Goal: Complete application form

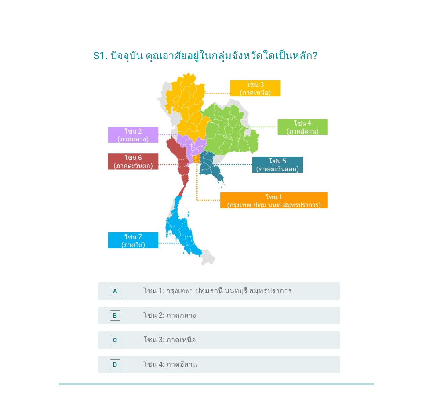
click at [371, 162] on div "S1. ปัจจุบัน คุณอาศัยอยู่ในกลุ่มจังหวัดใดเป็นหลัก? A radio_button_unchecked โซน…" at bounding box center [216, 269] width 391 height 475
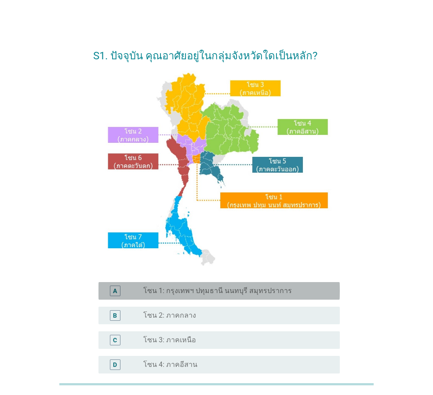
click at [205, 293] on label "โซน 1: กรุงเทพฯ ปทุมธานี นนทบุรี สมุทรปราการ" at bounding box center [217, 291] width 149 height 9
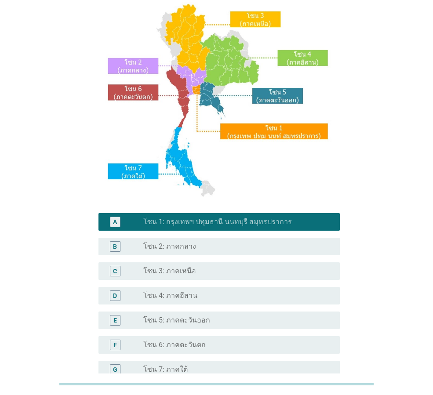
scroll to position [165, 0]
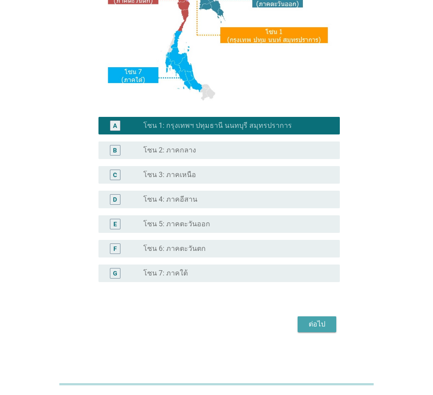
click at [303, 317] on button "ต่อไป" at bounding box center [317, 325] width 39 height 16
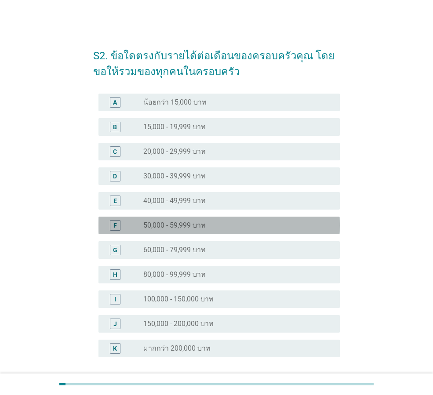
click at [214, 231] on div "F radio_button_unchecked 50,000 - 59,999 บาท" at bounding box center [219, 226] width 241 height 18
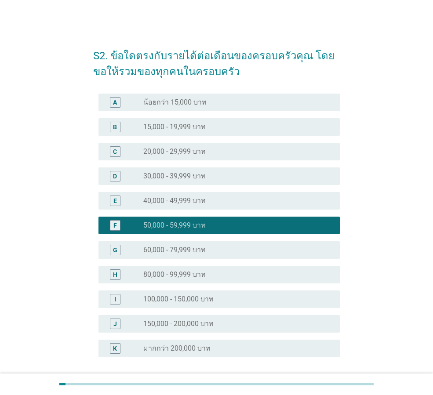
scroll to position [75, 0]
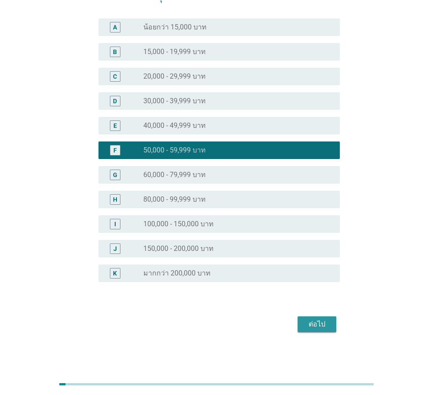
click at [323, 329] on div "ต่อไป" at bounding box center [317, 324] width 25 height 11
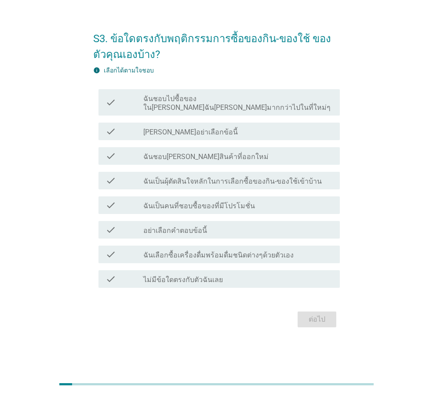
scroll to position [0, 0]
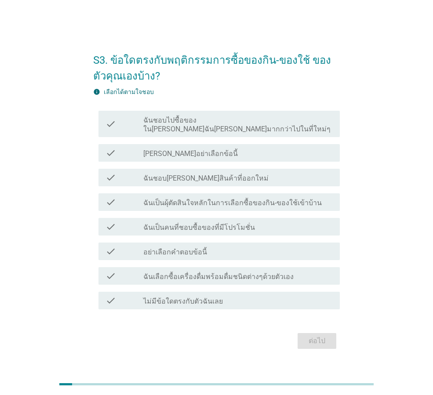
click at [383, 109] on div "S3. ข้อใดตรงกับพฤติกรรมการซื้อของกิน-ของใช้ ของตัวคุณเองบ้าง? info เลือกได้ตามใ…" at bounding box center [216, 198] width 391 height 322
click at [224, 176] on div "check_box_outline_blank ฉันชอบ[PERSON_NAME]สินค้าที่ออกใหม่" at bounding box center [238, 177] width 190 height 11
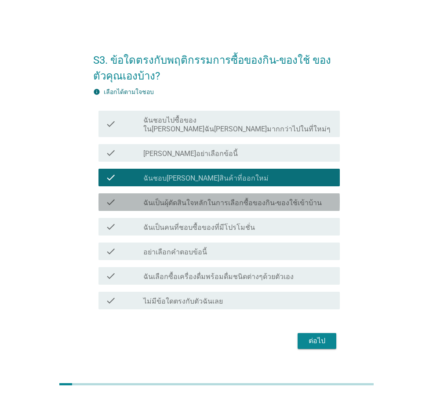
drag, startPoint x: 232, startPoint y: 201, endPoint x: 232, endPoint y: 213, distance: 11.9
click at [233, 201] on label "ฉันเป็นผุ้ตัดสินใจหลักในการเลือกซื้อของกิน-ของใช้เข้าบ้าน" at bounding box center [232, 203] width 179 height 9
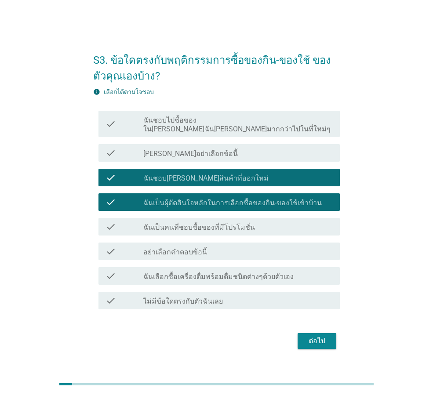
click at [231, 223] on label "ฉันเป็นคนที่ชอบซื้อของที่มีโปรโมชั่น" at bounding box center [199, 227] width 112 height 9
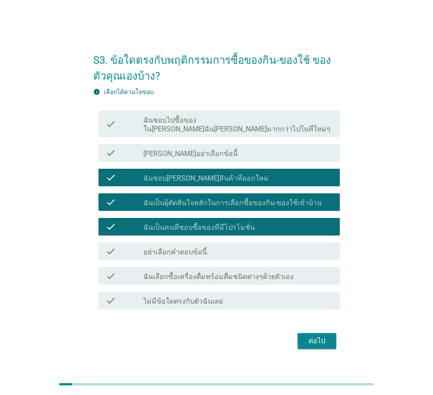
click at [271, 273] on label "ฉันเลือกซื้อเครื่องดื่มพร้อมดื่มชนิดต่างๆด้วยตัวเอง" at bounding box center [218, 277] width 150 height 9
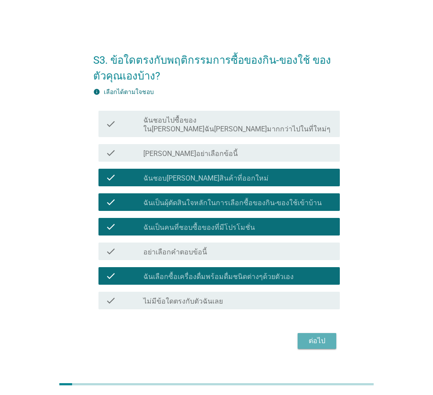
click at [324, 333] on button "ต่อไป" at bounding box center [317, 341] width 39 height 16
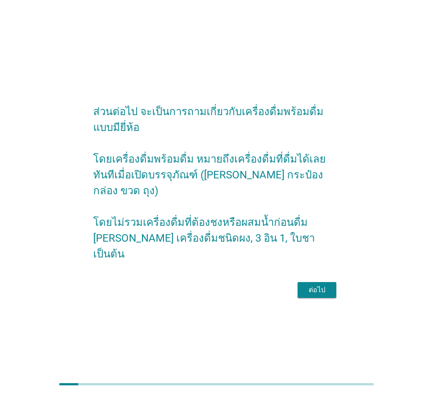
click at [314, 280] on div "ต่อไป" at bounding box center [216, 290] width 247 height 21
click at [316, 285] on div "ต่อไป" at bounding box center [317, 290] width 25 height 11
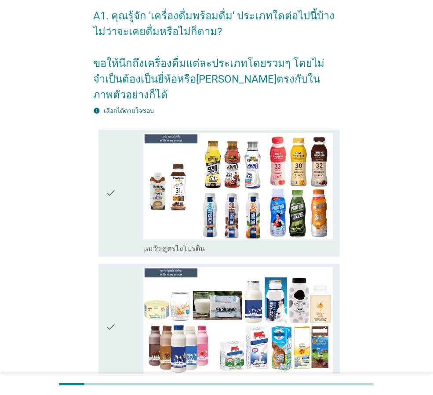
scroll to position [88, 0]
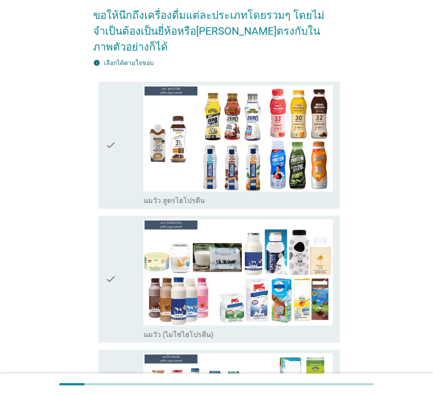
click at [121, 131] on div "check" at bounding box center [125, 145] width 38 height 120
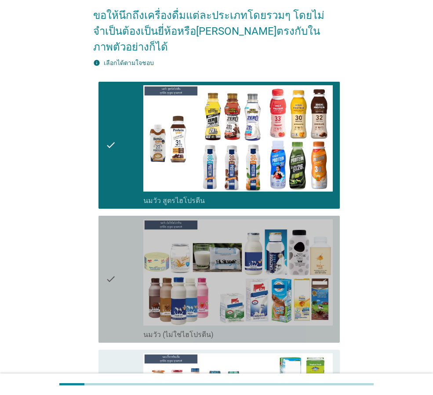
click at [132, 253] on div "check" at bounding box center [125, 279] width 38 height 120
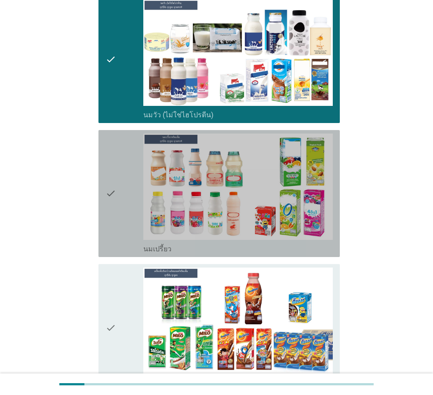
click at [123, 202] on div "check" at bounding box center [125, 194] width 38 height 120
click at [119, 295] on div "check" at bounding box center [125, 328] width 38 height 120
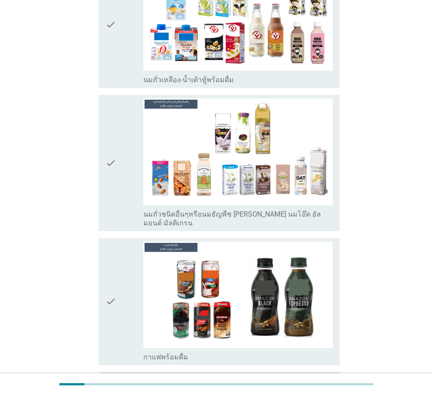
scroll to position [660, 0]
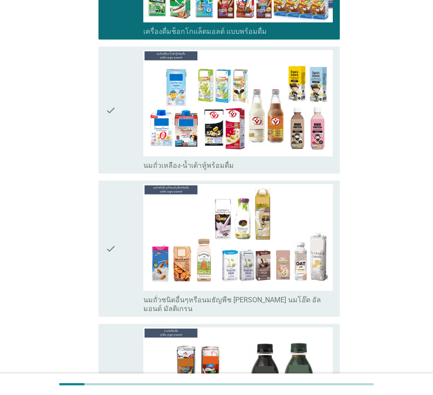
click at [115, 124] on icon "check" at bounding box center [111, 110] width 11 height 120
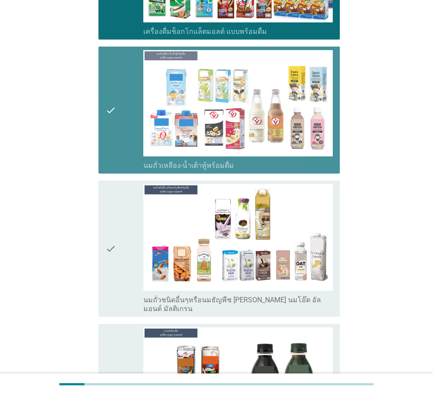
click at [110, 214] on icon "check" at bounding box center [111, 248] width 11 height 129
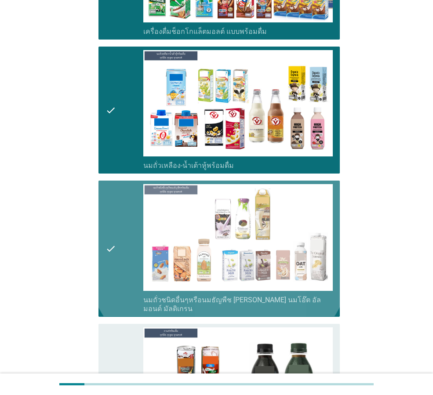
click at [126, 328] on div "check" at bounding box center [125, 388] width 38 height 120
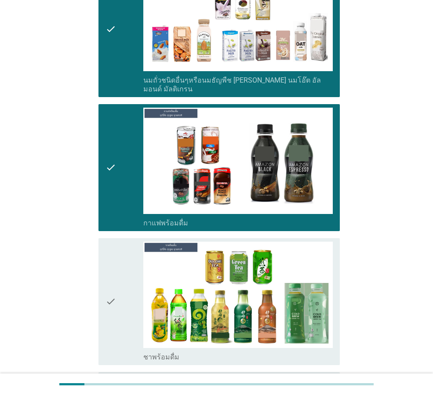
click at [122, 251] on div "check" at bounding box center [125, 302] width 38 height 120
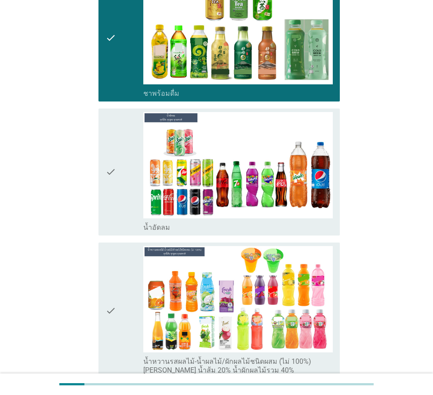
click at [126, 180] on div "check" at bounding box center [125, 172] width 38 height 120
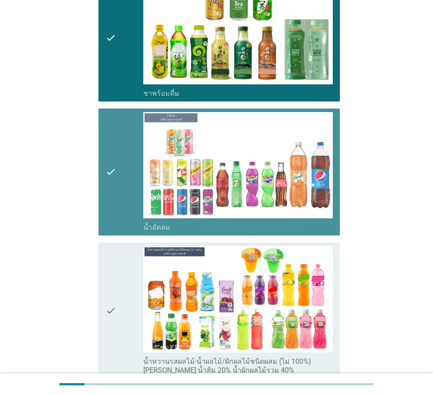
click at [131, 284] on div "check" at bounding box center [125, 310] width 38 height 129
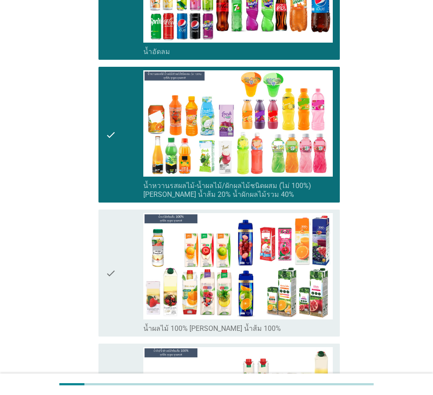
click at [133, 236] on div "check" at bounding box center [125, 273] width 38 height 120
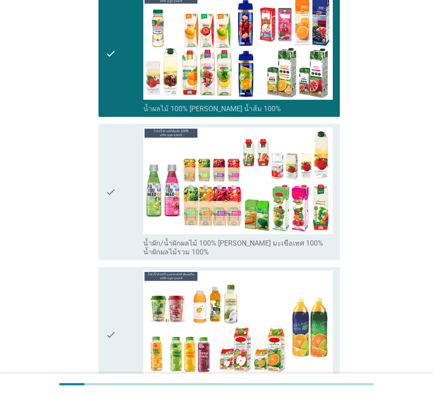
click at [136, 191] on div "check" at bounding box center [125, 192] width 38 height 129
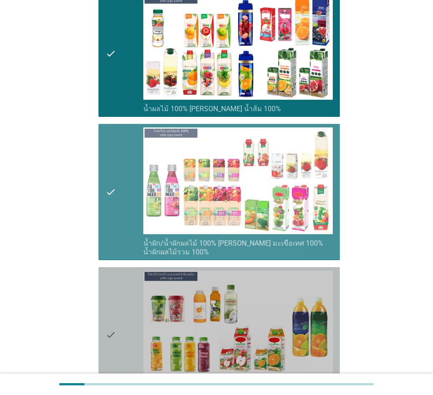
click at [141, 307] on div "check" at bounding box center [125, 335] width 38 height 129
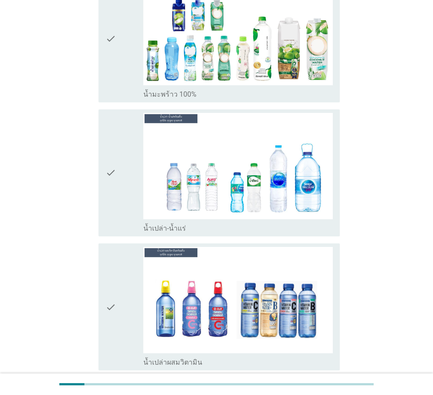
scroll to position [1979, 0]
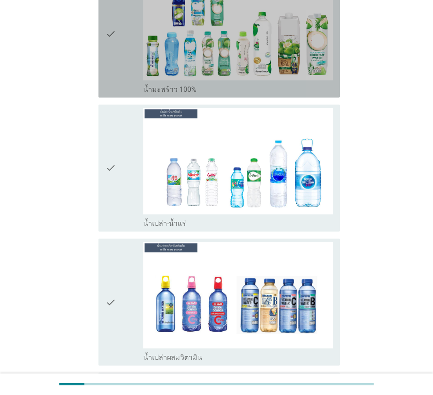
click at [117, 50] on div "check" at bounding box center [125, 34] width 38 height 120
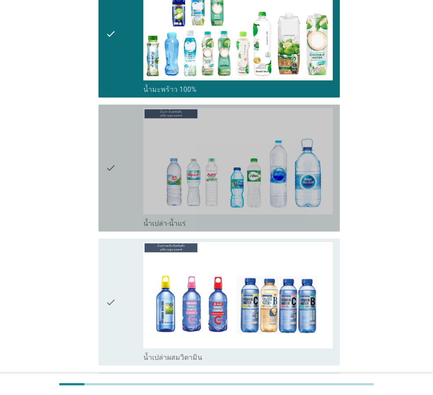
drag, startPoint x: 117, startPoint y: 138, endPoint x: 111, endPoint y: 241, distance: 103.1
click at [117, 138] on div "check" at bounding box center [125, 168] width 38 height 120
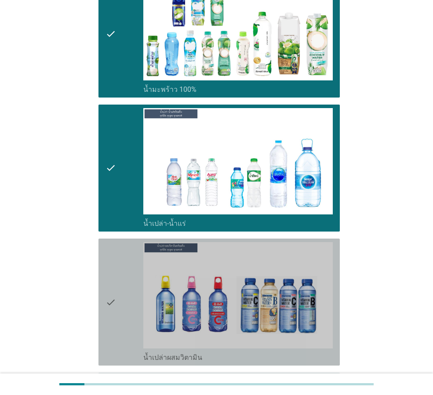
click at [111, 242] on icon "check" at bounding box center [111, 302] width 11 height 120
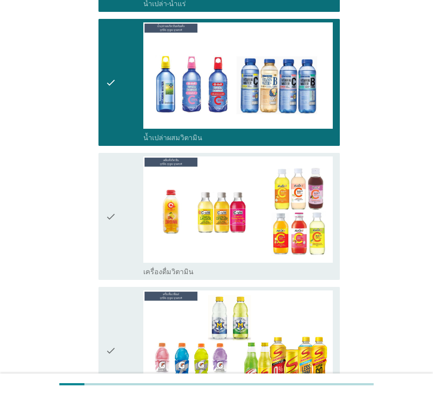
drag, startPoint x: 103, startPoint y: 165, endPoint x: 102, endPoint y: 179, distance: 13.7
click at [102, 165] on div "check check_box_outline_blank เครื่องดื่มวิตามิน" at bounding box center [219, 216] width 241 height 127
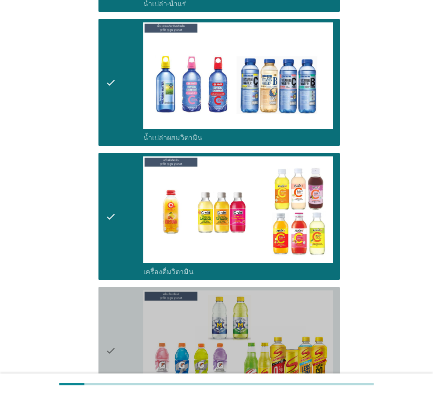
click at [116, 320] on icon "check" at bounding box center [111, 351] width 11 height 120
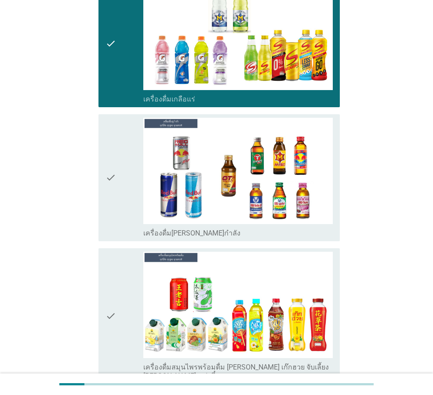
scroll to position [2639, 0]
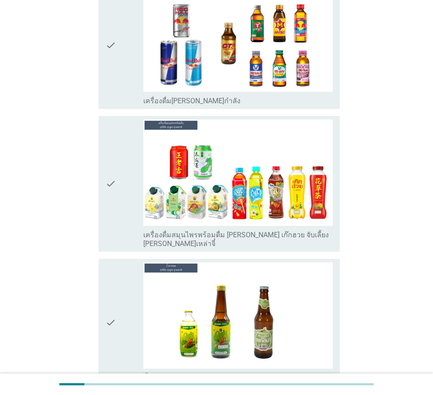
drag, startPoint x: 121, startPoint y: 30, endPoint x: 111, endPoint y: 51, distance: 23.2
click at [121, 30] on div "check" at bounding box center [125, 45] width 38 height 120
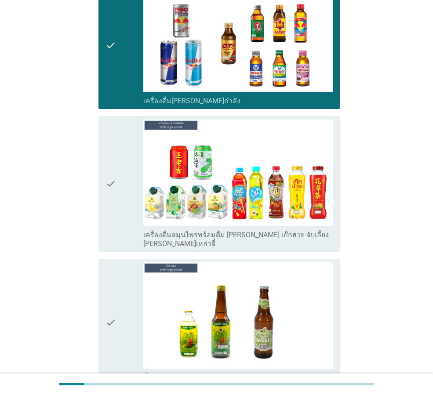
click at [102, 158] on div "check check_box_outline_blank เครื่องดื่มสมุนไพรพร้อมดื่ม [PERSON_NAME] เก๊กฮวย…" at bounding box center [219, 184] width 241 height 136
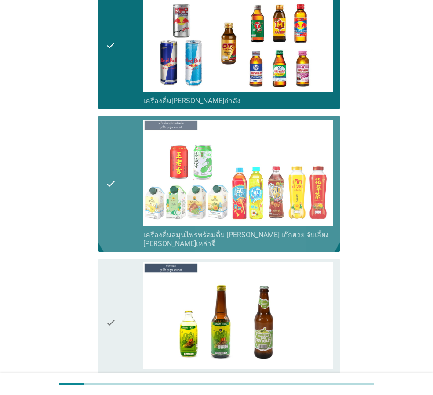
click at [123, 272] on div "check" at bounding box center [125, 323] width 38 height 120
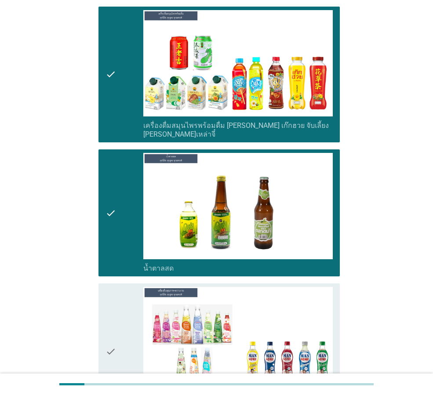
scroll to position [2815, 0]
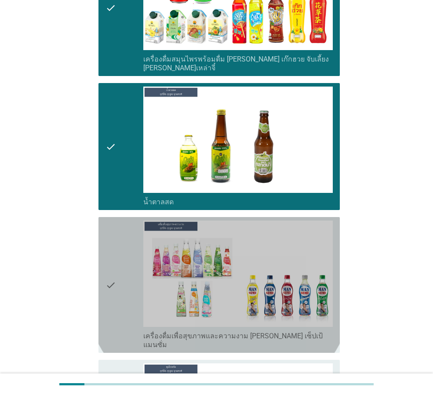
click at [121, 252] on div "check" at bounding box center [125, 285] width 38 height 129
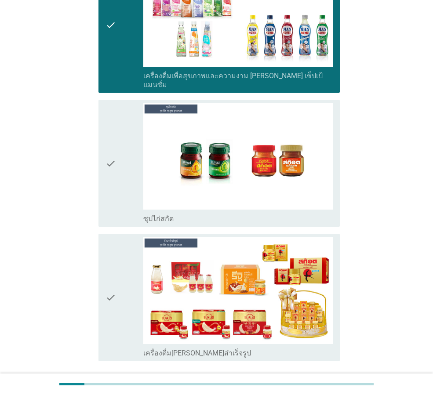
scroll to position [3079, 0]
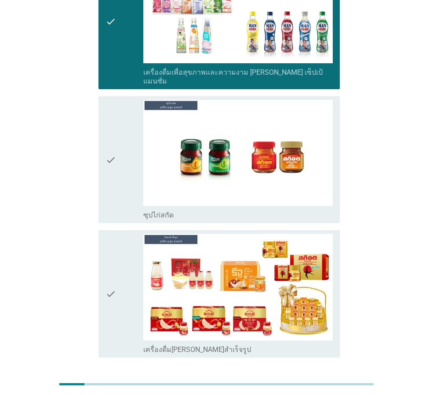
click at [110, 122] on icon "check" at bounding box center [111, 160] width 11 height 120
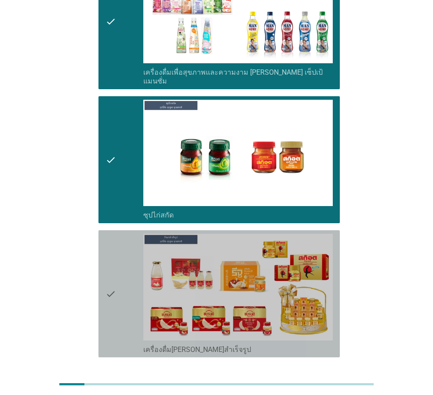
click at [107, 265] on icon "check" at bounding box center [111, 294] width 11 height 120
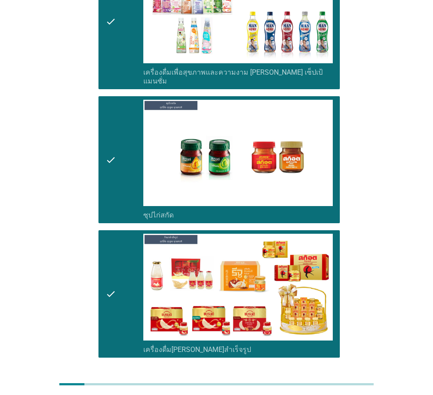
click at [319, 384] on div "ต่อไป" at bounding box center [317, 389] width 25 height 11
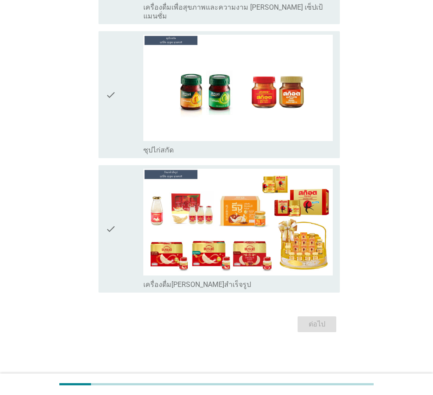
scroll to position [0, 0]
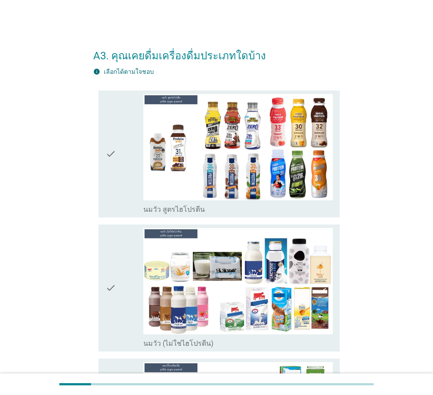
click at [117, 164] on div "check" at bounding box center [125, 154] width 38 height 120
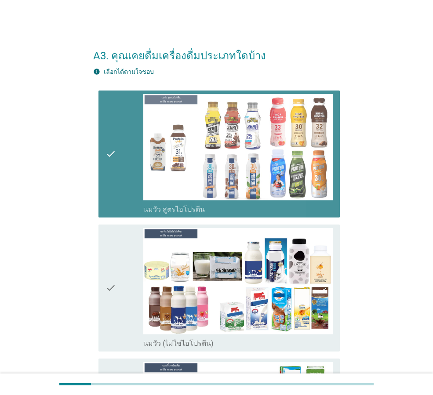
click at [117, 294] on div "check" at bounding box center [125, 288] width 38 height 120
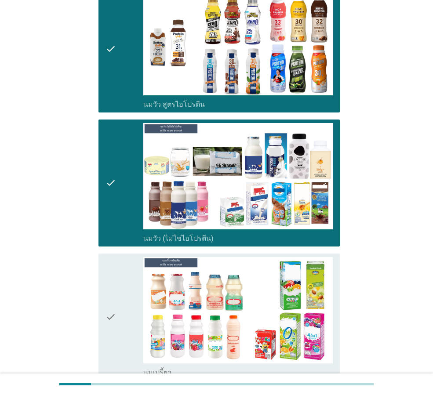
scroll to position [264, 0]
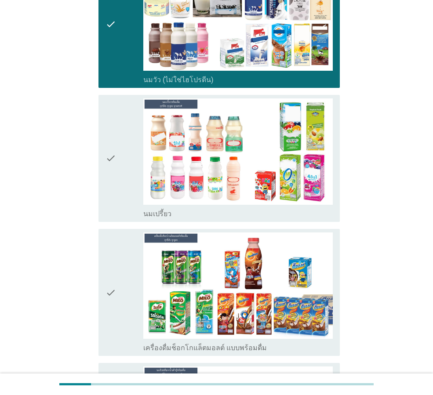
click at [105, 168] on div "check check_box_outline_blank นมเปรี้ยว" at bounding box center [219, 158] width 241 height 127
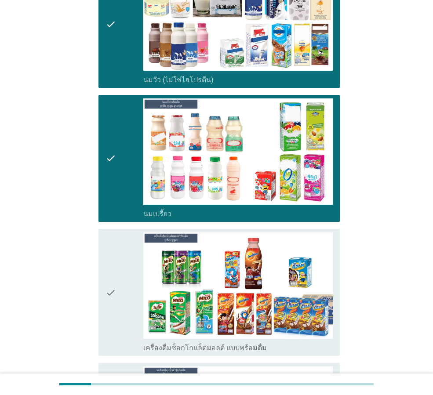
click at [116, 318] on icon "check" at bounding box center [111, 293] width 11 height 120
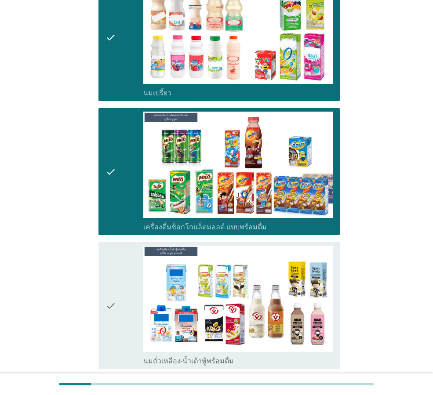
scroll to position [528, 0]
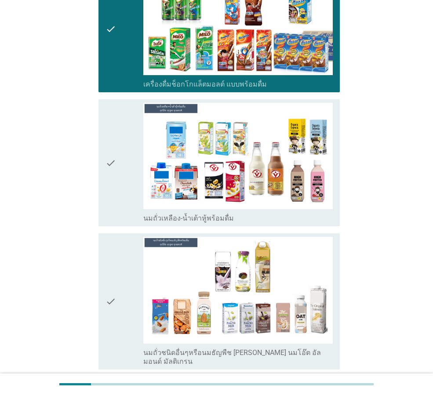
click at [97, 178] on div "check check_box_outline_blank นมถั่วเหลือง-น้ำเต้าหู้พร้อมดื่ม" at bounding box center [216, 163] width 247 height 134
click at [106, 306] on icon "check" at bounding box center [111, 301] width 11 height 129
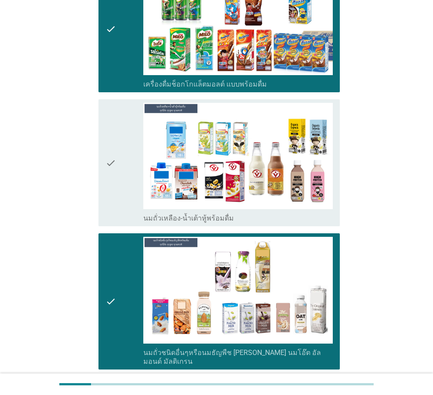
click at [132, 176] on div "check" at bounding box center [125, 163] width 38 height 120
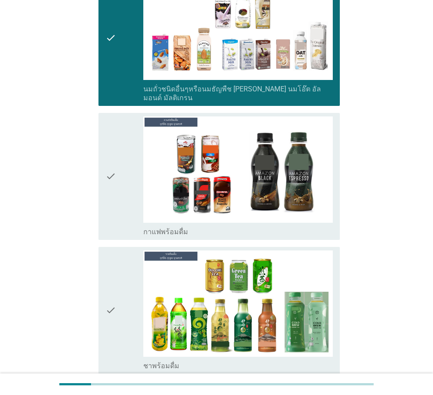
click at [119, 187] on div "check" at bounding box center [125, 177] width 38 height 120
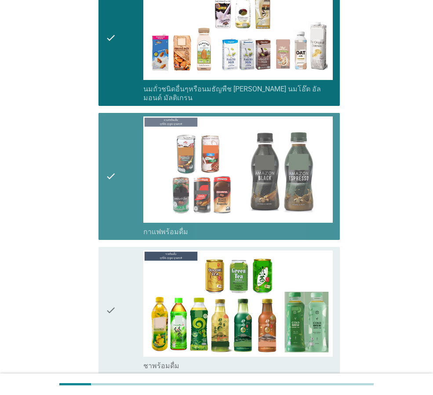
click at [115, 320] on icon "check" at bounding box center [111, 311] width 11 height 120
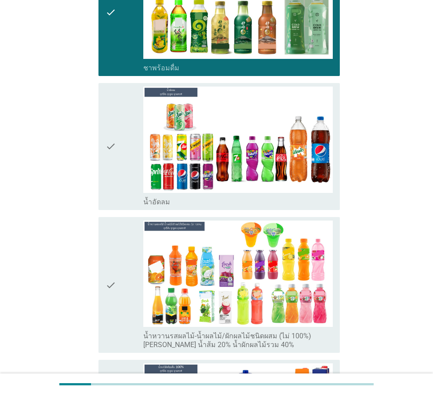
scroll to position [1143, 0]
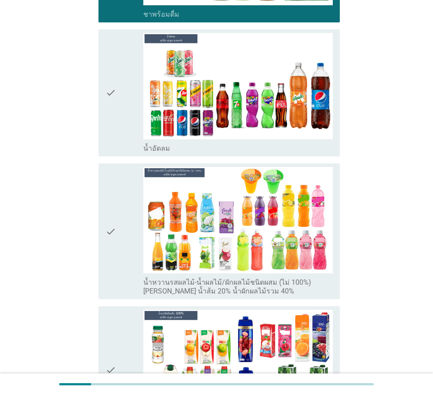
click at [113, 128] on icon "check" at bounding box center [111, 93] width 11 height 120
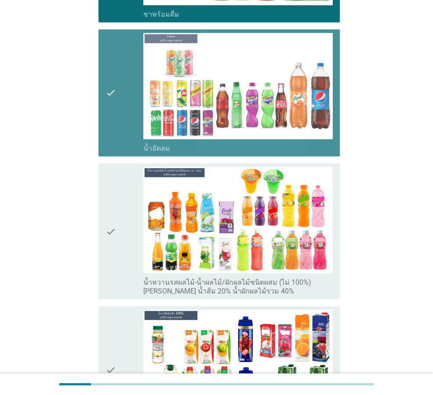
drag, startPoint x: 113, startPoint y: 234, endPoint x: 115, endPoint y: 245, distance: 11.6
click at [114, 234] on icon "check" at bounding box center [111, 231] width 11 height 129
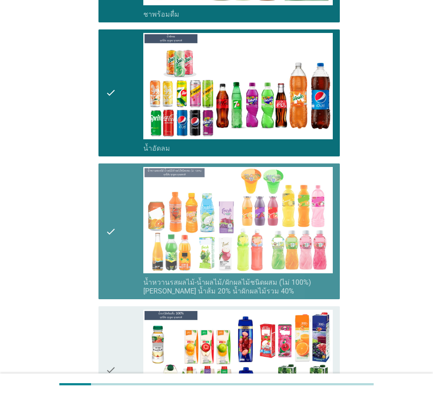
click at [121, 336] on div "check" at bounding box center [125, 370] width 38 height 120
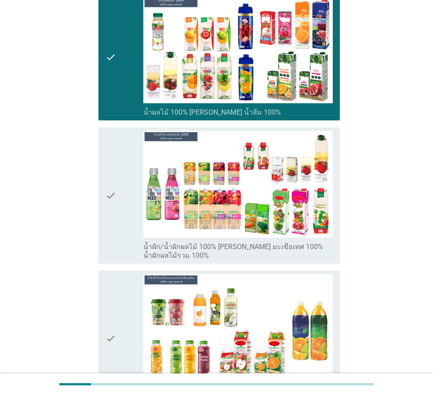
scroll to position [1539, 0]
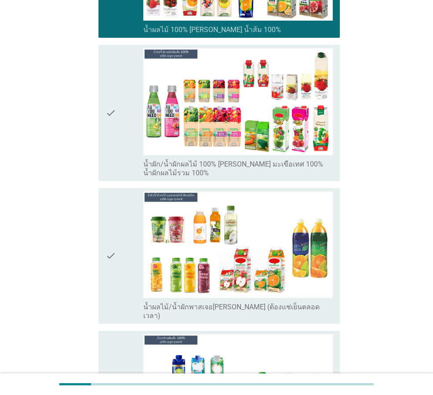
click at [123, 159] on div "check" at bounding box center [125, 112] width 38 height 129
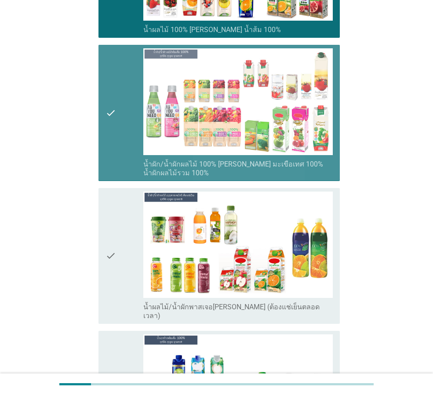
click at [93, 263] on div "A3. คุณเคยดื่มเครื่องดื่มประเภทใดบ้าง info เลือกได้ตามใจชอบ check check_box_out…" at bounding box center [216, 180] width 261 height 3375
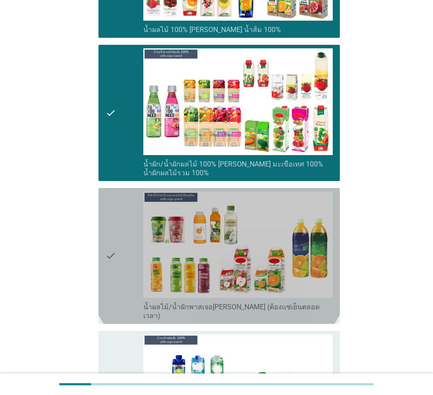
click at [121, 292] on div "check" at bounding box center [125, 256] width 38 height 129
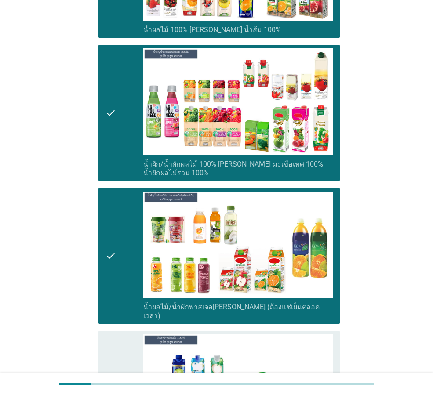
click at [121, 342] on div "check" at bounding box center [125, 395] width 38 height 120
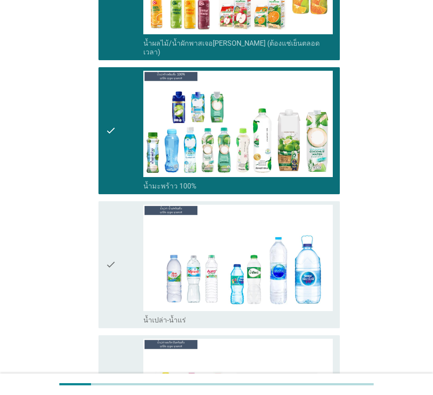
click at [131, 243] on div "check" at bounding box center [125, 265] width 38 height 120
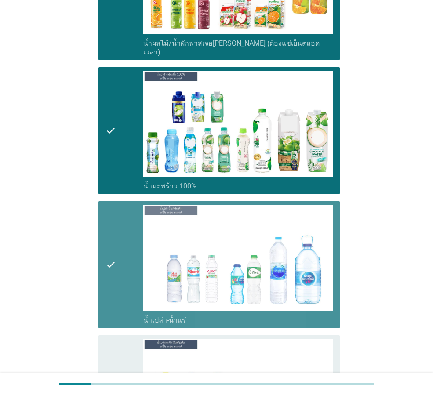
click at [111, 354] on icon "check" at bounding box center [111, 399] width 11 height 120
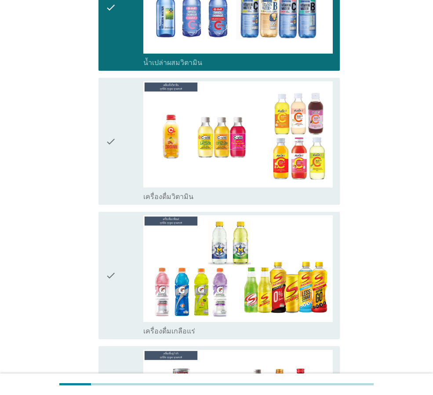
scroll to position [2199, 0]
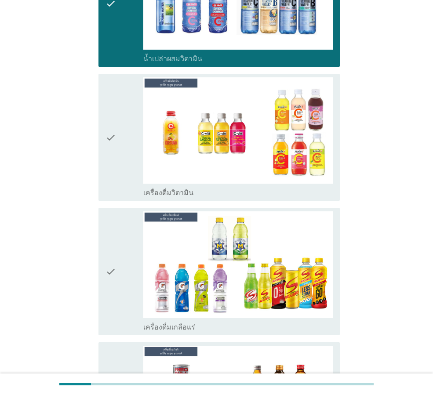
click at [117, 155] on div "check" at bounding box center [125, 137] width 38 height 120
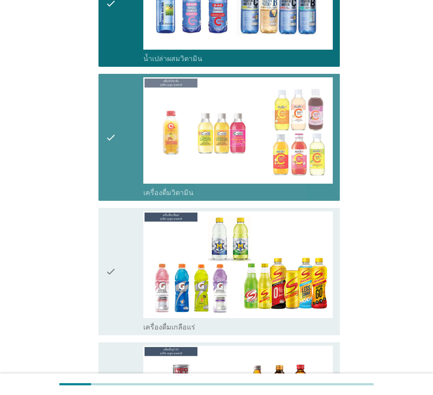
click at [106, 281] on icon "check" at bounding box center [111, 272] width 11 height 120
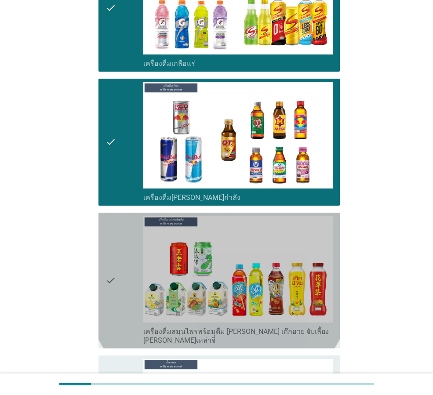
click at [116, 278] on icon "check" at bounding box center [111, 280] width 11 height 129
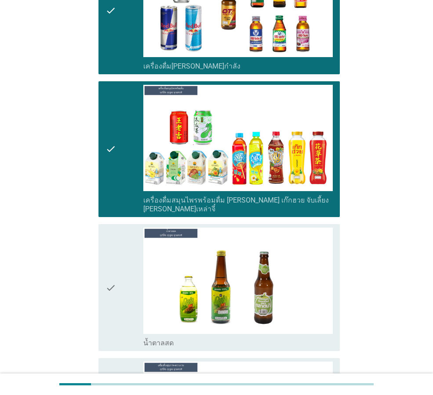
scroll to position [2683, 0]
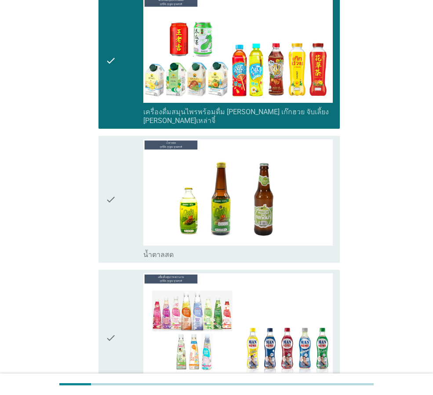
click at [102, 200] on div "check check_box_outline_blank น้ำตาลสด" at bounding box center [219, 199] width 241 height 127
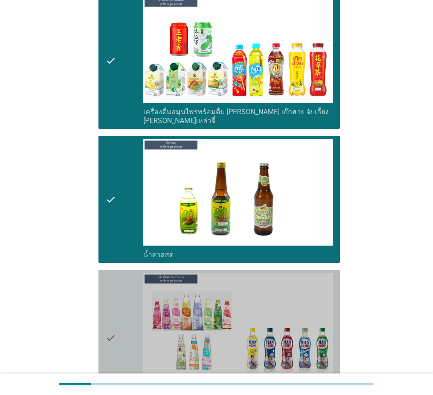
click at [117, 318] on div "check" at bounding box center [125, 338] width 38 height 129
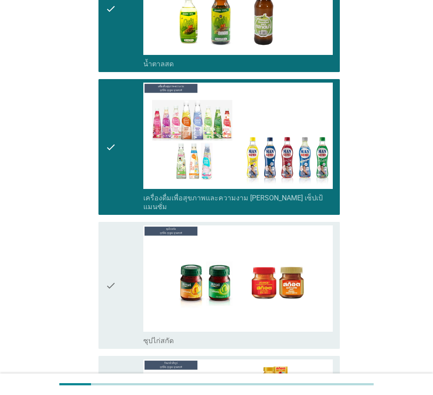
scroll to position [2947, 0]
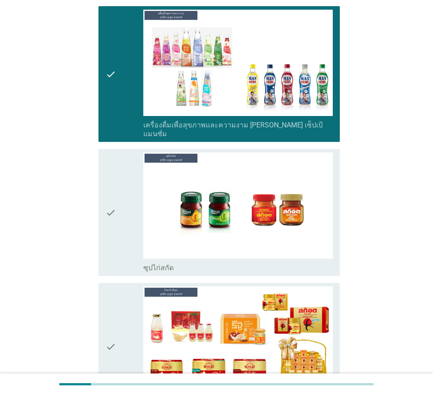
drag, startPoint x: 116, startPoint y: 200, endPoint x: 116, endPoint y: 244, distance: 44.0
click at [116, 201] on icon "check" at bounding box center [111, 213] width 11 height 120
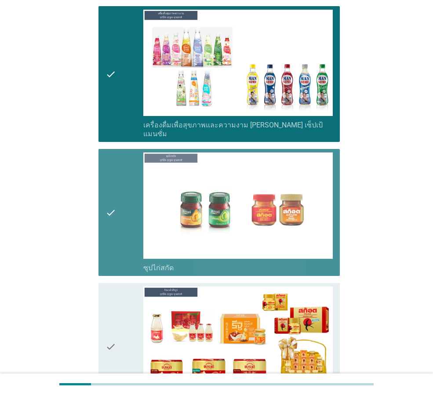
click at [122, 312] on div "check" at bounding box center [125, 347] width 38 height 120
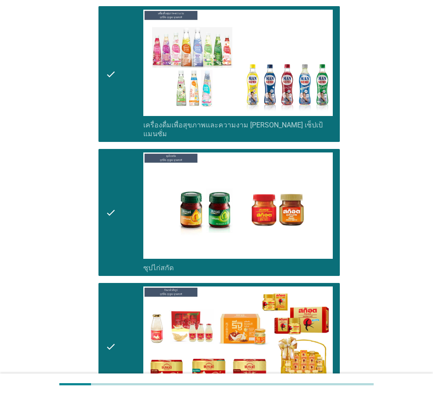
scroll to position [3029, 0]
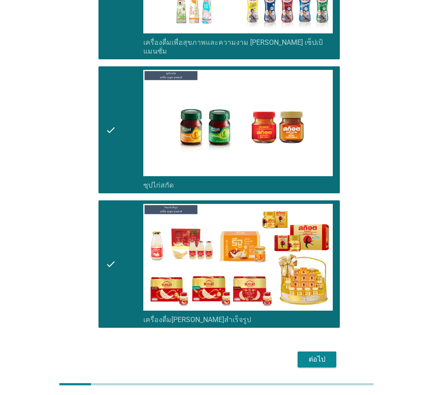
click at [313, 354] on div "ต่อไป" at bounding box center [317, 359] width 25 height 11
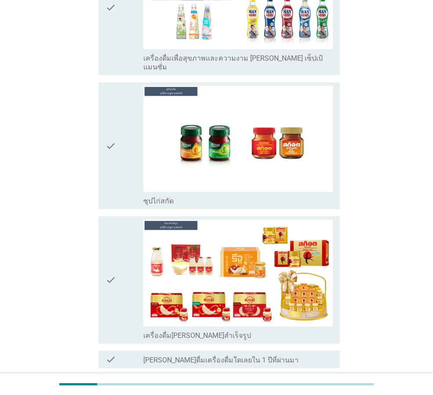
scroll to position [0, 0]
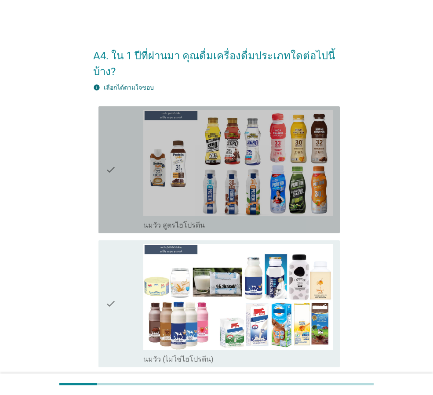
click at [108, 147] on icon "check" at bounding box center [111, 170] width 11 height 120
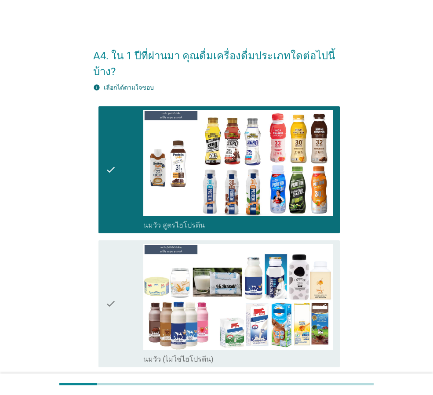
click at [106, 274] on icon "check" at bounding box center [111, 304] width 11 height 120
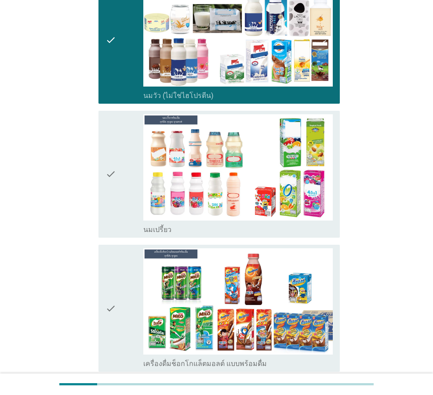
click at [116, 180] on icon "check" at bounding box center [111, 174] width 11 height 120
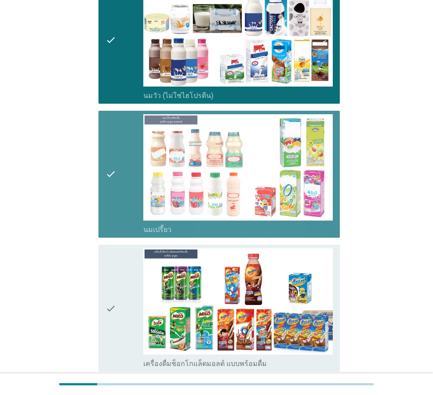
click at [117, 313] on div "check" at bounding box center [125, 308] width 38 height 120
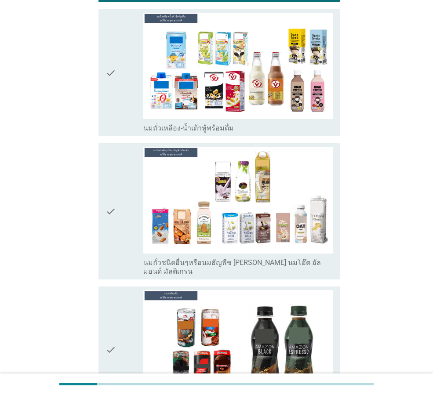
scroll to position [704, 0]
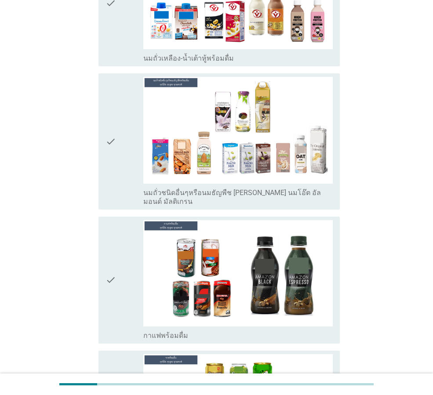
click at [125, 47] on div "check" at bounding box center [125, 3] width 38 height 120
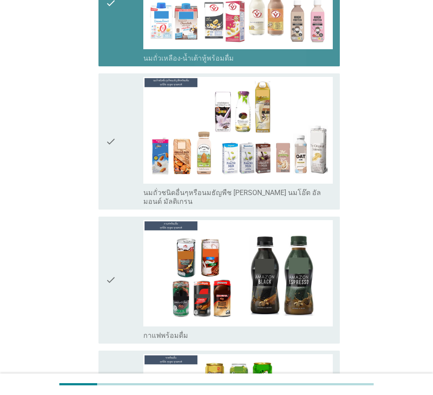
click at [120, 166] on div "check" at bounding box center [125, 141] width 38 height 129
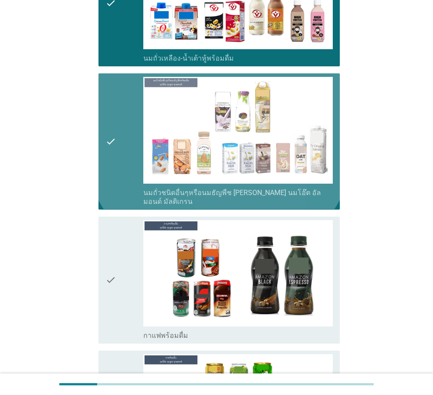
click at [119, 255] on div "check" at bounding box center [125, 280] width 38 height 120
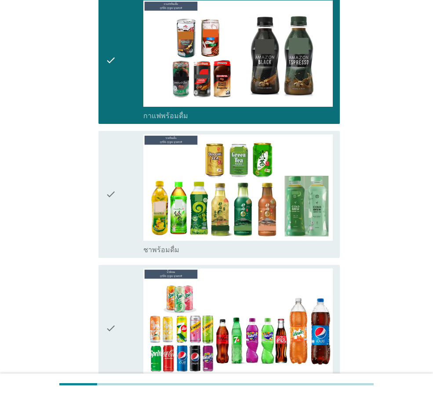
click at [117, 164] on div "check" at bounding box center [125, 195] width 38 height 120
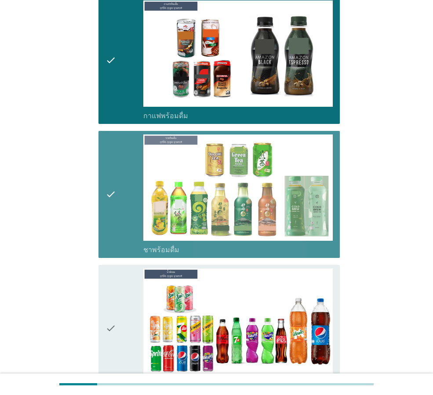
click at [127, 345] on div "check" at bounding box center [125, 329] width 38 height 120
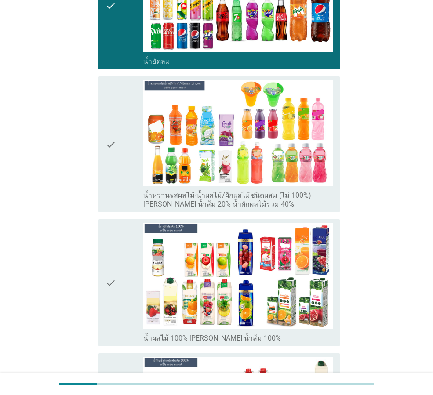
scroll to position [1363, 0]
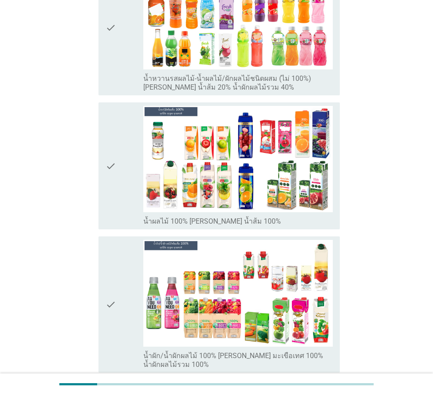
click at [127, 71] on div "check" at bounding box center [125, 27] width 38 height 129
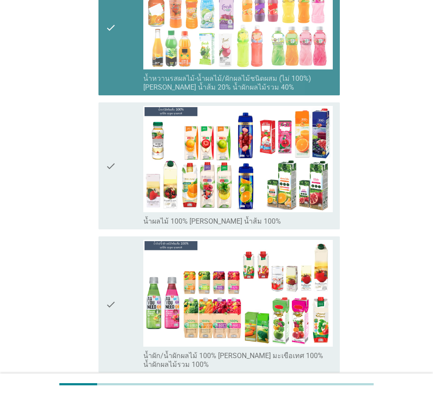
drag, startPoint x: 130, startPoint y: 183, endPoint x: 116, endPoint y: 295, distance: 112.6
click at [130, 187] on div "check" at bounding box center [125, 166] width 38 height 120
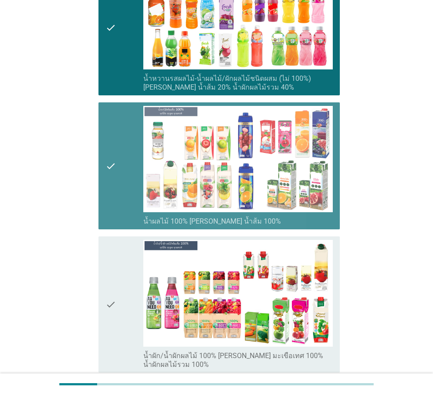
click at [116, 312] on icon "check" at bounding box center [111, 304] width 11 height 129
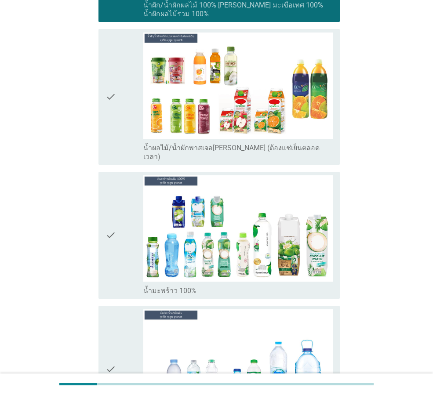
scroll to position [1715, 0]
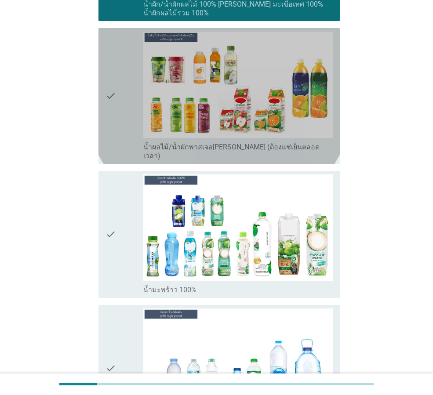
click at [123, 112] on div "check" at bounding box center [125, 96] width 38 height 129
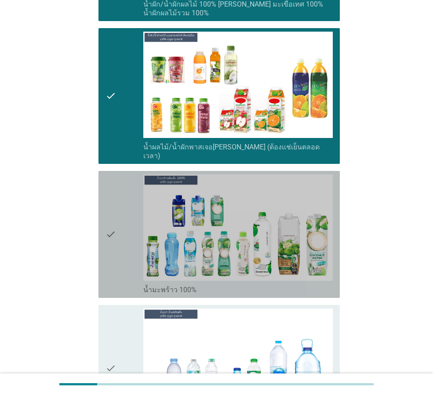
click at [126, 224] on div "check" at bounding box center [125, 235] width 38 height 120
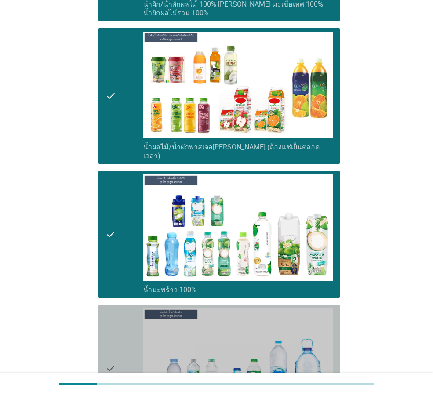
click at [120, 320] on div "check" at bounding box center [125, 369] width 38 height 120
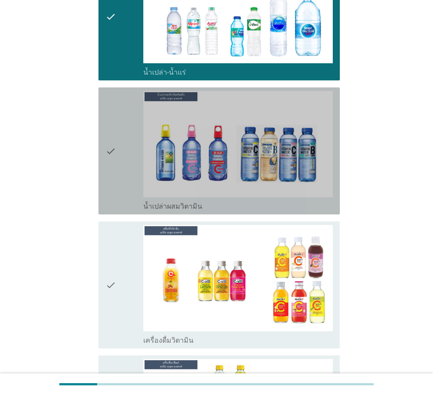
click at [118, 159] on div "check" at bounding box center [125, 151] width 38 height 120
click at [119, 280] on div "check" at bounding box center [125, 285] width 38 height 120
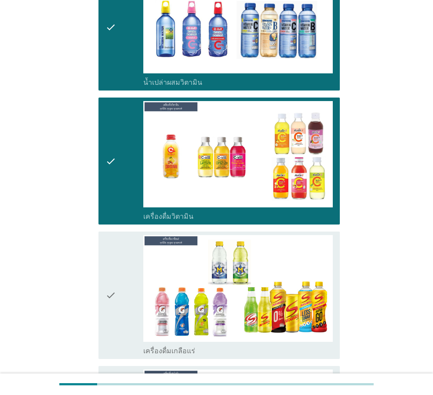
scroll to position [2287, 0]
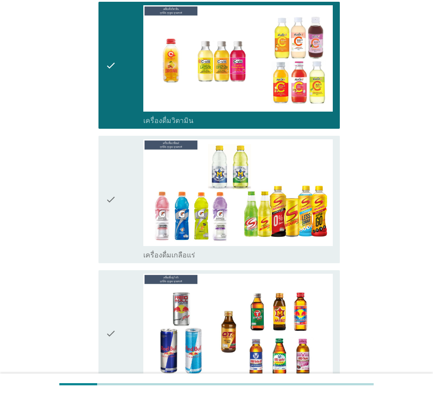
click at [105, 197] on div "check check_box_outline_blank เครื่องดื่มเกลือแร่" at bounding box center [219, 199] width 241 height 127
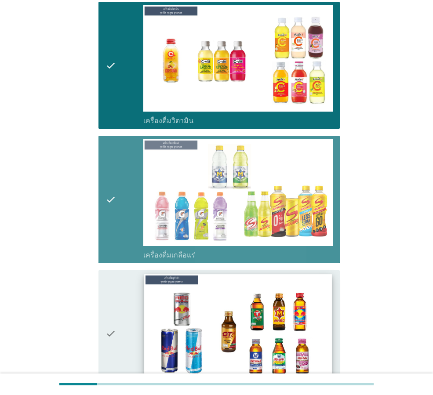
click at [146, 325] on img at bounding box center [237, 327] width 187 height 106
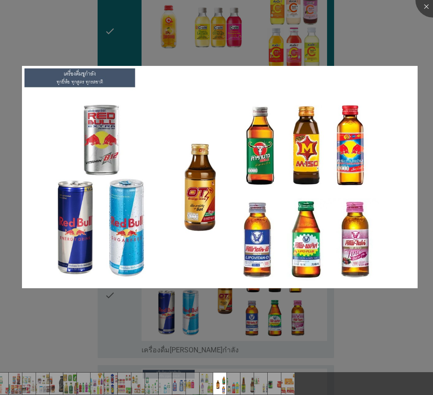
click at [163, 347] on div at bounding box center [216, 197] width 433 height 395
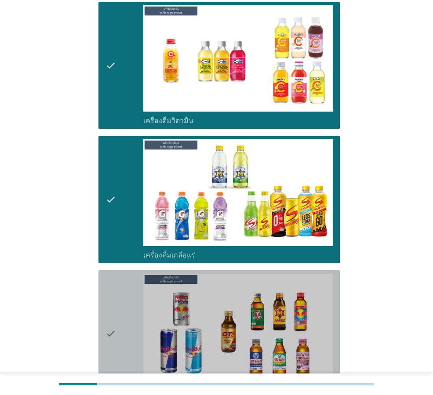
drag, startPoint x: 120, startPoint y: 306, endPoint x: 126, endPoint y: 312, distance: 8.7
click at [120, 305] on div "check" at bounding box center [125, 334] width 38 height 120
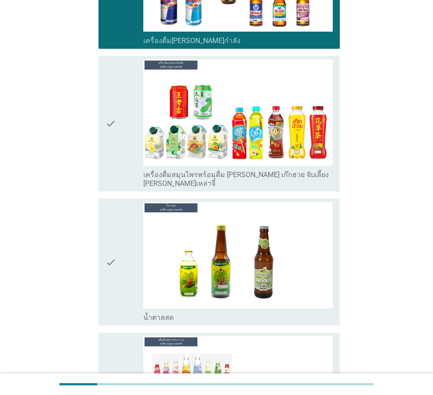
scroll to position [2639, 0]
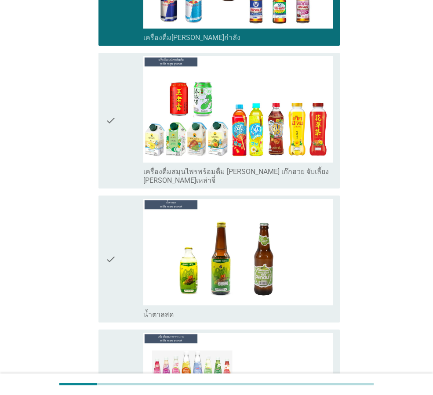
click at [118, 146] on div "check" at bounding box center [125, 120] width 38 height 129
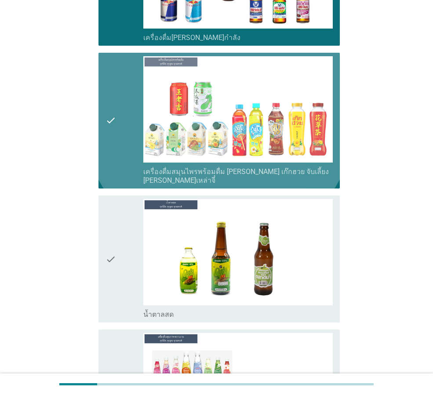
click at [119, 241] on div "check" at bounding box center [125, 259] width 38 height 120
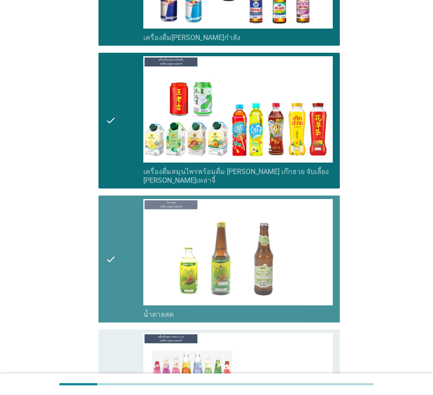
click at [105, 352] on div "check check_box_outline_blank เครื่องดื่มเพื่อสุขภาพและความงาม [PERSON_NAME] เซ…" at bounding box center [219, 398] width 241 height 136
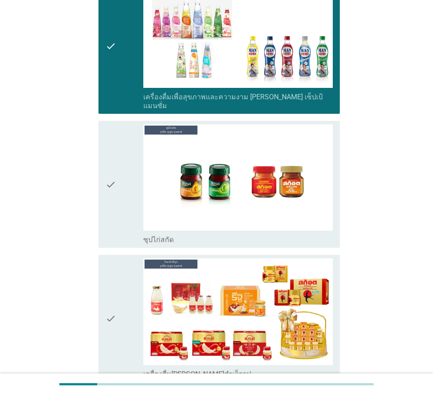
click at [130, 130] on div "check" at bounding box center [125, 184] width 38 height 120
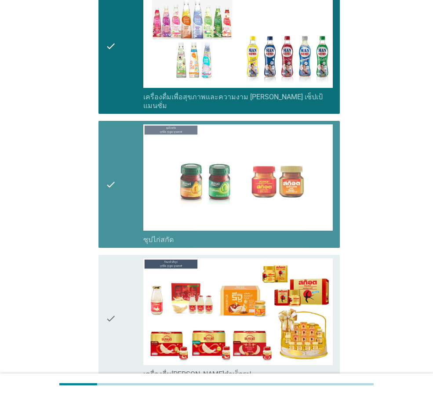
click at [113, 259] on icon "check" at bounding box center [111, 319] width 11 height 120
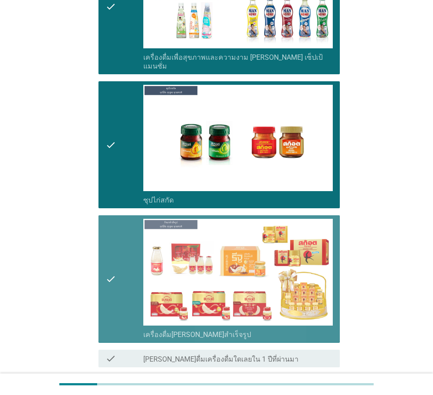
scroll to position [3070, 0]
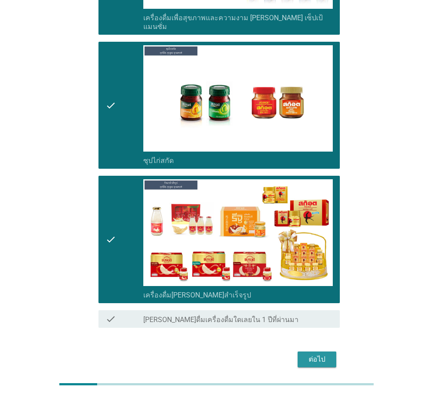
click at [335, 352] on button "ต่อไป" at bounding box center [317, 360] width 39 height 16
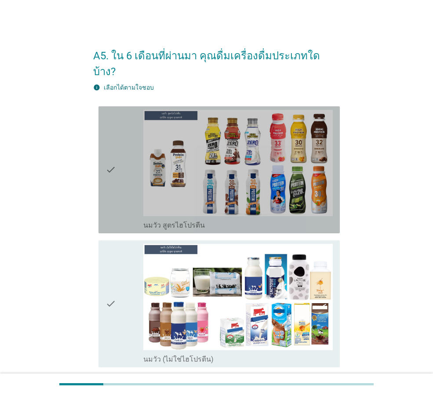
click at [132, 150] on div "check" at bounding box center [125, 170] width 38 height 120
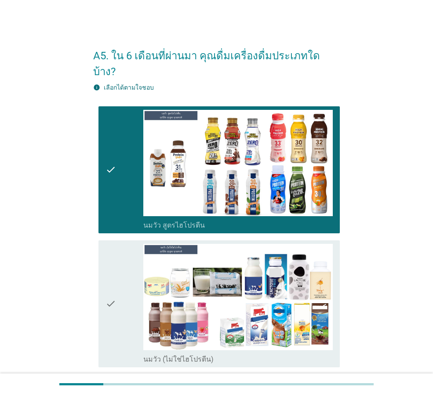
click at [131, 248] on div "check" at bounding box center [125, 304] width 38 height 120
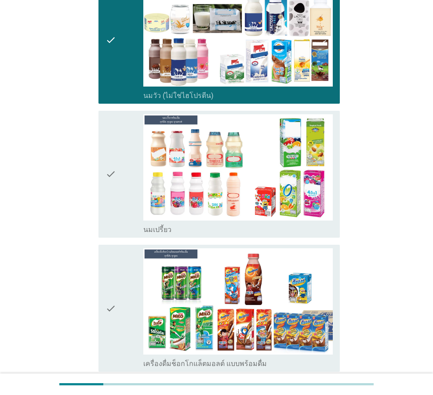
click at [124, 156] on div "check" at bounding box center [125, 174] width 38 height 120
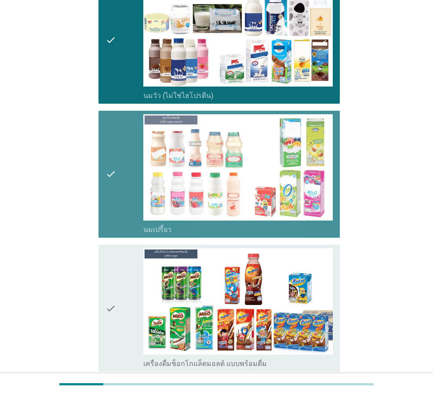
click at [115, 258] on icon "check" at bounding box center [111, 308] width 11 height 120
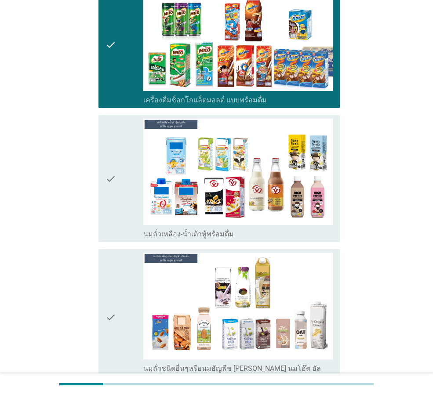
click at [121, 188] on div "check" at bounding box center [125, 179] width 38 height 120
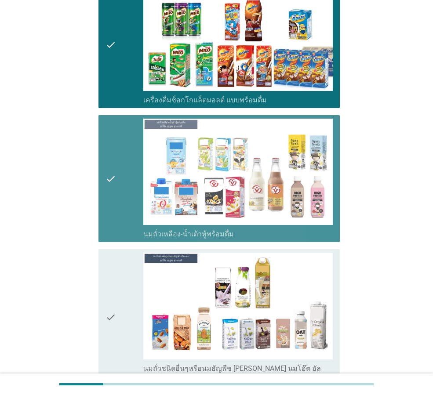
click at [109, 269] on icon "check" at bounding box center [111, 317] width 11 height 129
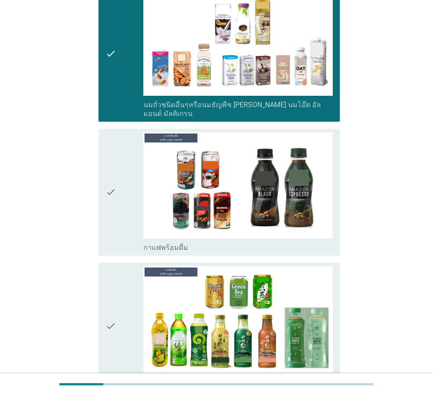
scroll to position [836, 0]
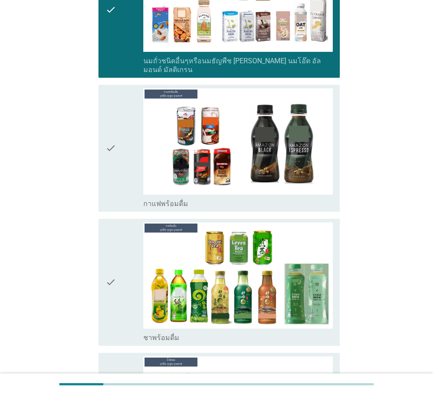
click at [114, 88] on icon "check" at bounding box center [111, 148] width 11 height 120
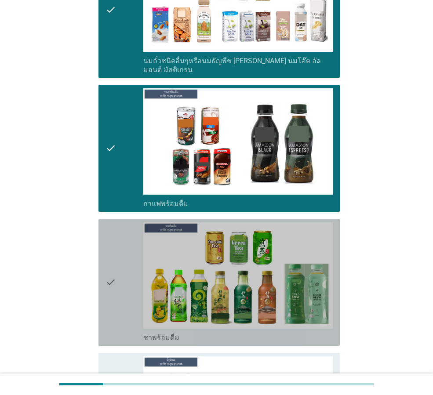
drag, startPoint x: 120, startPoint y: 261, endPoint x: 117, endPoint y: 340, distance: 78.8
click at [119, 262] on div "check" at bounding box center [125, 283] width 38 height 120
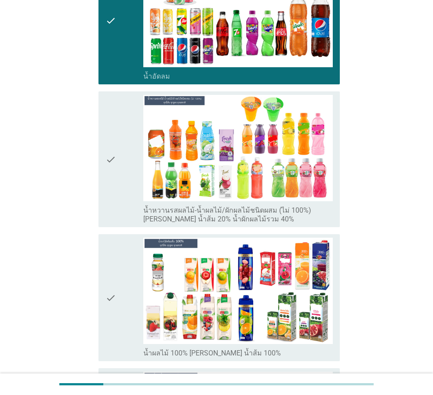
click at [112, 123] on icon "check" at bounding box center [111, 159] width 11 height 129
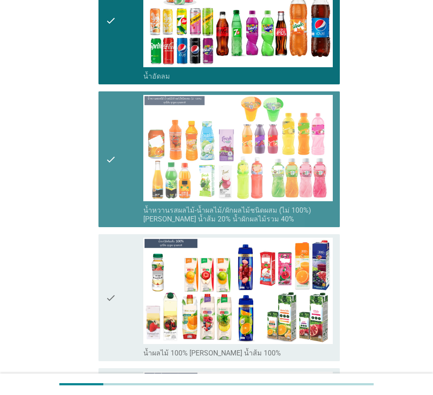
click at [119, 253] on div "check" at bounding box center [125, 298] width 38 height 120
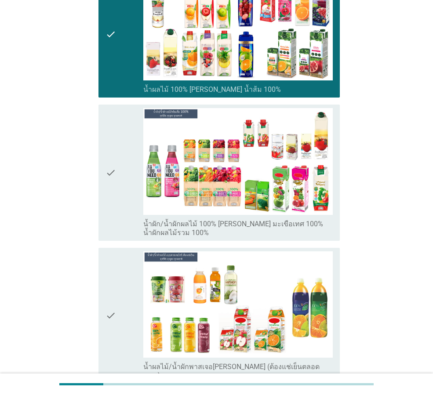
click at [119, 171] on div "check" at bounding box center [125, 172] width 38 height 129
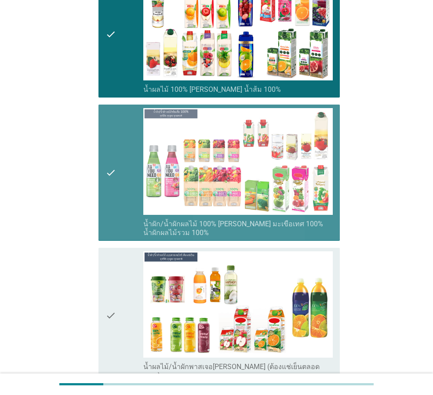
click at [116, 287] on icon "check" at bounding box center [111, 316] width 11 height 129
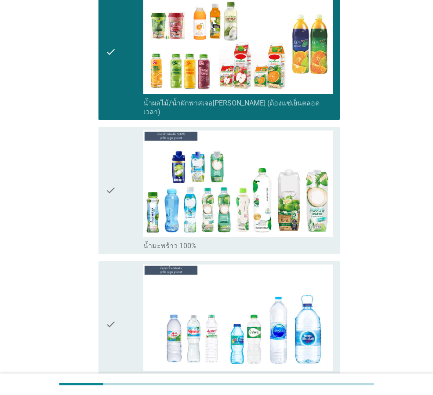
click at [126, 185] on div "check" at bounding box center [125, 191] width 38 height 120
click at [130, 290] on div "check" at bounding box center [125, 325] width 38 height 120
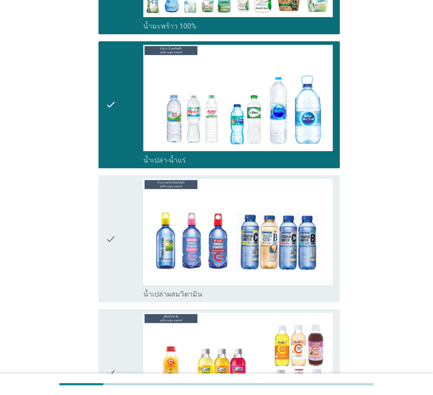
click at [131, 231] on div "check" at bounding box center [125, 239] width 38 height 120
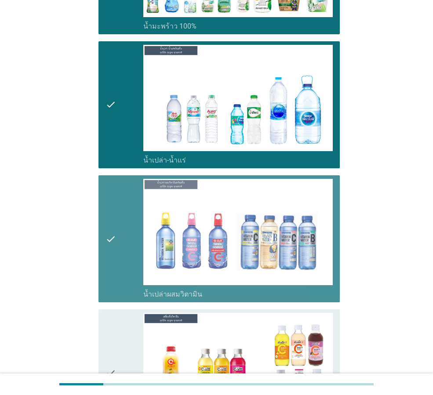
click at [120, 321] on div "check" at bounding box center [125, 373] width 38 height 120
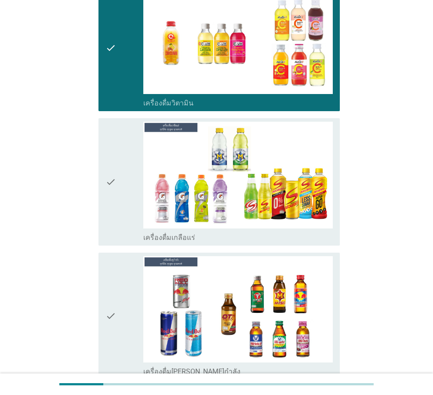
scroll to position [2331, 0]
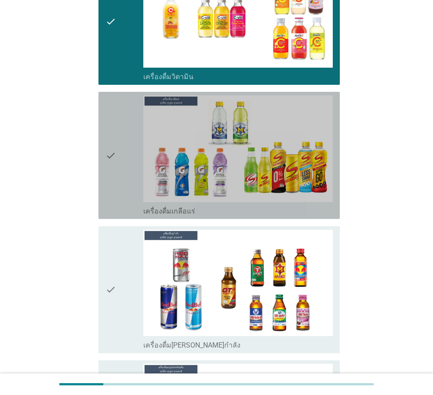
click at [131, 132] on div "check" at bounding box center [125, 155] width 38 height 120
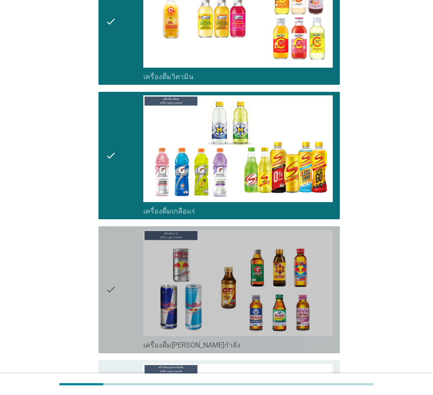
click at [120, 299] on div "check" at bounding box center [125, 290] width 38 height 120
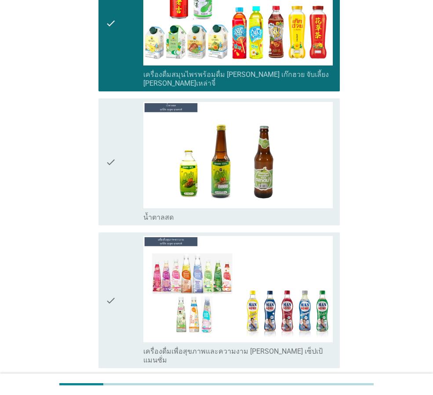
scroll to position [2771, 0]
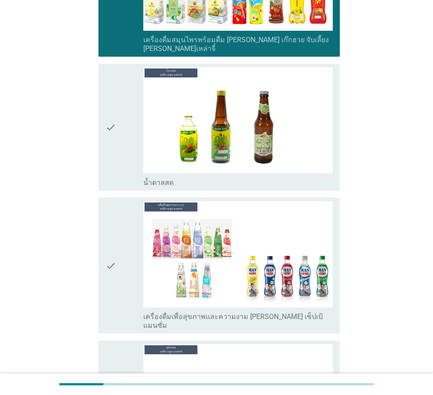
click at [106, 92] on icon "check" at bounding box center [111, 127] width 11 height 120
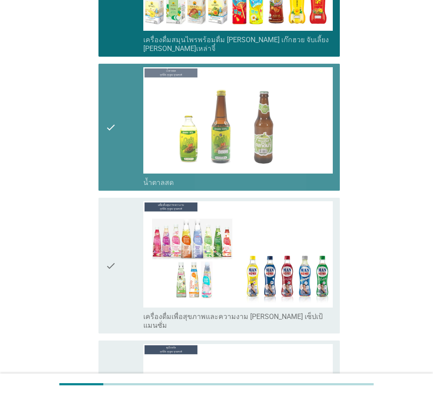
click at [119, 270] on div "check" at bounding box center [125, 265] width 38 height 129
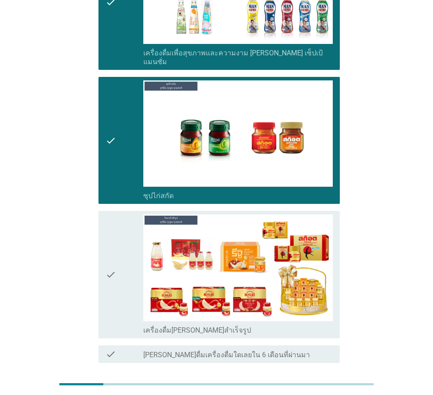
scroll to position [3054, 0]
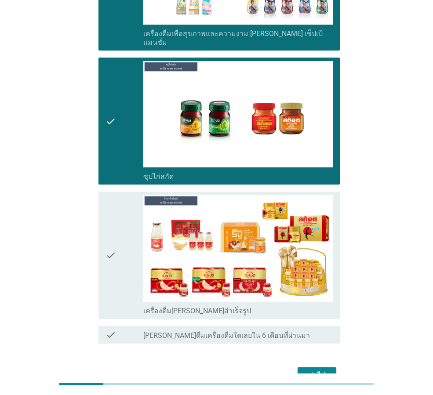
click at [112, 195] on icon "check" at bounding box center [111, 255] width 11 height 120
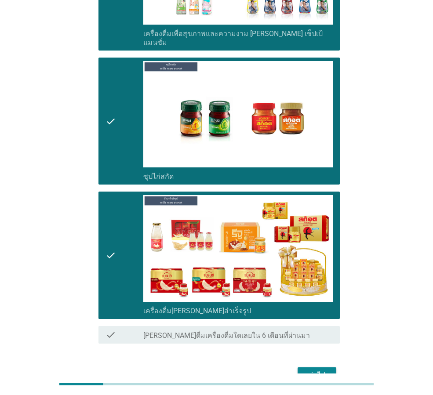
click at [319, 370] on div "ต่อไป" at bounding box center [317, 375] width 25 height 11
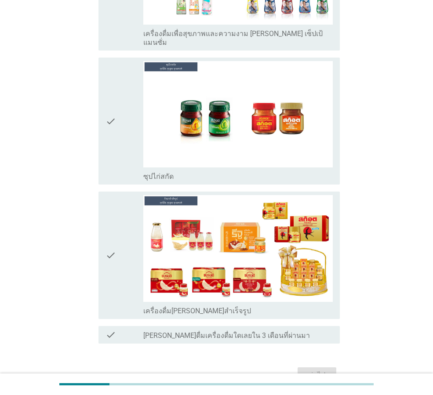
scroll to position [0, 0]
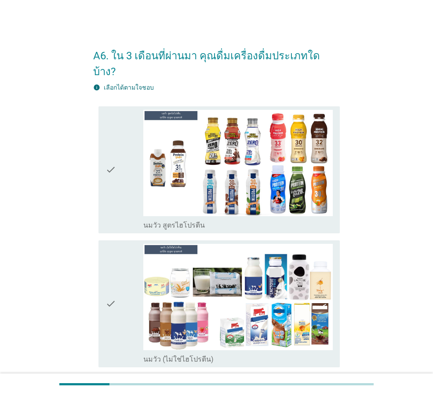
click at [112, 161] on icon "check" at bounding box center [111, 170] width 11 height 120
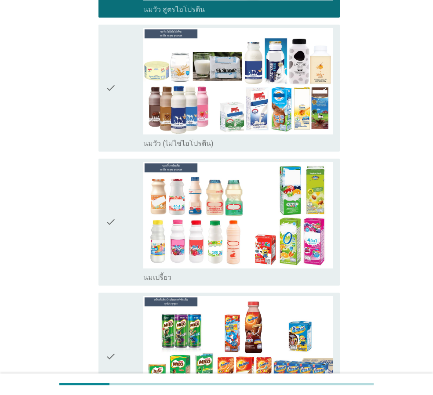
scroll to position [220, 0]
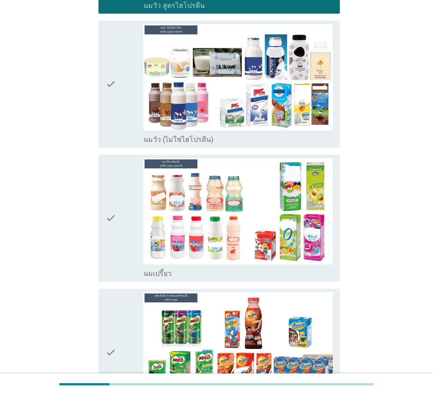
click at [113, 99] on icon "check" at bounding box center [111, 84] width 11 height 120
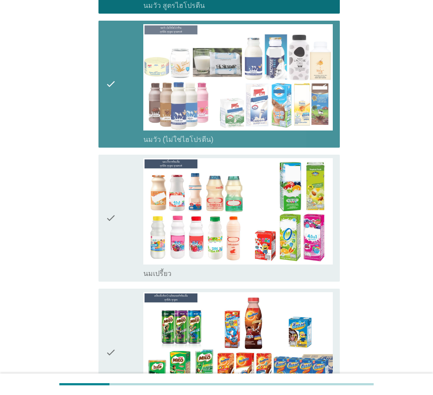
click at [117, 183] on div "check" at bounding box center [125, 218] width 38 height 120
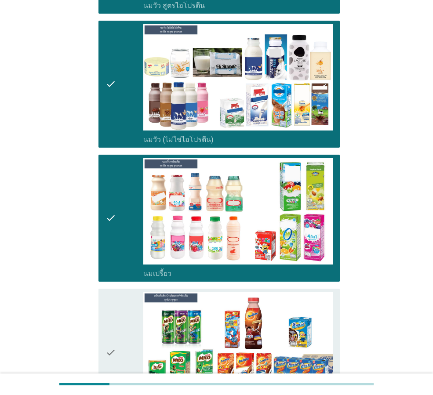
scroll to position [440, 0]
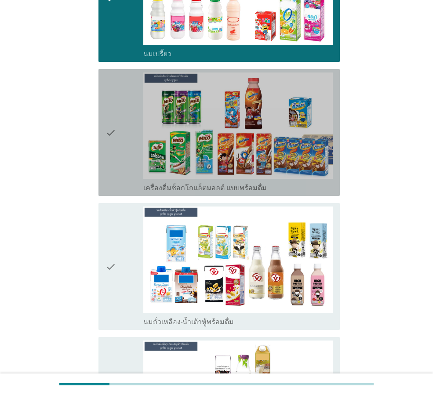
drag, startPoint x: 113, startPoint y: 146, endPoint x: 125, endPoint y: 216, distance: 70.9
click at [113, 146] on icon "check" at bounding box center [111, 133] width 11 height 120
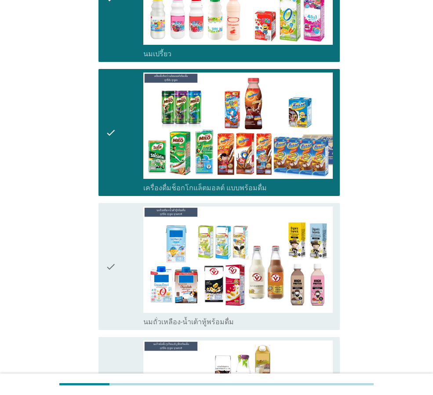
click at [124, 238] on div "check" at bounding box center [125, 267] width 38 height 120
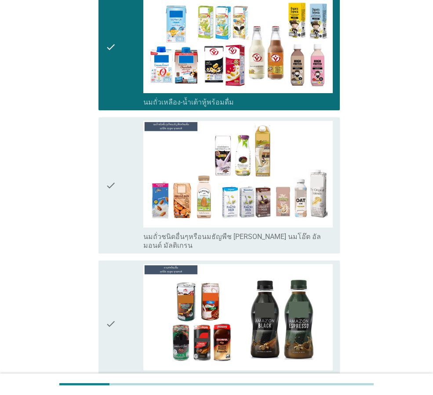
click at [115, 165] on icon "check" at bounding box center [111, 185] width 11 height 129
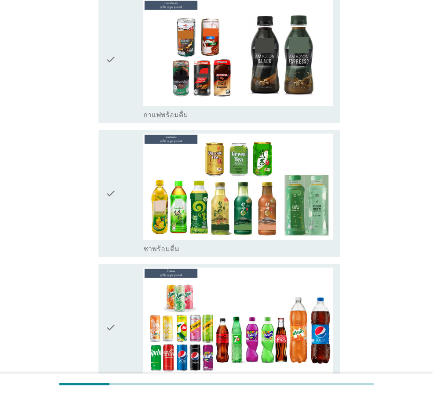
scroll to position [968, 0]
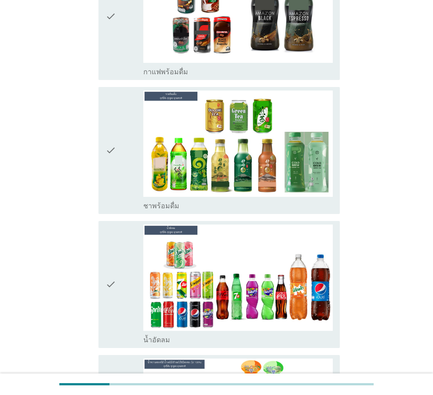
click at [124, 34] on div "check" at bounding box center [125, 16] width 38 height 120
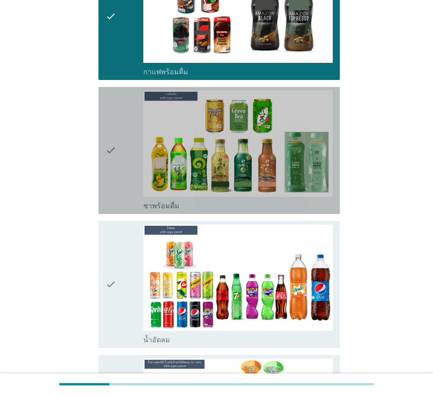
click at [111, 124] on icon "check" at bounding box center [111, 151] width 11 height 120
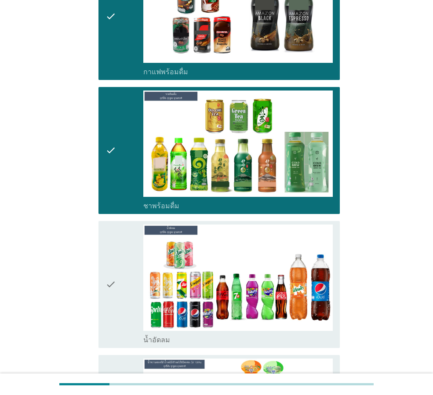
click at [134, 251] on div "check" at bounding box center [125, 285] width 38 height 120
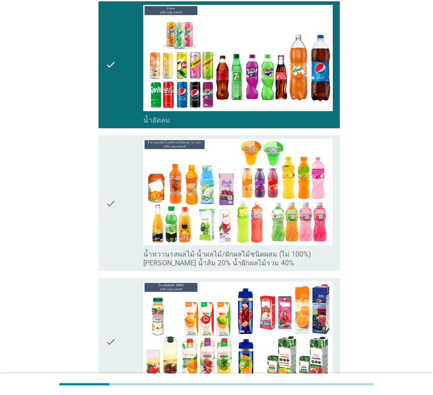
click at [127, 168] on div "check" at bounding box center [125, 203] width 38 height 129
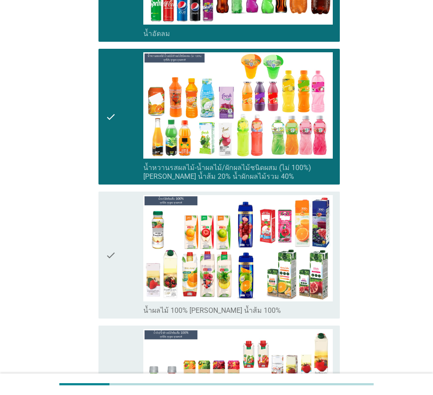
scroll to position [1407, 0]
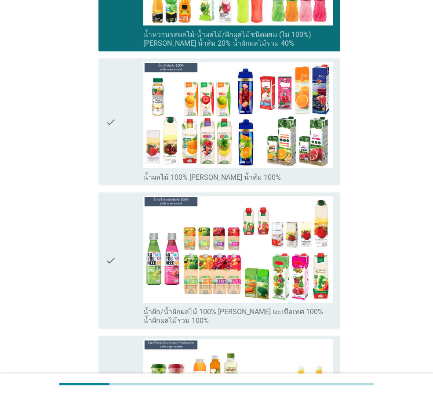
click at [102, 117] on div "check check_box_outline_blank น้ำผลไม้ 100% [PERSON_NAME] น้ำส้ม 100%" at bounding box center [219, 121] width 241 height 127
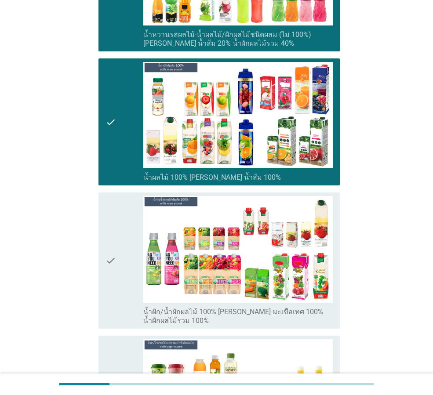
scroll to position [1539, 0]
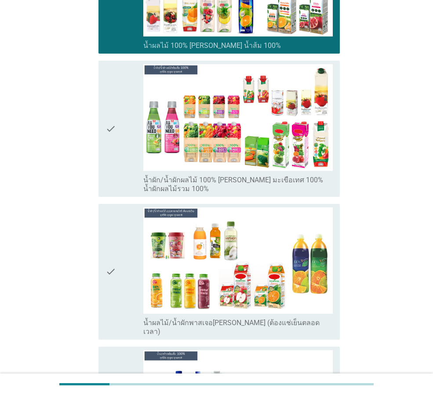
click at [109, 119] on icon "check" at bounding box center [111, 128] width 11 height 129
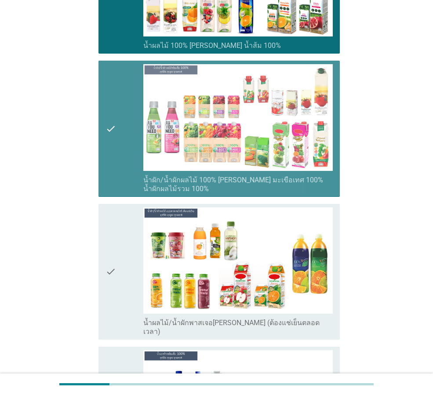
click at [108, 234] on icon "check" at bounding box center [111, 272] width 11 height 129
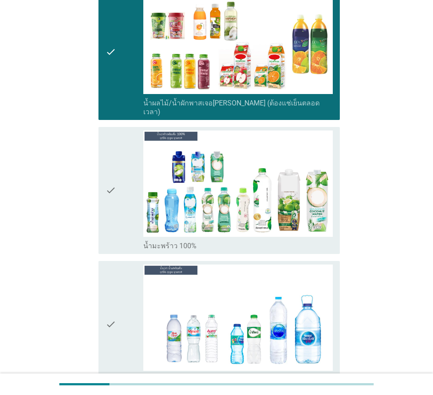
click at [117, 147] on div "check" at bounding box center [125, 191] width 38 height 120
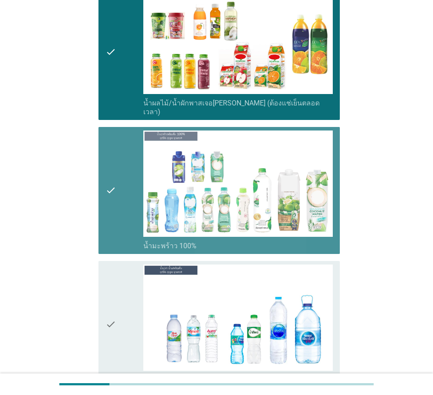
click at [111, 290] on icon "check" at bounding box center [111, 325] width 11 height 120
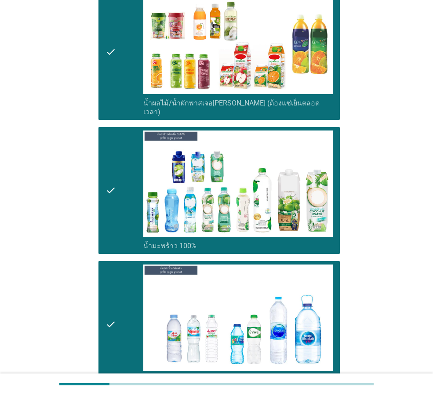
scroll to position [2023, 0]
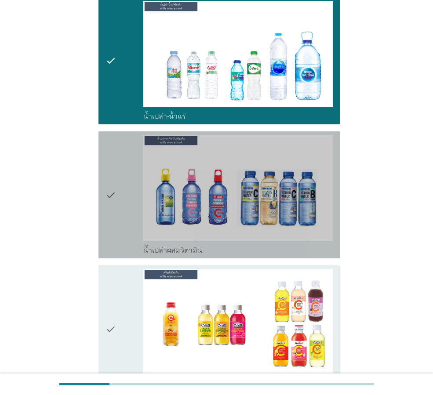
click at [125, 198] on div "check" at bounding box center [125, 195] width 38 height 120
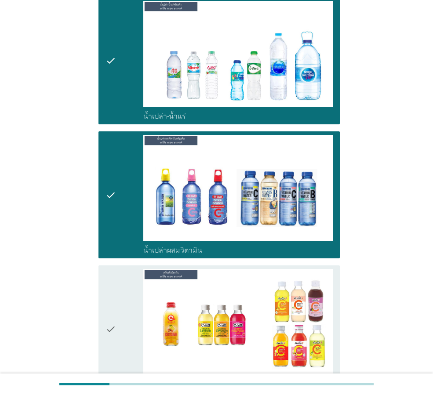
click at [122, 307] on div "check" at bounding box center [125, 329] width 38 height 120
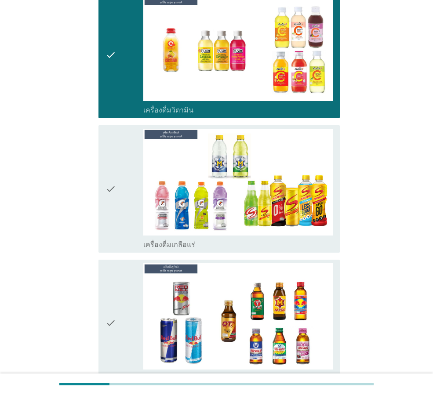
scroll to position [2419, 0]
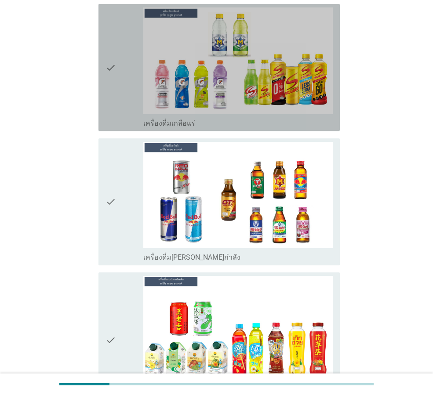
click at [109, 67] on icon "check" at bounding box center [111, 67] width 11 height 120
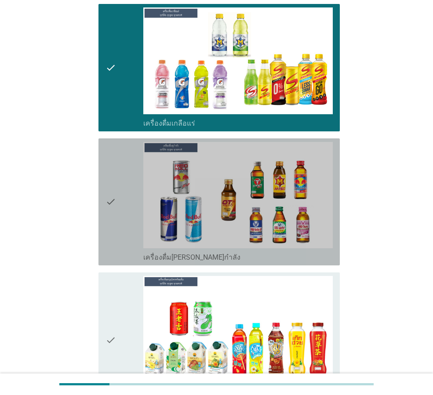
drag, startPoint x: 127, startPoint y: 175, endPoint x: 110, endPoint y: 282, distance: 108.2
click at [127, 177] on div "check" at bounding box center [125, 202] width 38 height 120
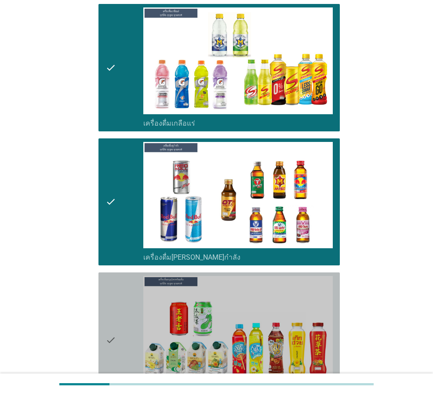
click at [109, 290] on icon "check" at bounding box center [111, 340] width 11 height 129
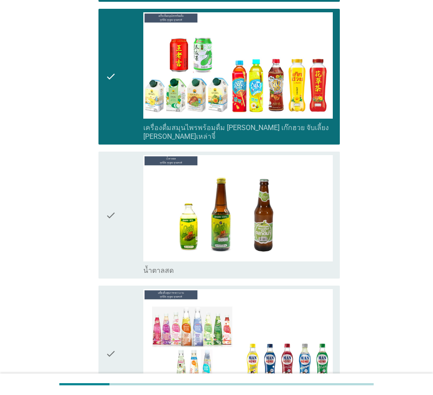
click at [109, 207] on icon "check" at bounding box center [111, 215] width 11 height 120
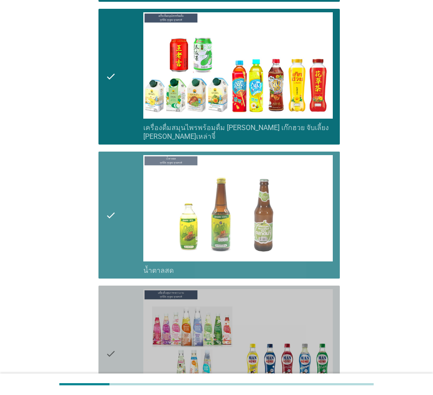
click at [112, 323] on icon "check" at bounding box center [111, 353] width 11 height 129
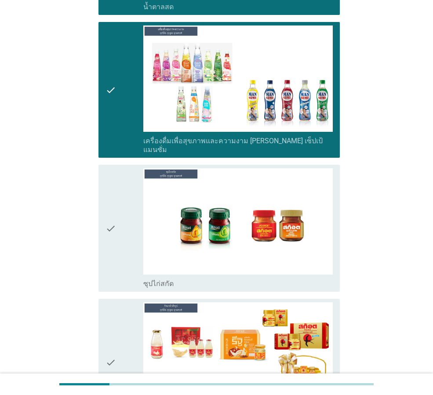
scroll to position [3035, 0]
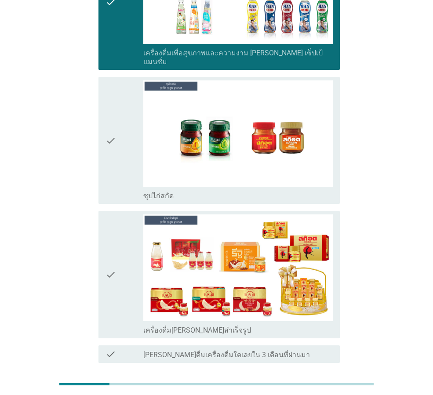
click at [130, 128] on div "check" at bounding box center [125, 140] width 38 height 120
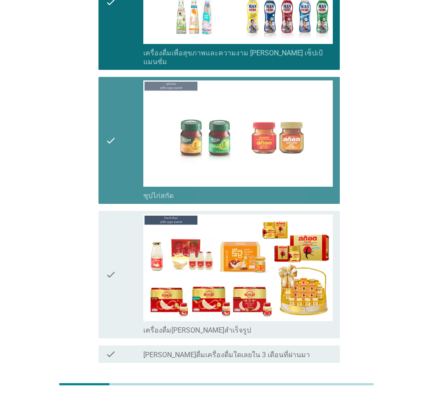
click at [113, 238] on icon "check" at bounding box center [111, 275] width 11 height 120
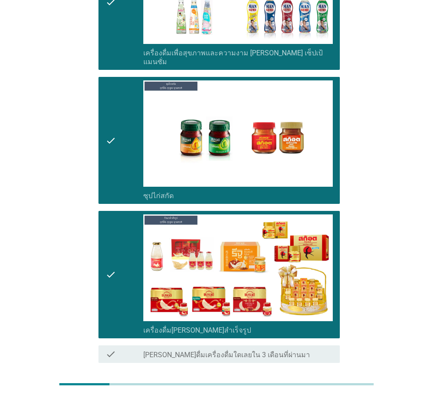
click at [309, 390] on div "ต่อไป" at bounding box center [317, 395] width 25 height 11
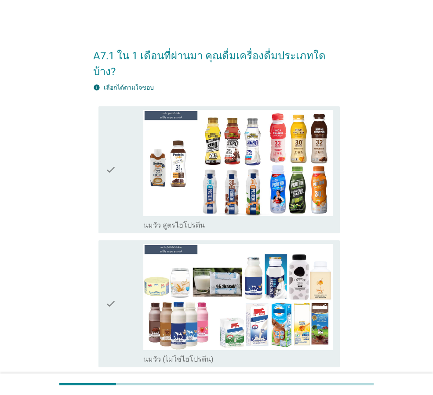
click at [121, 134] on div "check" at bounding box center [125, 170] width 38 height 120
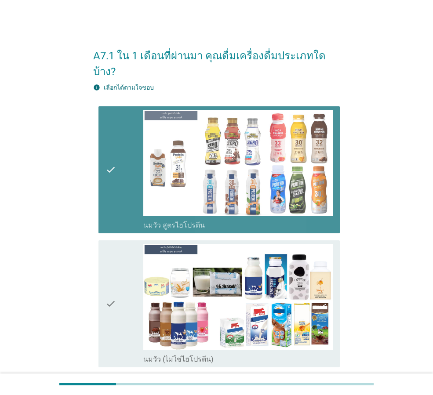
click at [111, 302] on icon "check" at bounding box center [111, 304] width 11 height 120
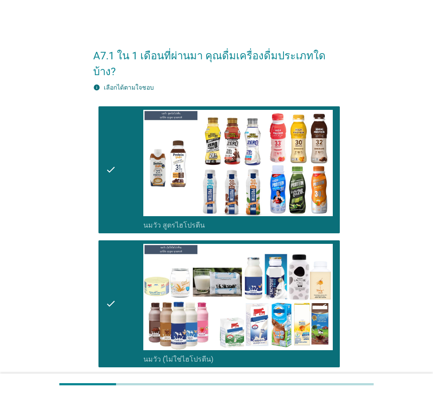
scroll to position [264, 0]
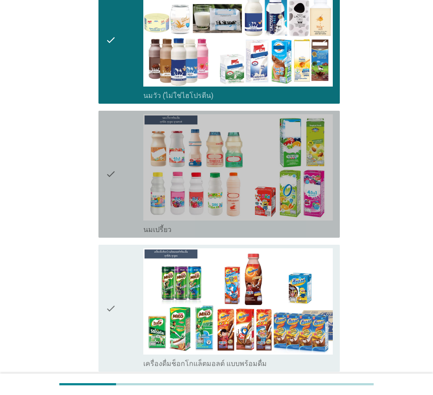
click at [119, 199] on div "check" at bounding box center [125, 174] width 38 height 120
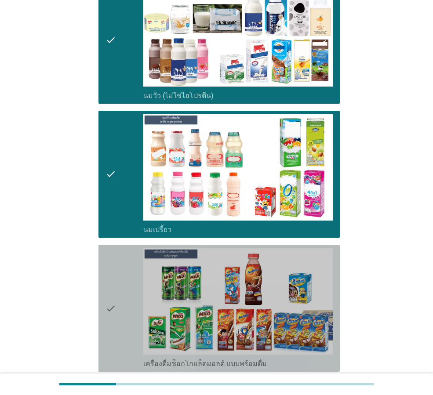
click at [114, 300] on icon "check" at bounding box center [111, 308] width 11 height 120
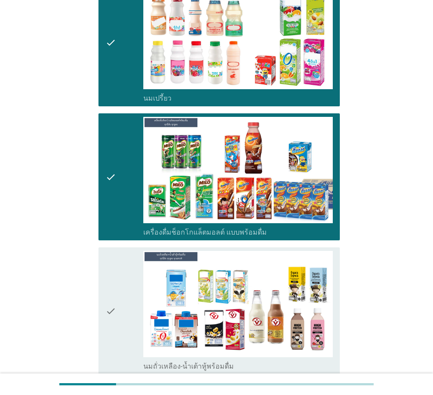
scroll to position [484, 0]
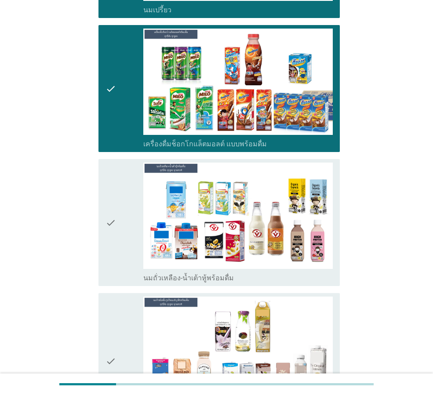
click at [128, 205] on div "check" at bounding box center [125, 223] width 38 height 120
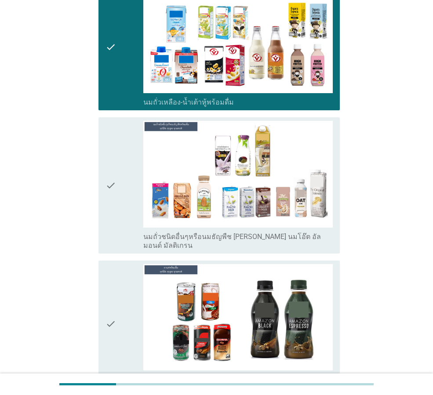
click at [121, 154] on div "check" at bounding box center [125, 185] width 38 height 129
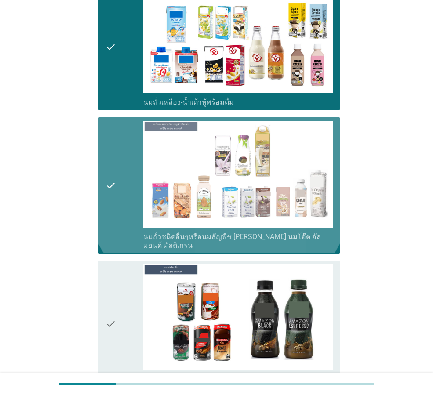
click at [131, 310] on div "check" at bounding box center [125, 324] width 38 height 120
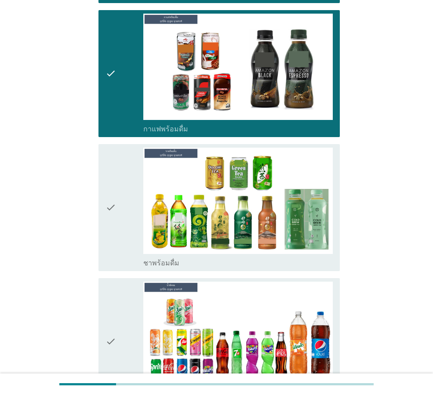
scroll to position [968, 0]
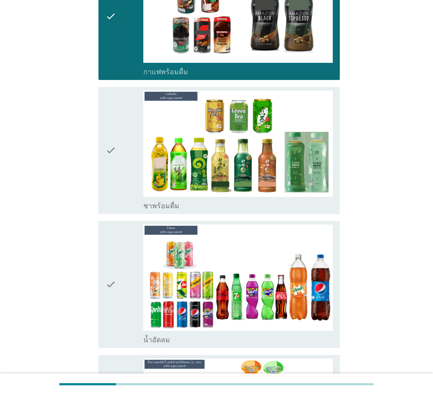
click at [124, 145] on div "check" at bounding box center [125, 151] width 38 height 120
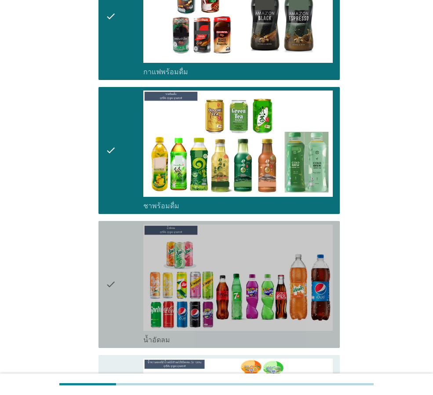
click at [137, 263] on div "check" at bounding box center [125, 285] width 38 height 120
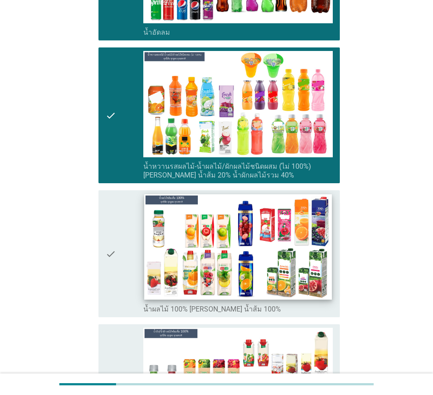
scroll to position [1407, 0]
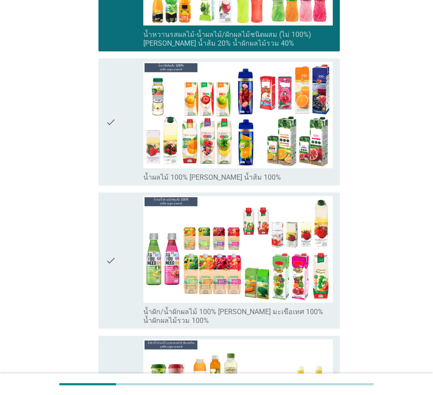
click at [114, 132] on icon "check" at bounding box center [111, 122] width 11 height 120
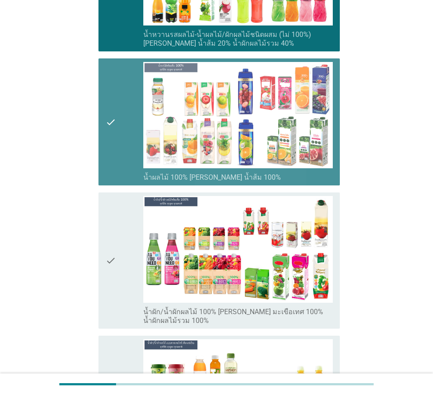
click at [105, 214] on div "check check_box_outline_blank น้ำผัก/น้ำผักผลไม้ 100% [PERSON_NAME] มะเขือเทศ 1…" at bounding box center [219, 261] width 241 height 136
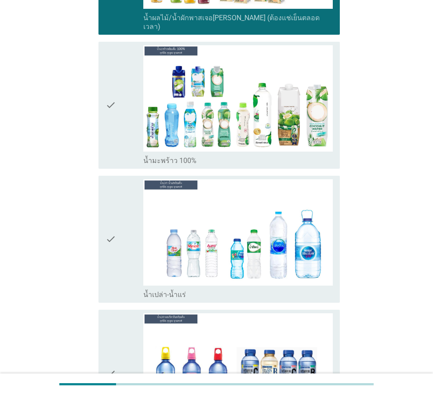
scroll to position [1847, 0]
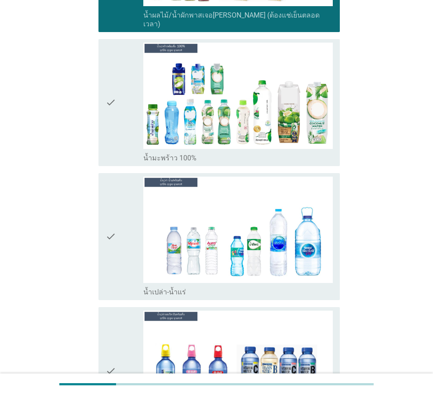
click at [121, 107] on div "check" at bounding box center [125, 103] width 38 height 120
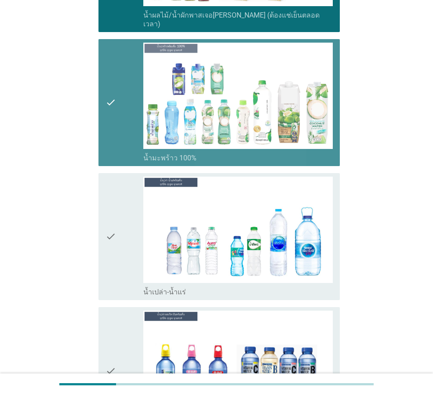
drag, startPoint x: 116, startPoint y: 181, endPoint x: 112, endPoint y: 194, distance: 13.2
click at [116, 182] on icon "check" at bounding box center [111, 237] width 11 height 120
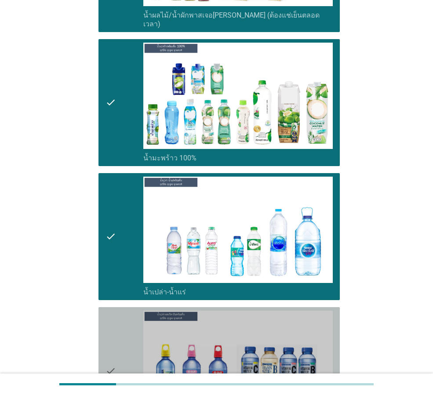
click at [107, 311] on icon "check" at bounding box center [111, 371] width 11 height 120
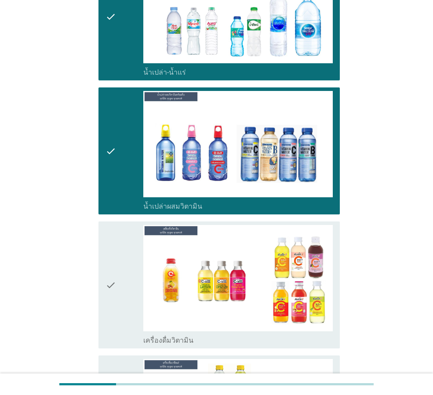
scroll to position [2243, 0]
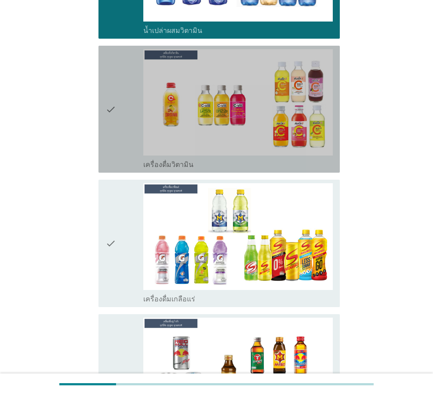
click at [111, 96] on icon "check" at bounding box center [111, 109] width 11 height 120
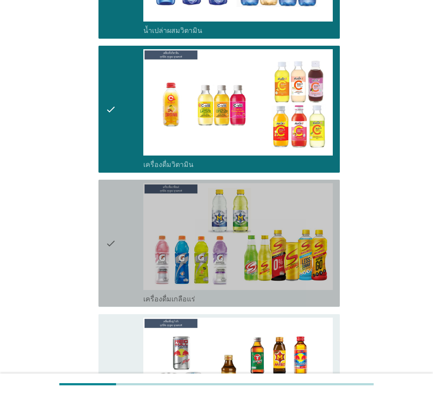
click at [110, 205] on icon "check" at bounding box center [111, 243] width 11 height 120
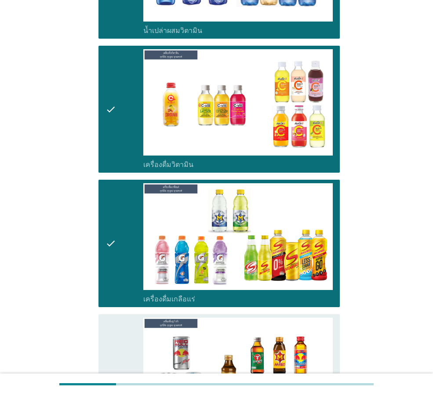
drag, startPoint x: 118, startPoint y: 329, endPoint x: 124, endPoint y: 292, distance: 37.8
click at [119, 329] on div "check" at bounding box center [125, 378] width 38 height 120
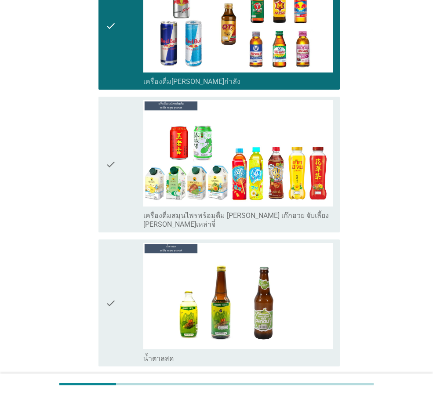
click at [107, 115] on icon "check" at bounding box center [111, 164] width 11 height 129
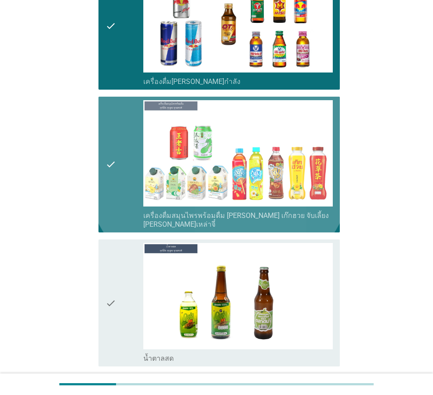
click at [104, 248] on div "check check_box_outline_blank น้ำตาลสด" at bounding box center [219, 303] width 241 height 127
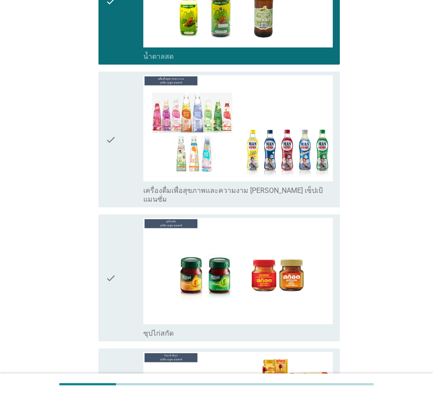
scroll to position [2947, 0]
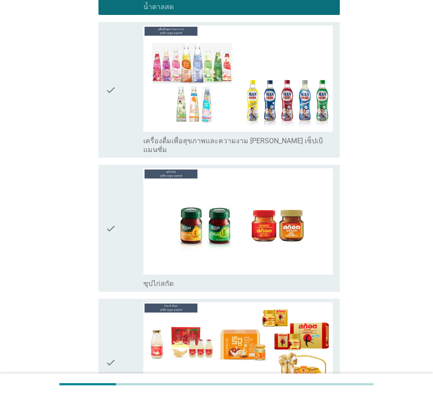
click at [107, 109] on div "check check_box_outline_blank เครื่องดื่มเพื่อสุขภาพและความงาม [PERSON_NAME] เซ…" at bounding box center [216, 89] width 247 height 143
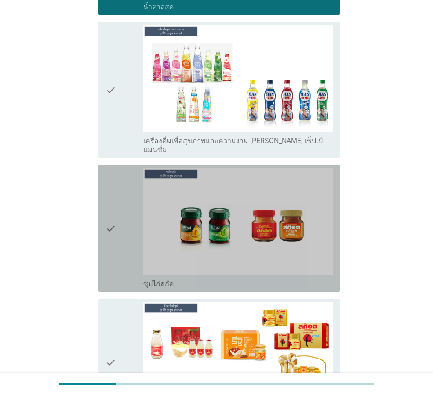
drag, startPoint x: 118, startPoint y: 173, endPoint x: 124, endPoint y: 105, distance: 68.8
click at [118, 171] on div "check" at bounding box center [125, 228] width 38 height 120
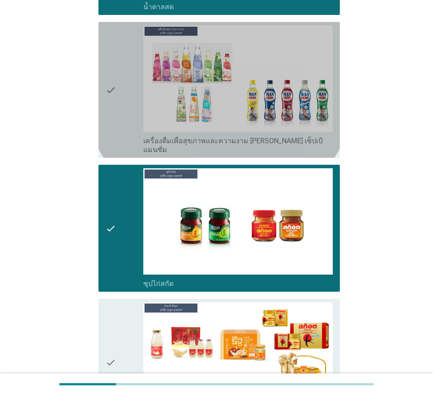
click at [120, 84] on div "check" at bounding box center [125, 90] width 38 height 129
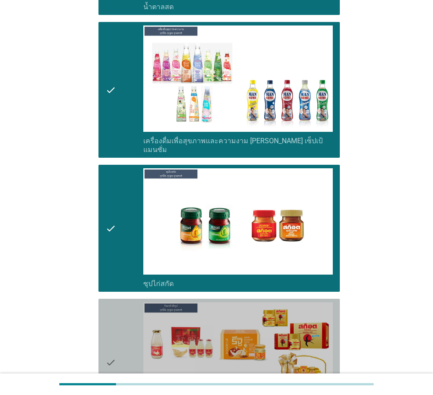
drag, startPoint x: 131, startPoint y: 336, endPoint x: 135, endPoint y: 322, distance: 14.7
click at [132, 336] on div "check" at bounding box center [125, 363] width 38 height 120
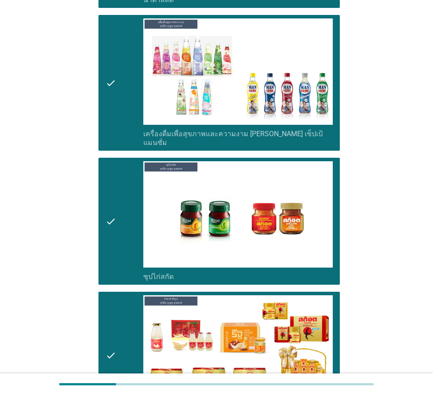
scroll to position [3054, 0]
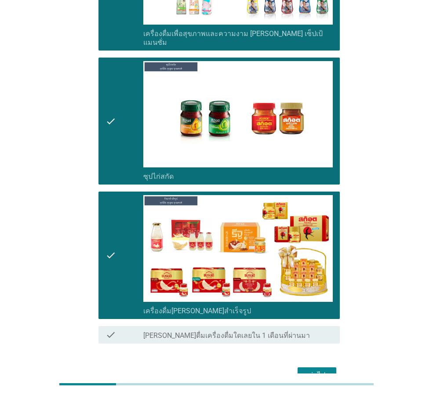
click at [318, 370] on div "ต่อไป" at bounding box center [317, 375] width 25 height 11
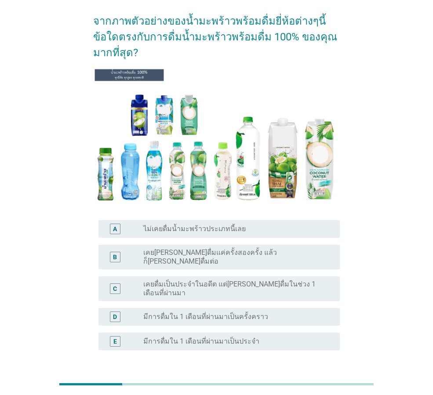
scroll to position [88, 0]
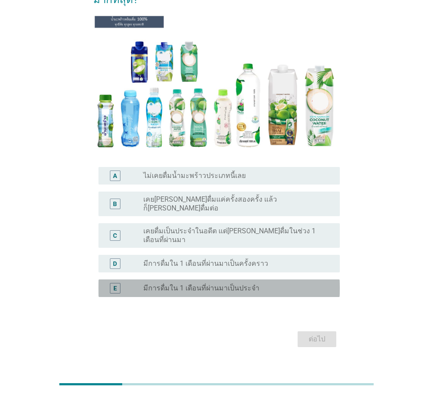
click at [293, 284] on div "radio_button_unchecked มีการดื่มใน 1 เดือนที่ผ่านมาเป็นประจำ" at bounding box center [234, 288] width 183 height 9
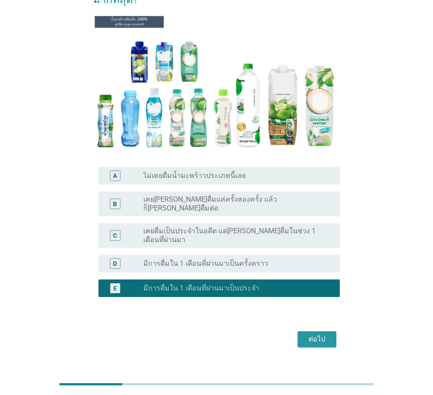
click at [309, 334] on div "ต่อไป" at bounding box center [317, 339] width 25 height 11
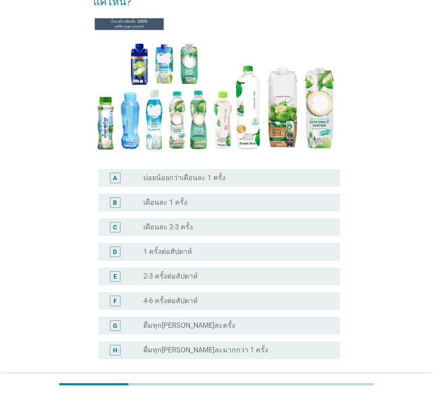
scroll to position [147, 0]
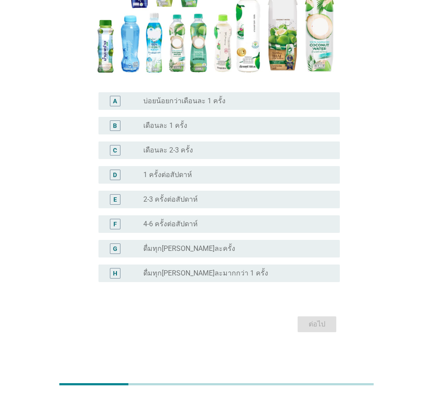
click at [283, 223] on div "radio_button_unchecked 4-6 ครั้งต่อสัปดาห์" at bounding box center [234, 224] width 183 height 9
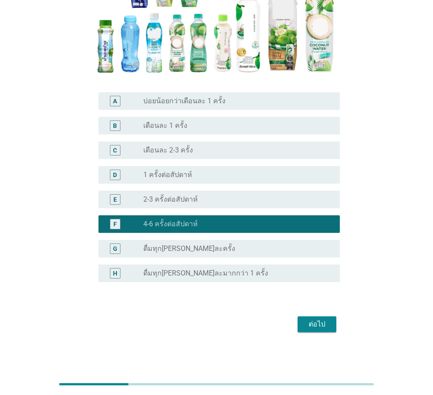
click at [309, 334] on div "ต่อไป" at bounding box center [216, 324] width 247 height 21
click at [311, 314] on div "ต่อไป" at bounding box center [216, 324] width 247 height 21
click at [311, 322] on div "ต่อไป" at bounding box center [317, 324] width 25 height 11
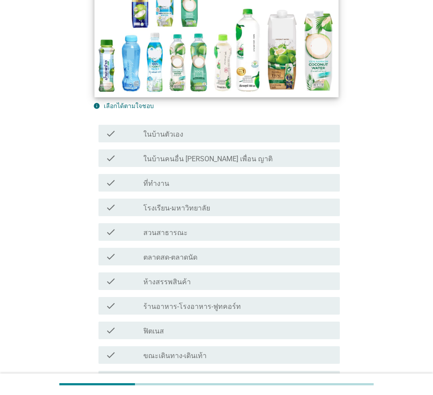
scroll to position [132, 0]
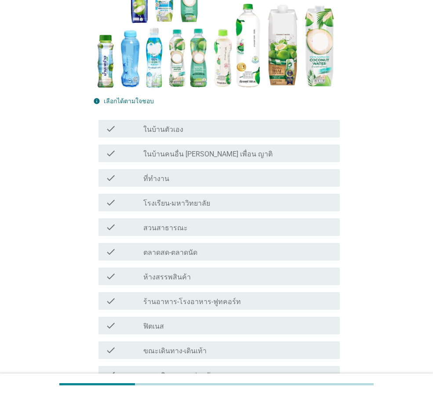
click at [220, 124] on div "check_box_outline_blank ในบ้านตัวเอง" at bounding box center [238, 129] width 190 height 11
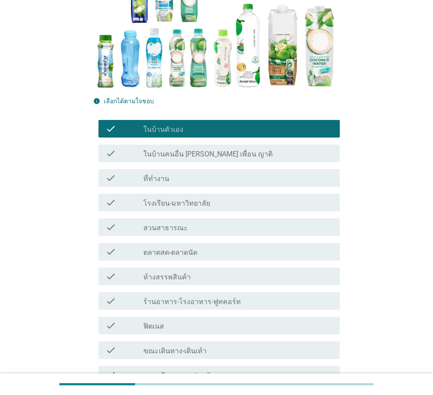
click at [205, 173] on div "check_box_outline_blank ที่ทำงาน" at bounding box center [238, 178] width 190 height 11
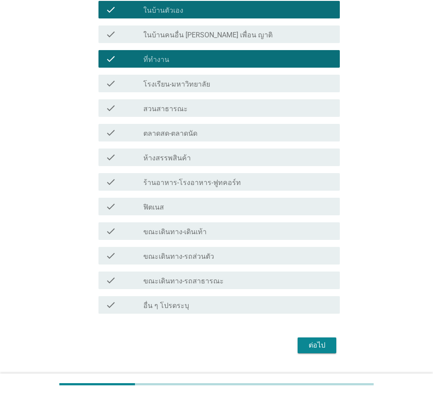
scroll to position [256, 0]
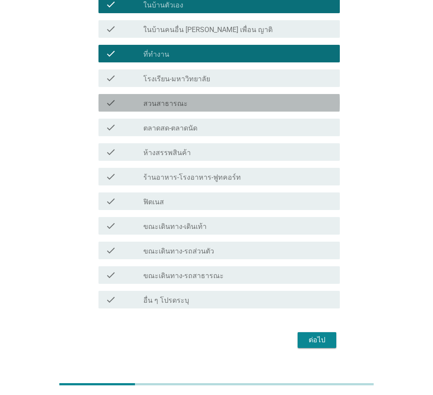
click at [209, 95] on div "check check_box_outline_blank สวนสาธารณะ" at bounding box center [219, 103] width 241 height 18
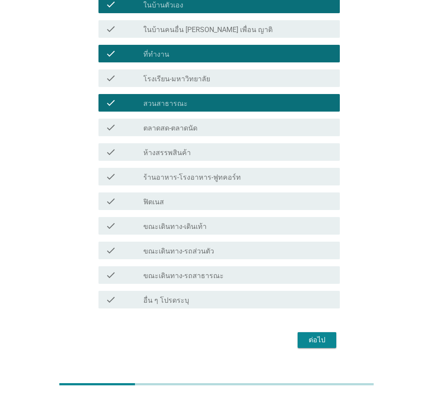
click at [217, 221] on div "check_box_outline_blank ขณะเดินทาง-เดินเท้า" at bounding box center [238, 226] width 190 height 11
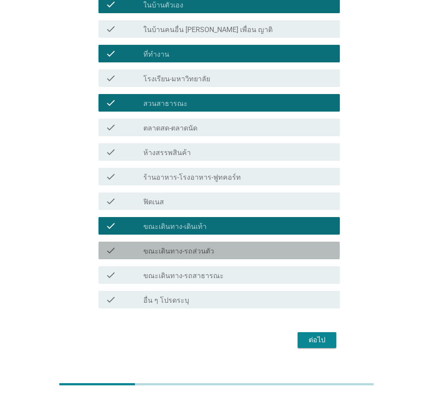
click at [231, 245] on div "check_box_outline_blank ขณะเดินทาง-รถส่วนตัว" at bounding box center [238, 250] width 190 height 11
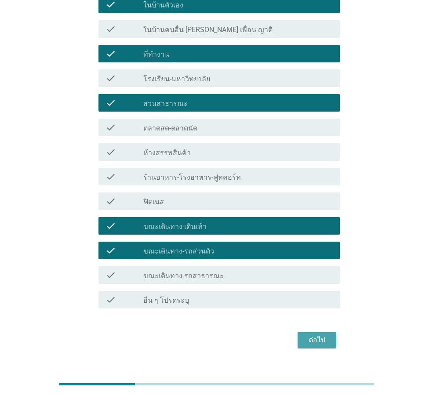
click at [322, 335] on div "ต่อไป" at bounding box center [317, 340] width 25 height 11
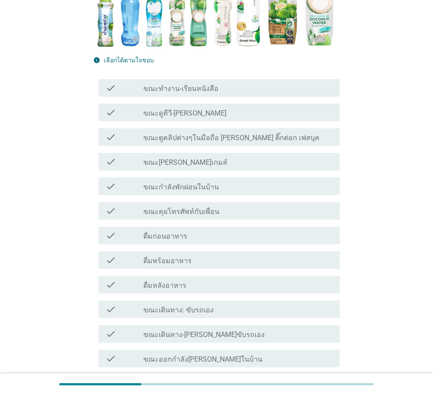
scroll to position [176, 0]
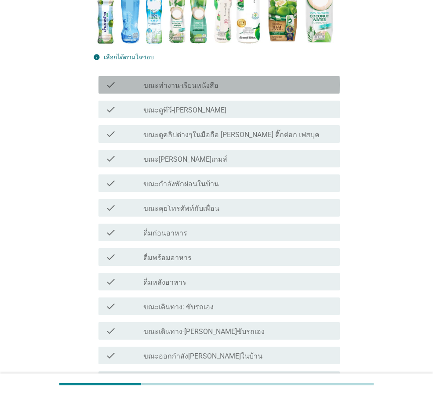
drag, startPoint x: 208, startPoint y: 87, endPoint x: 200, endPoint y: 110, distance: 24.5
click at [208, 89] on label "ขณะทำงาน-เรียนหนังสือ" at bounding box center [180, 85] width 75 height 9
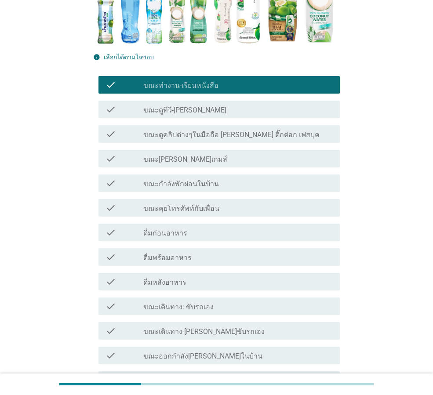
click at [200, 105] on div "check_box_outline_blank ขณะดูทีวี-[PERSON_NAME]" at bounding box center [238, 109] width 190 height 11
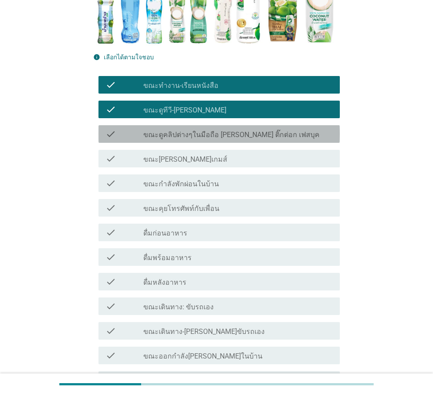
click at [211, 135] on label "ขณะดูคลิปต่างๆในมือถือ [PERSON_NAME] ติ๊กต่อก เฟสบุค" at bounding box center [231, 135] width 176 height 9
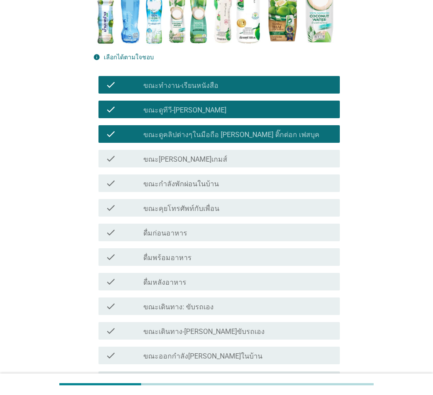
click at [211, 160] on div "check_box_outline_blank ขณะ[PERSON_NAME]เกมส์" at bounding box center [238, 158] width 190 height 11
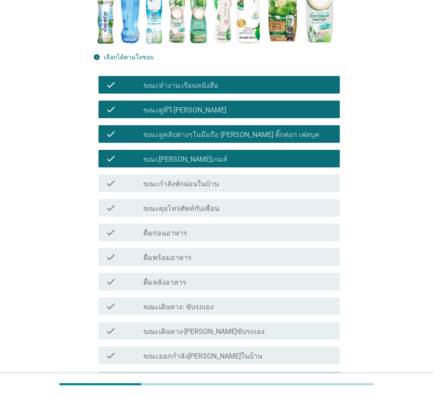
click at [218, 185] on div "check_box_outline_blank ขณะกำลังพักผ่อนในบ้าน" at bounding box center [238, 183] width 190 height 11
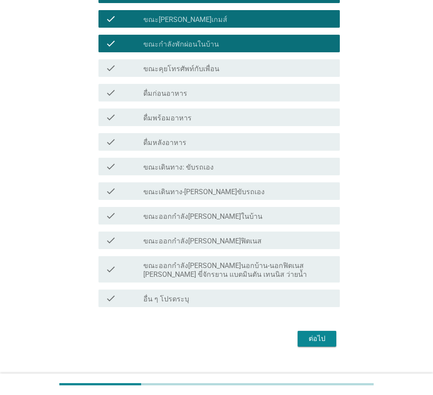
scroll to position [330, 0]
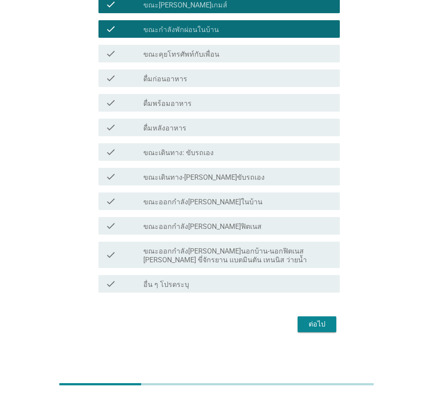
click at [212, 102] on div "check_box_outline_blank ดื่มพร้อมอาหาร" at bounding box center [238, 103] width 190 height 11
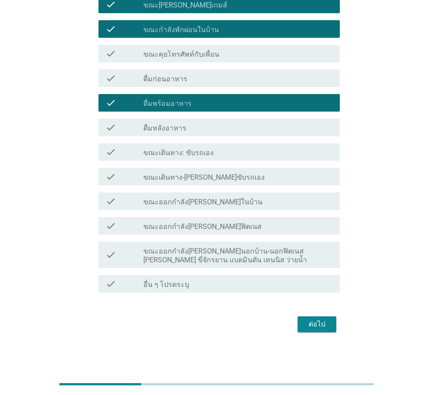
click at [236, 131] on div "check_box_outline_blank ดื่มหลังอาหาร" at bounding box center [238, 127] width 190 height 11
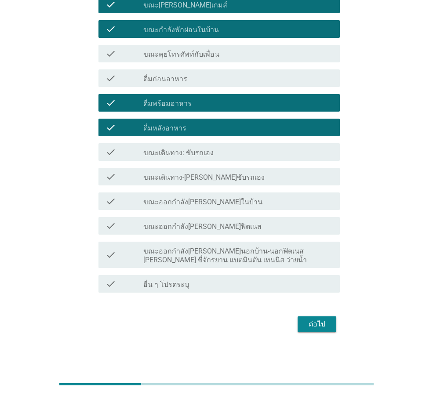
click at [277, 256] on label "ขณะออกกำลัง[PERSON_NAME]นอกบ้าน-นอกฟิตเนส [PERSON_NAME] ขี่จักรยาน แบตมินตัน เท…" at bounding box center [238, 256] width 190 height 18
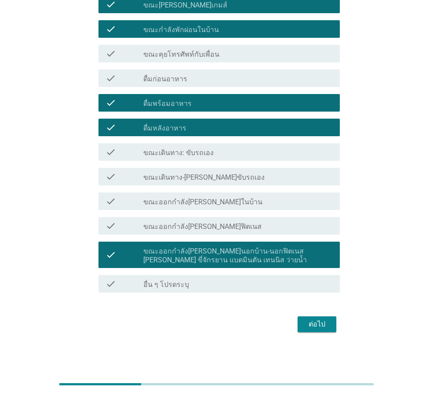
click at [314, 330] on button "ต่อไป" at bounding box center [317, 325] width 39 height 16
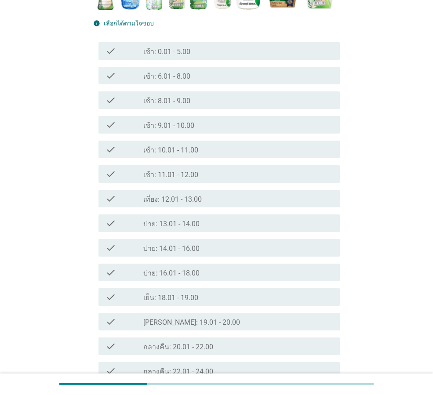
scroll to position [220, 0]
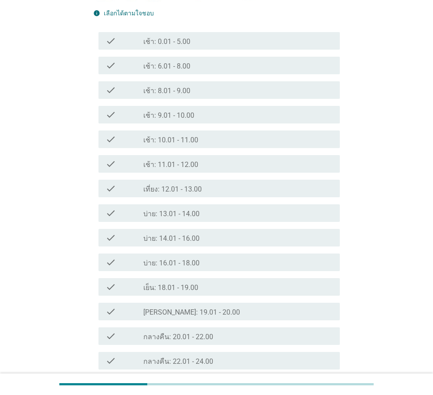
click at [201, 94] on div "check_box_outline_blank เช้า: 8.01 - 9.00" at bounding box center [238, 90] width 190 height 11
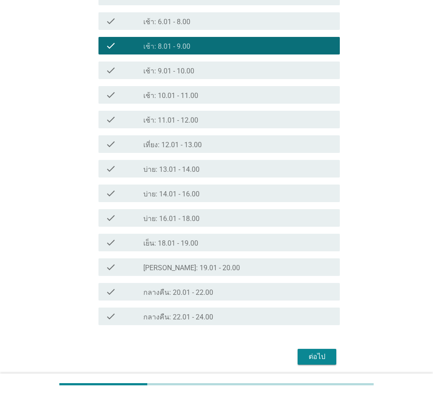
scroll to position [297, 0]
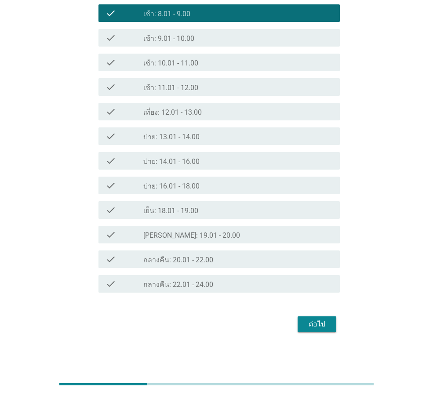
click at [219, 158] on div "check_box_outline_blank บ่าย: 14.01 - 16.00" at bounding box center [238, 161] width 190 height 11
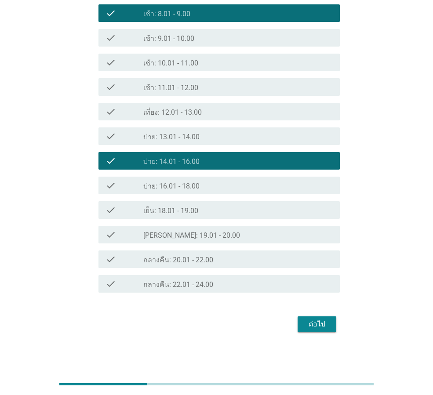
click at [241, 208] on div "check_box_outline_blank เย็น: 18.01 - 19.00" at bounding box center [238, 210] width 190 height 11
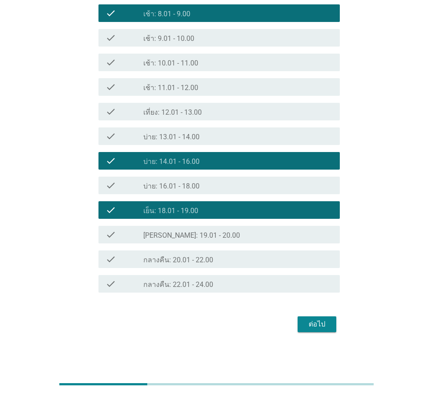
click at [316, 324] on div "ต่อไป" at bounding box center [317, 324] width 25 height 11
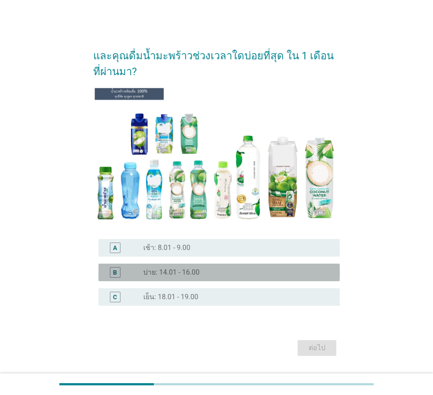
click at [235, 274] on div "radio_button_unchecked บ่าย: 14.01 - 16.00" at bounding box center [234, 272] width 183 height 9
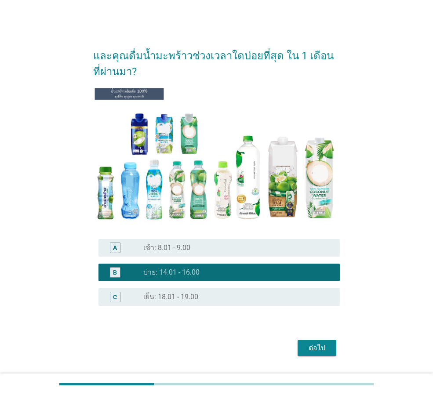
drag, startPoint x: 318, startPoint y: 346, endPoint x: 318, endPoint y: 333, distance: 12.3
click at [318, 345] on div "ต่อไป" at bounding box center [317, 348] width 25 height 11
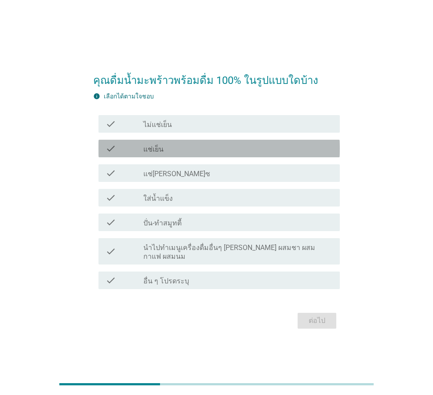
click at [212, 157] on div "check check_box_outline_blank แช่เย็น" at bounding box center [219, 149] width 241 height 18
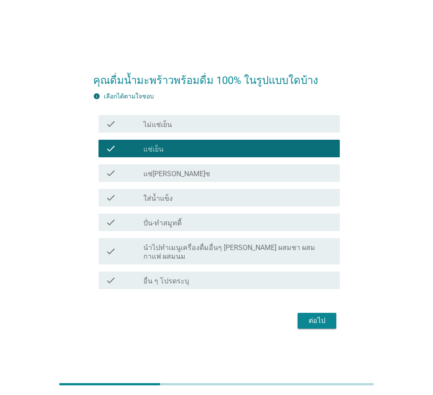
click at [213, 201] on div "check_box_outline_blank ใส่น้ำแข็ง" at bounding box center [238, 198] width 190 height 11
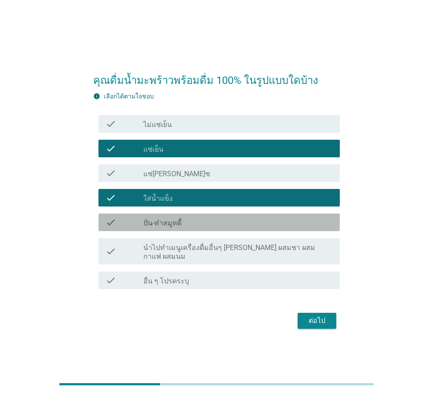
click at [269, 227] on div "check_box_outline_blank ปั่น-ทำสมูทตี้" at bounding box center [238, 222] width 190 height 11
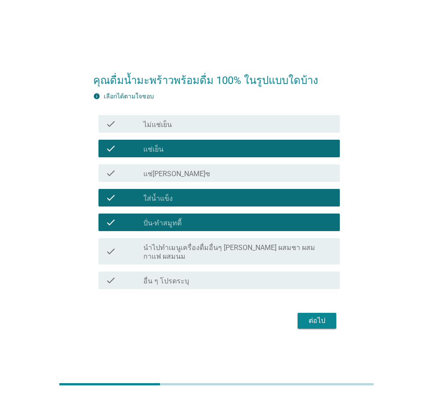
click at [313, 249] on div "check_box_outline_blank นำไปทำเมนูเครื่องดื่มอื่นๆ [PERSON_NAME] ผสมชา ผสมกาแฟ …" at bounding box center [238, 251] width 190 height 19
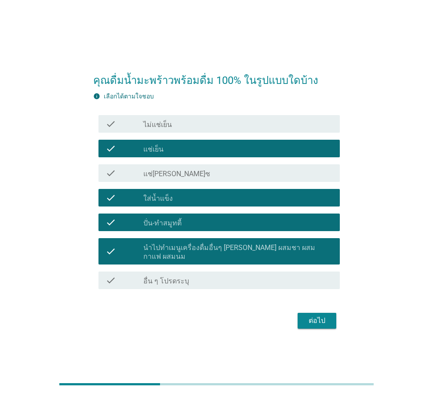
click at [325, 317] on div "ต่อไป" at bounding box center [317, 321] width 25 height 11
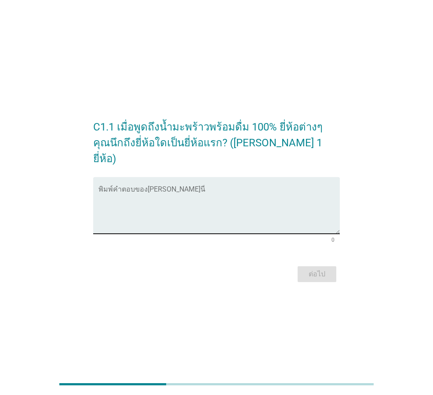
click at [184, 177] on div "พิมพ์คำตอบของ[PERSON_NAME]นี่" at bounding box center [219, 205] width 241 height 57
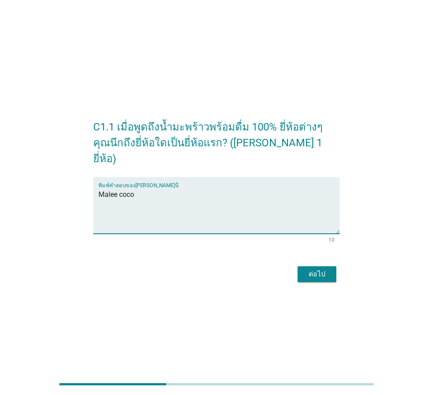
type textarea "Malee coco"
click at [310, 269] on div "ต่อไป" at bounding box center [317, 274] width 25 height 11
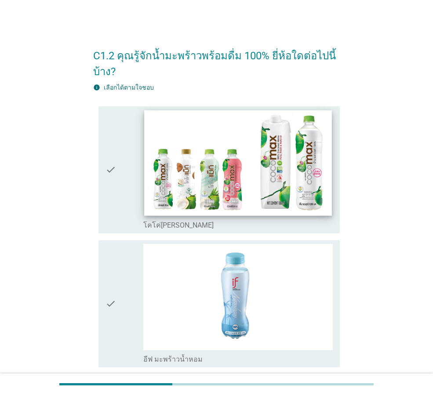
click at [150, 142] on img at bounding box center [237, 163] width 187 height 106
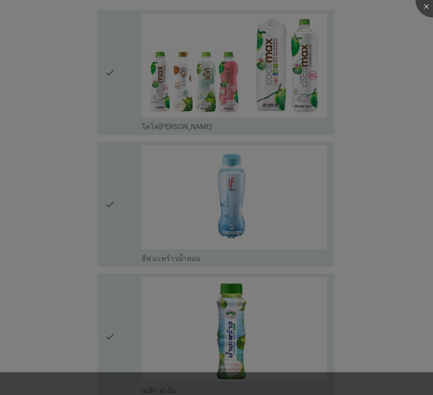
scroll to position [176, 0]
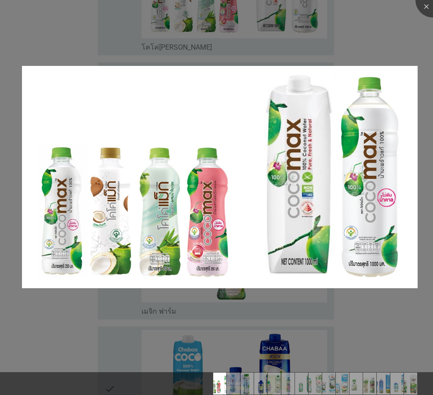
click at [292, 296] on div at bounding box center [216, 197] width 433 height 395
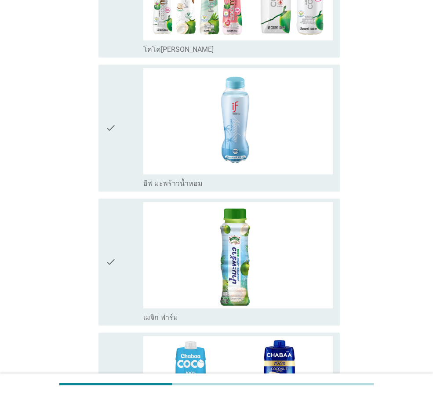
click at [121, 94] on div "check" at bounding box center [125, 128] width 38 height 120
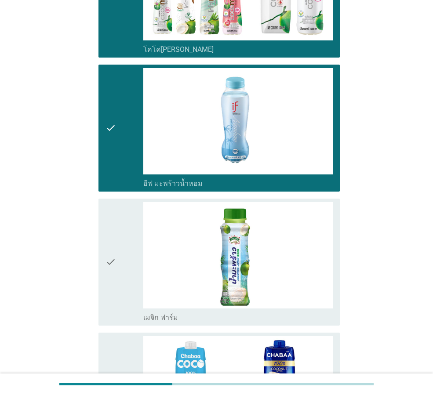
click at [119, 242] on div "check" at bounding box center [125, 262] width 38 height 120
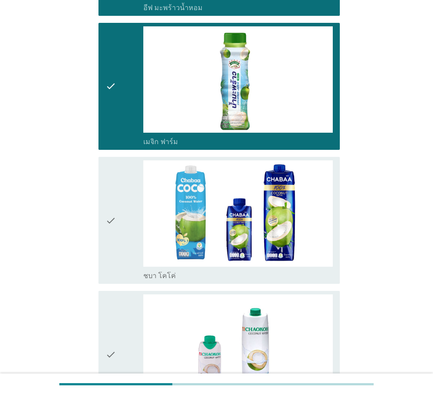
click at [129, 217] on div "check" at bounding box center [125, 221] width 38 height 120
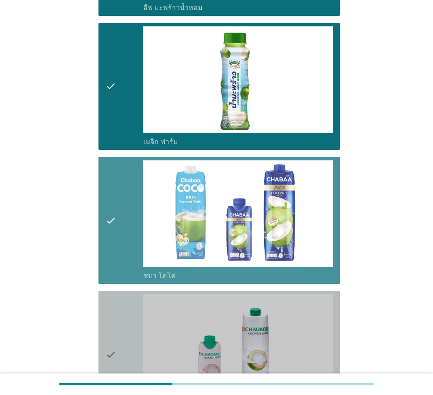
drag, startPoint x: 121, startPoint y: 299, endPoint x: 116, endPoint y: 311, distance: 13.2
click at [120, 303] on div "check" at bounding box center [125, 355] width 38 height 120
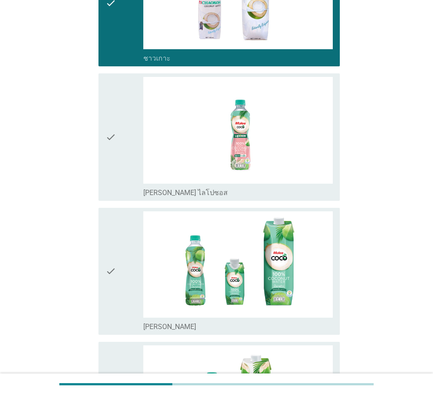
click at [106, 153] on icon "check" at bounding box center [111, 137] width 11 height 120
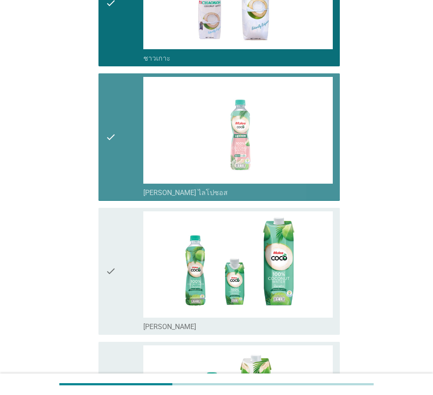
click at [101, 240] on div "check check_box_outline_blank [PERSON_NAME]" at bounding box center [219, 271] width 241 height 127
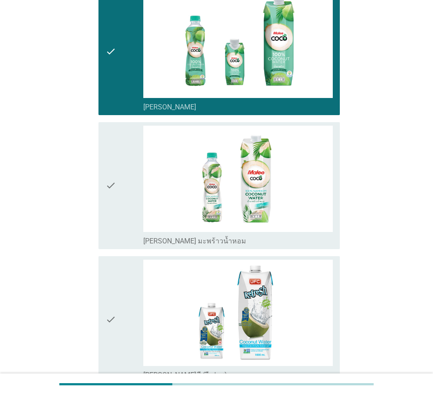
click at [124, 192] on div "check" at bounding box center [125, 186] width 38 height 120
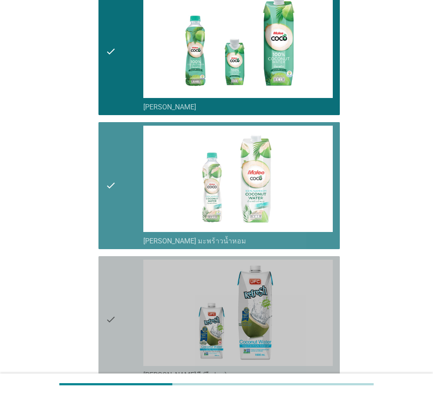
click at [119, 305] on div "check" at bounding box center [125, 320] width 38 height 120
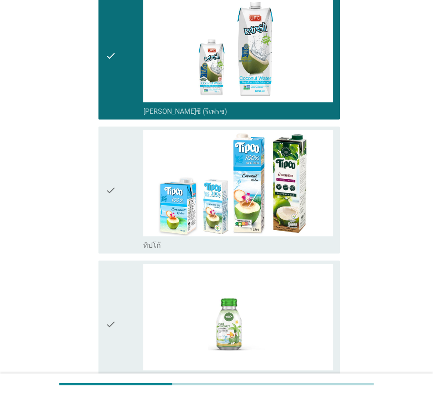
click at [114, 233] on icon "check" at bounding box center [111, 190] width 11 height 120
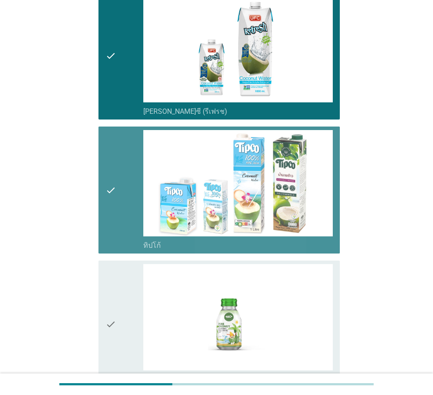
click at [124, 289] on div "check" at bounding box center [125, 324] width 38 height 120
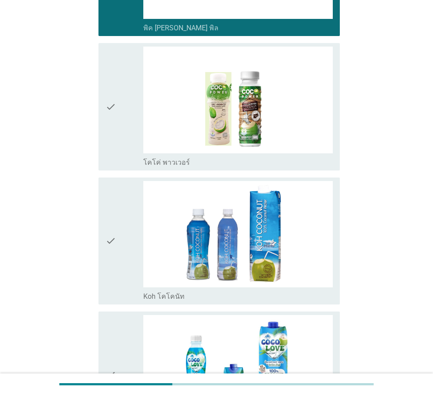
click at [121, 126] on div "check" at bounding box center [125, 107] width 38 height 120
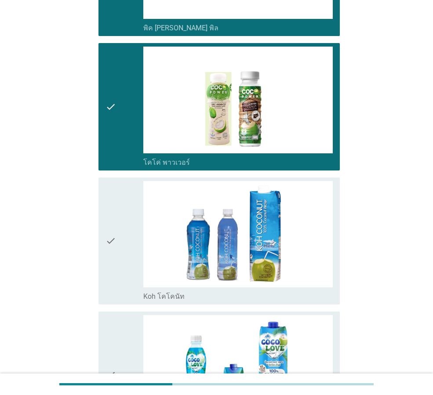
scroll to position [1363, 0]
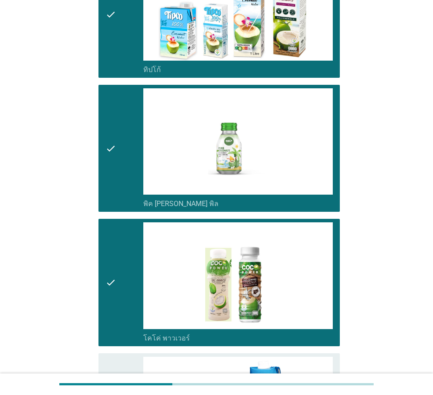
click at [117, 138] on div "check" at bounding box center [125, 148] width 38 height 120
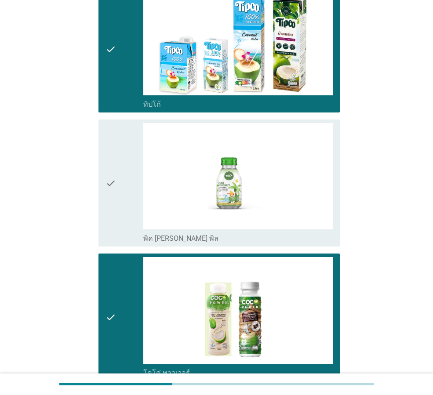
scroll to position [1451, 0]
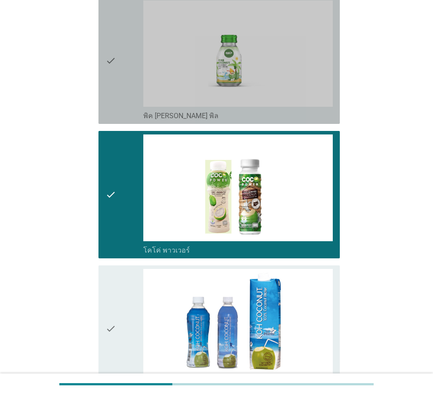
click at [114, 79] on icon "check" at bounding box center [111, 60] width 11 height 120
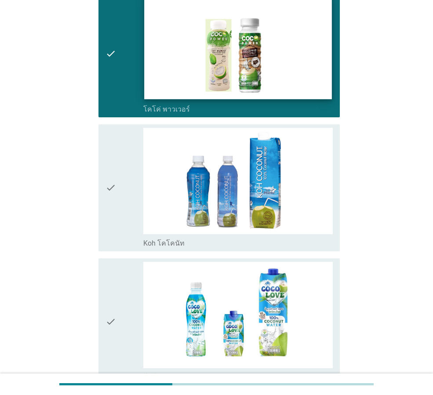
scroll to position [1671, 0]
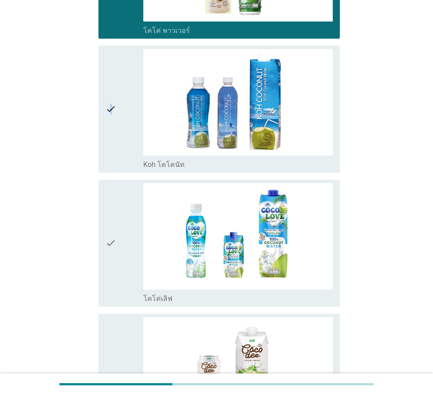
drag, startPoint x: 110, startPoint y: 144, endPoint x: 113, endPoint y: 194, distance: 49.8
click at [110, 145] on icon "check" at bounding box center [111, 109] width 11 height 120
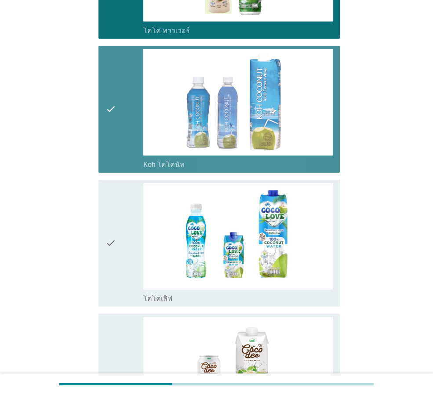
click at [118, 215] on div "check" at bounding box center [125, 243] width 38 height 120
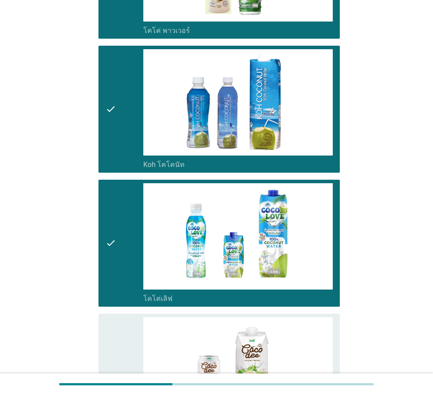
scroll to position [1845, 0]
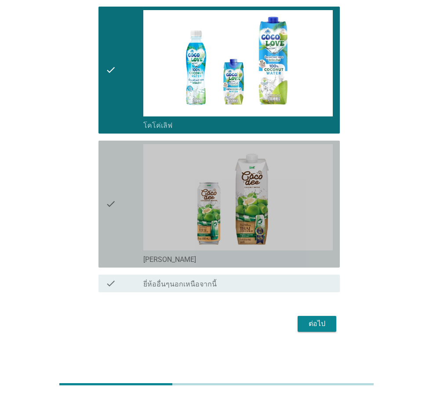
click at [118, 199] on div "check" at bounding box center [125, 204] width 38 height 120
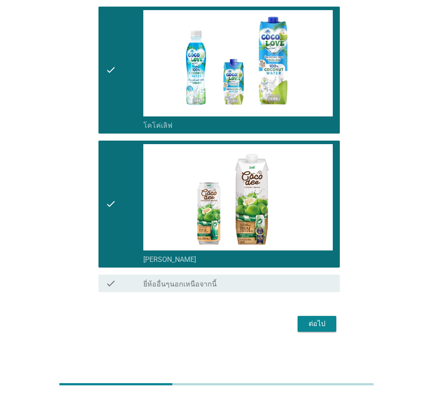
click at [307, 321] on div "ต่อไป" at bounding box center [317, 324] width 25 height 11
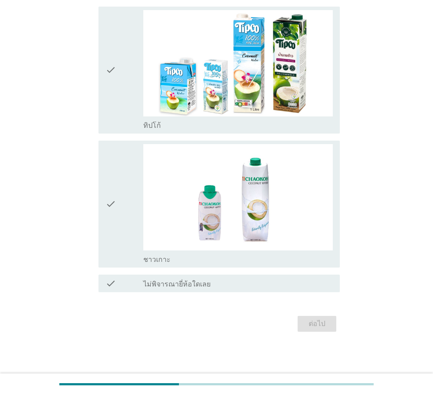
scroll to position [0, 0]
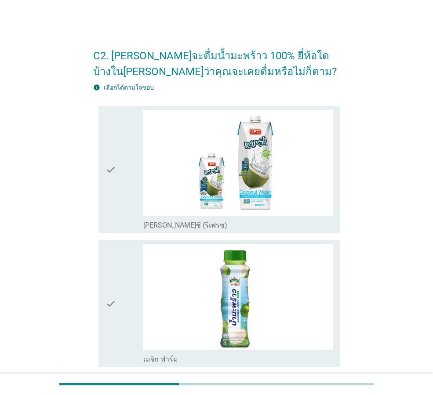
click at [117, 161] on div "check" at bounding box center [125, 170] width 38 height 120
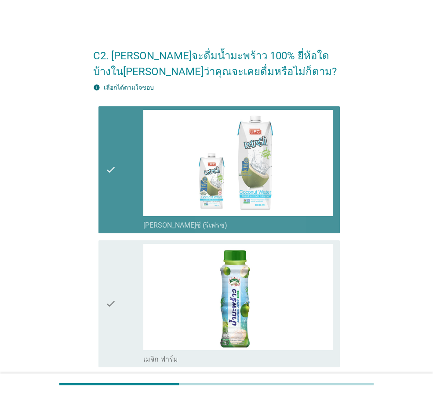
click at [115, 277] on icon "check" at bounding box center [111, 304] width 11 height 120
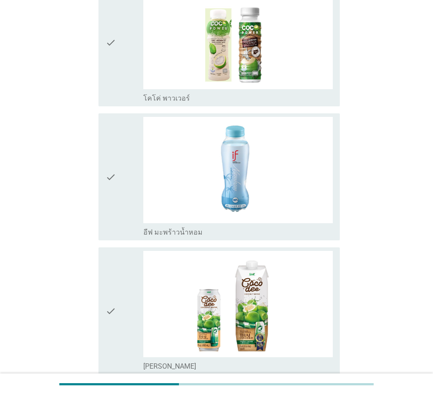
scroll to position [396, 0]
drag, startPoint x: 114, startPoint y: 67, endPoint x: 109, endPoint y: 163, distance: 96.0
click at [113, 71] on icon "check" at bounding box center [111, 42] width 11 height 120
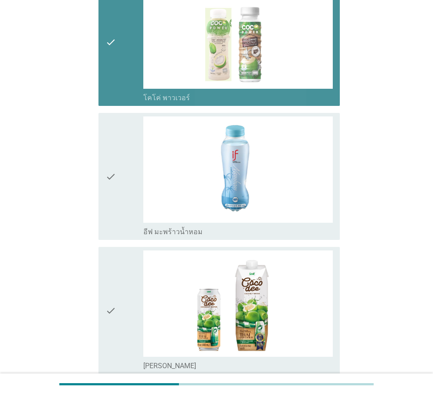
drag, startPoint x: 109, startPoint y: 168, endPoint x: 124, endPoint y: 269, distance: 101.9
click at [109, 173] on icon "check" at bounding box center [111, 177] width 11 height 120
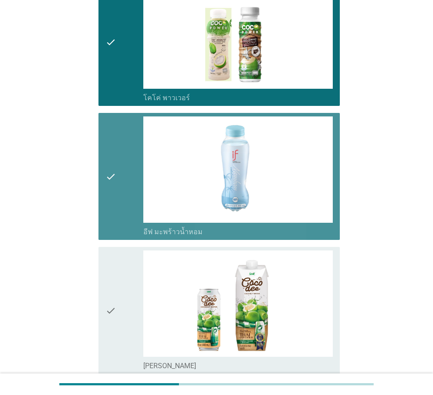
click at [125, 293] on div "check" at bounding box center [125, 311] width 38 height 120
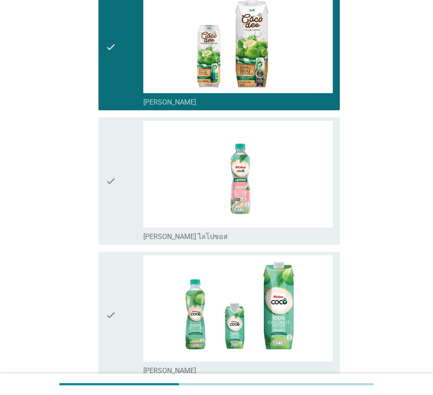
scroll to position [792, 0]
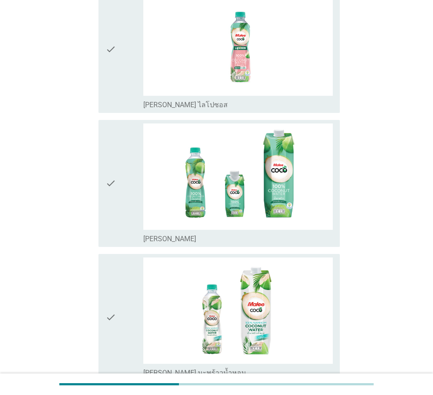
click at [113, 94] on icon "check" at bounding box center [111, 49] width 11 height 120
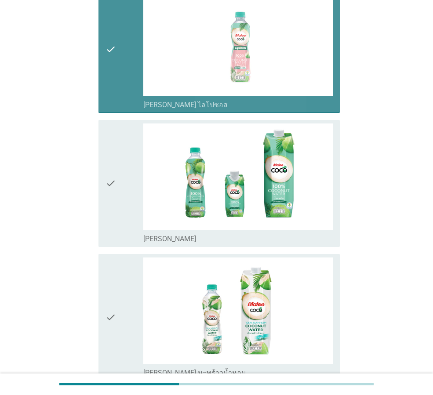
click at [128, 198] on div "check" at bounding box center [125, 184] width 38 height 120
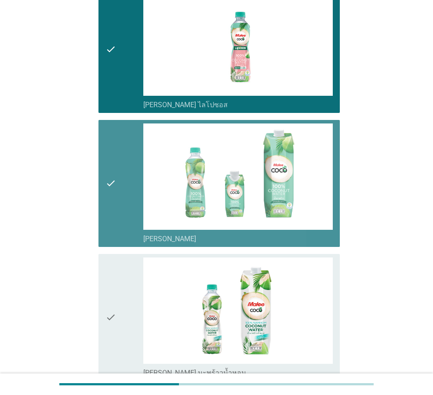
click at [133, 286] on div "check" at bounding box center [125, 318] width 38 height 120
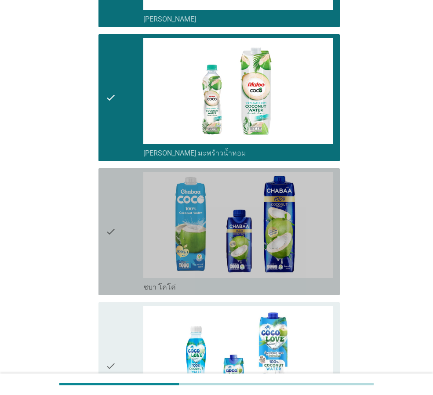
click at [121, 212] on div "check" at bounding box center [125, 232] width 38 height 120
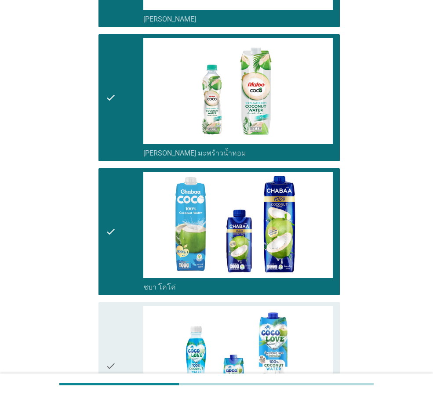
scroll to position [1275, 0]
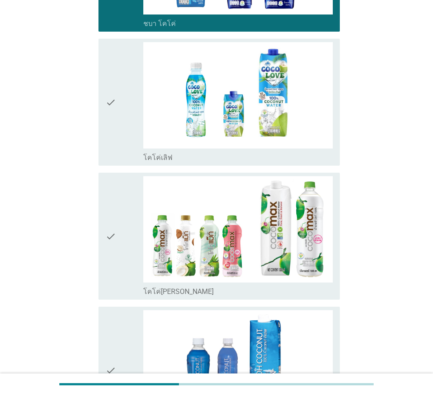
click at [99, 191] on div "check check_box_outline_blank โคโค่[PERSON_NAME]" at bounding box center [219, 236] width 241 height 127
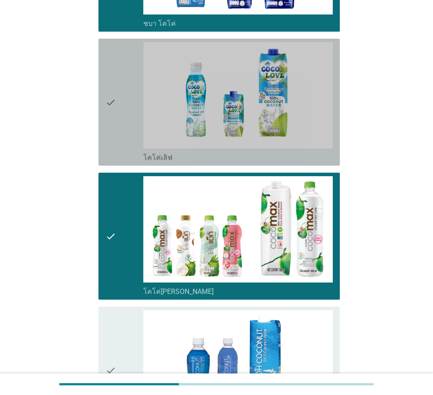
click at [111, 122] on icon "check" at bounding box center [111, 102] width 11 height 120
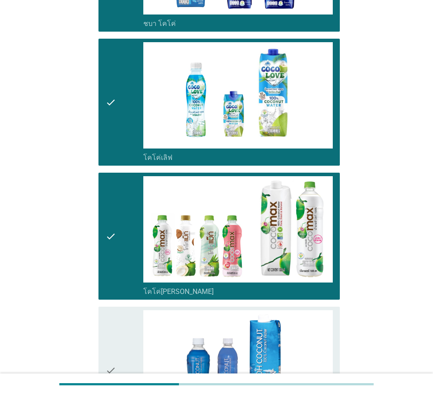
click at [132, 343] on div "check" at bounding box center [125, 370] width 38 height 120
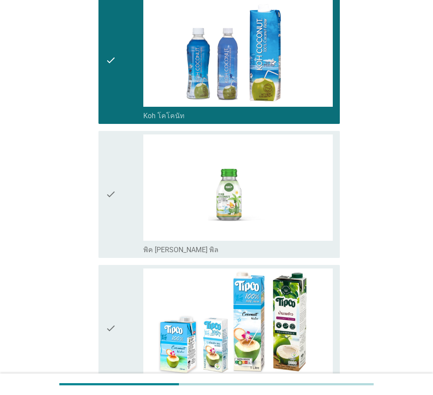
scroll to position [1715, 0]
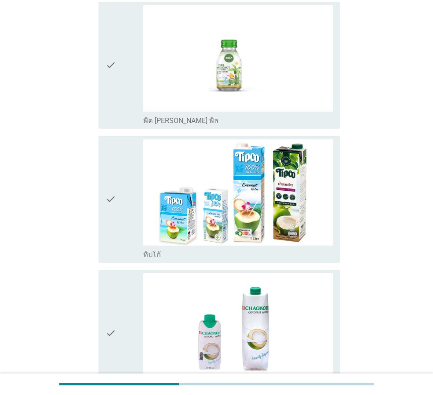
click at [121, 92] on div "check" at bounding box center [125, 65] width 38 height 120
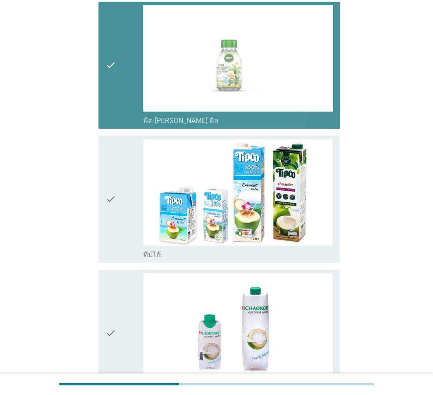
drag, startPoint x: 125, startPoint y: 199, endPoint x: 116, endPoint y: 303, distance: 104.6
click at [125, 201] on div "check" at bounding box center [125, 199] width 38 height 120
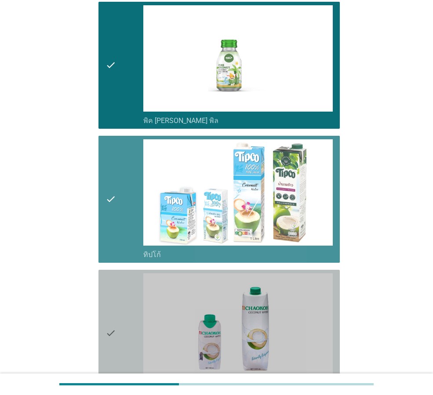
click at [116, 303] on icon "check" at bounding box center [111, 334] width 11 height 120
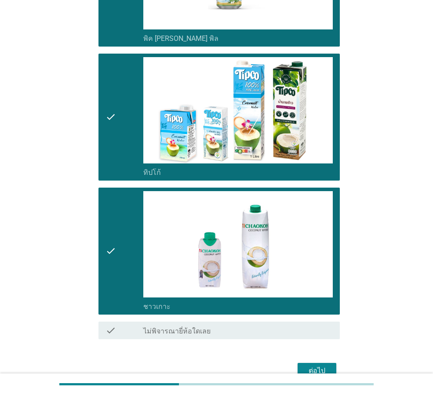
scroll to position [1845, 0]
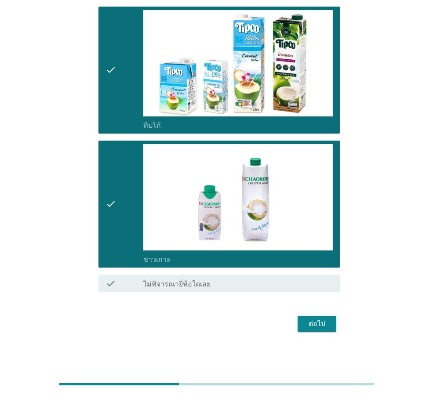
click at [324, 326] on div "ต่อไป" at bounding box center [317, 324] width 25 height 11
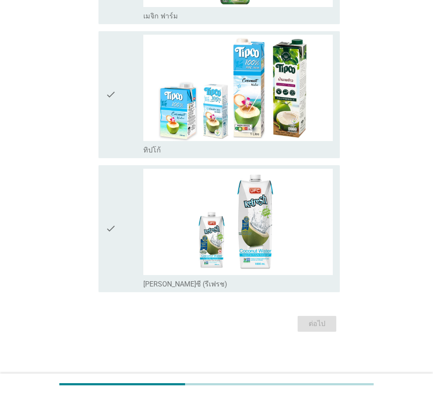
scroll to position [0, 0]
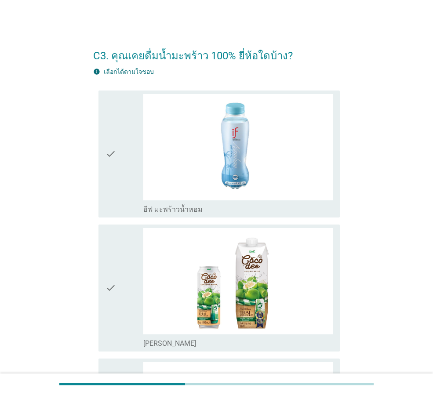
click at [127, 206] on div "check" at bounding box center [125, 154] width 38 height 120
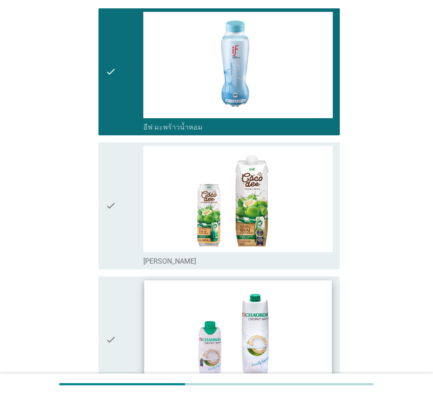
scroll to position [220, 0]
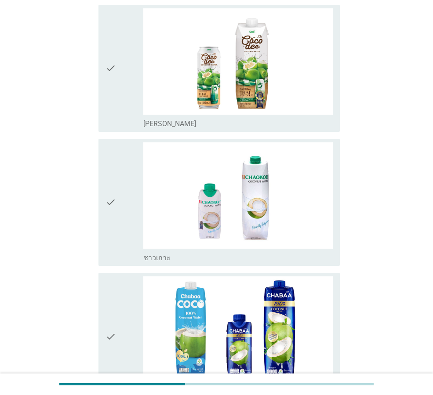
click at [114, 184] on icon "check" at bounding box center [111, 202] width 11 height 120
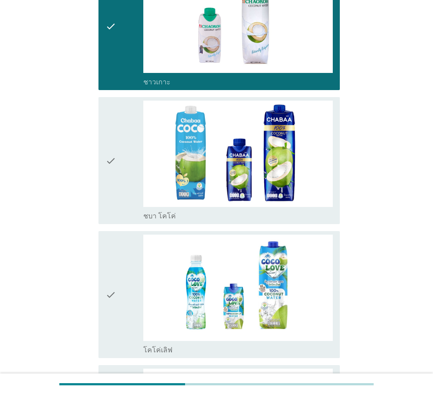
click at [113, 181] on icon "check" at bounding box center [111, 161] width 11 height 120
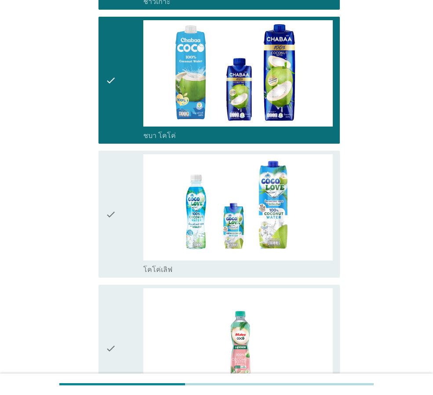
scroll to position [616, 0]
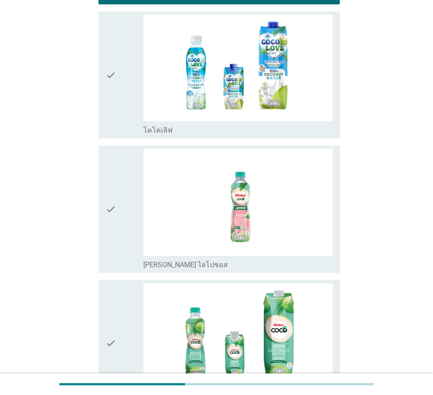
click at [124, 93] on div "check" at bounding box center [125, 75] width 38 height 120
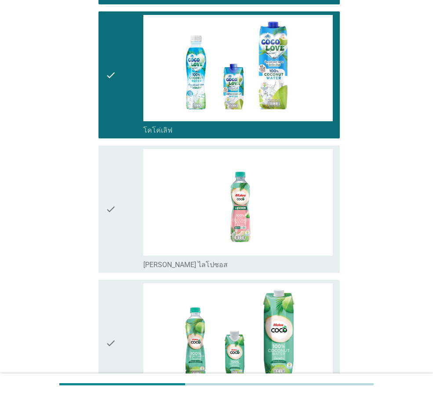
click at [125, 208] on div "check" at bounding box center [125, 209] width 38 height 120
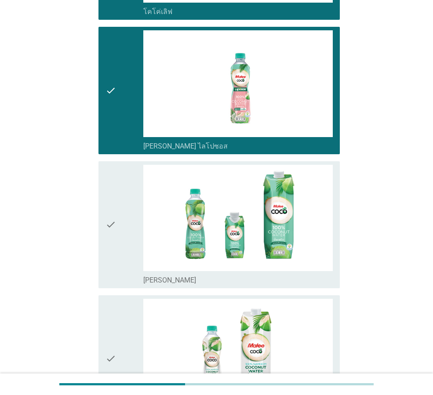
scroll to position [836, 0]
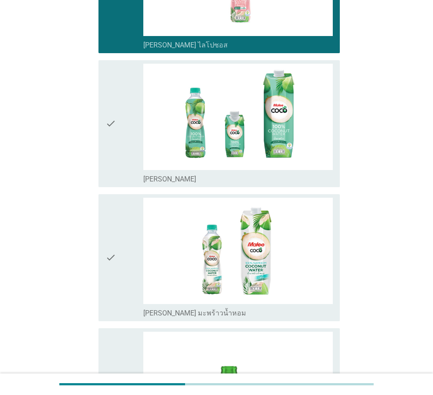
click at [116, 150] on icon "check" at bounding box center [111, 124] width 11 height 120
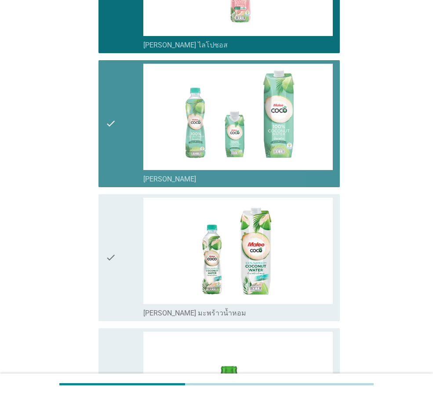
click at [98, 257] on div "check check_box_outline_blank [PERSON_NAME] มะพร้าวน้ำหอม" at bounding box center [216, 258] width 247 height 134
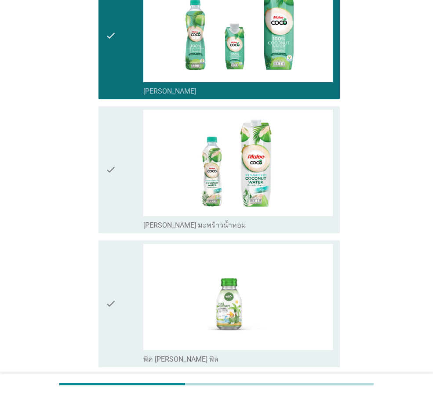
click at [121, 223] on div "check" at bounding box center [125, 170] width 38 height 120
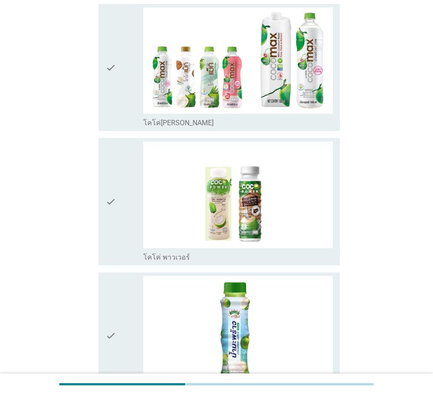
scroll to position [1451, 0]
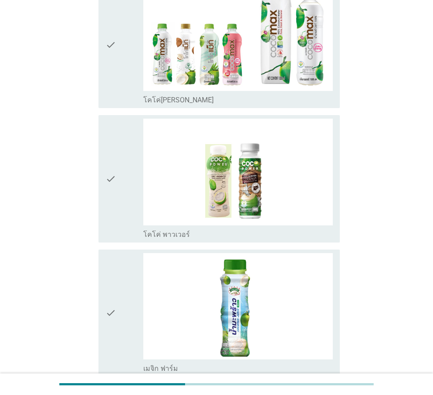
click at [122, 95] on div "check" at bounding box center [125, 45] width 38 height 120
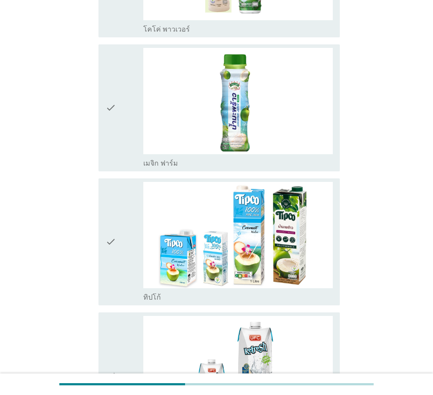
scroll to position [1671, 0]
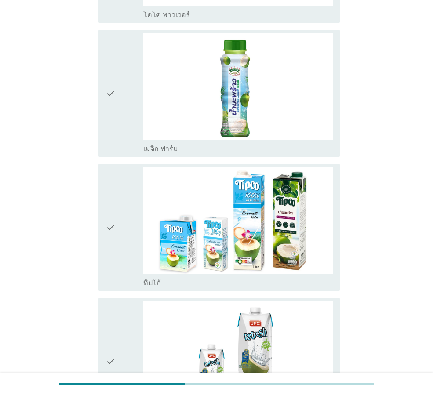
click at [121, 102] on div "check" at bounding box center [125, 93] width 38 height 120
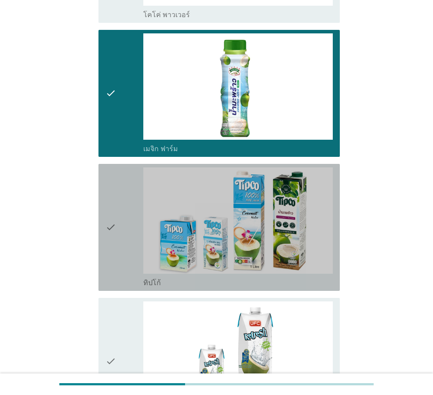
drag, startPoint x: 122, startPoint y: 231, endPoint x: 110, endPoint y: 236, distance: 12.8
click at [121, 231] on div "check" at bounding box center [125, 228] width 38 height 120
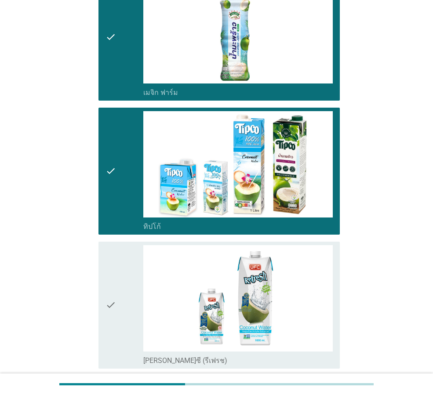
scroll to position [1804, 0]
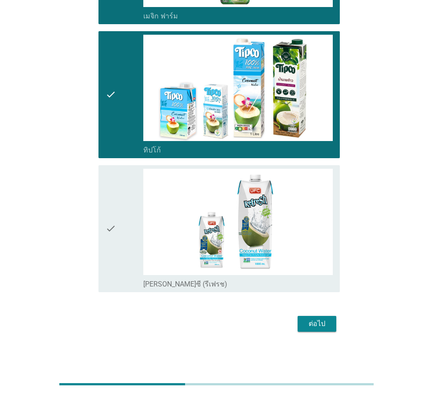
click at [108, 219] on icon "check" at bounding box center [111, 229] width 11 height 120
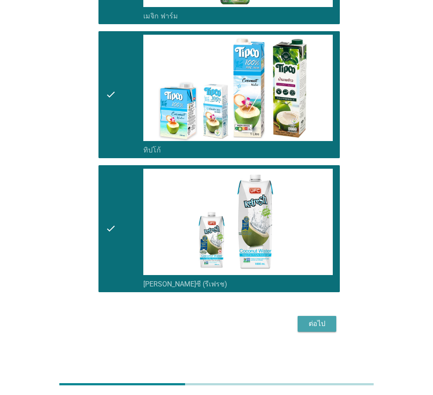
click at [323, 332] on button "ต่อไป" at bounding box center [317, 324] width 39 height 16
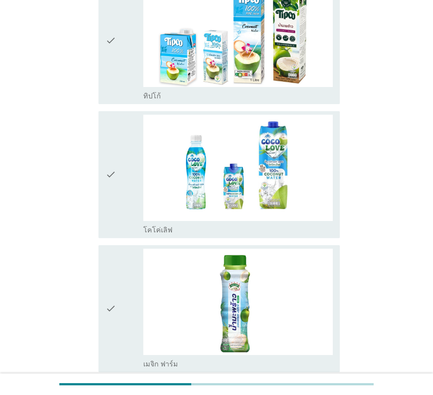
scroll to position [132, 0]
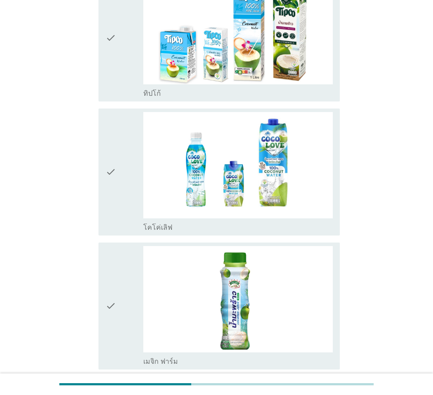
click at [121, 58] on div "check" at bounding box center [125, 38] width 38 height 120
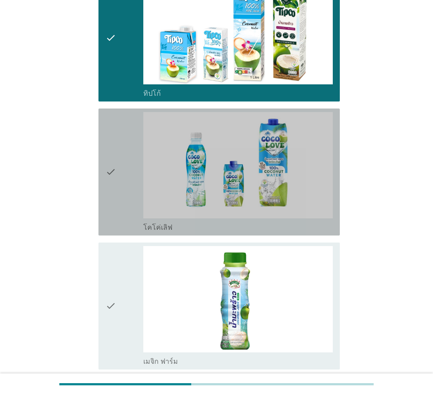
click at [121, 161] on div "check" at bounding box center [125, 172] width 38 height 120
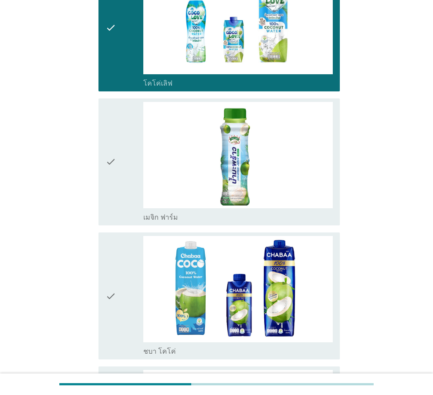
scroll to position [352, 0]
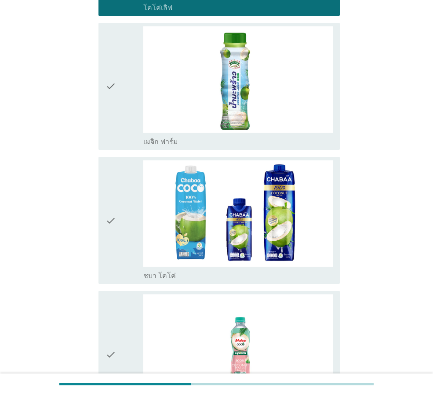
click at [94, 172] on div "check check_box ชบา โคโค่" at bounding box center [216, 220] width 247 height 134
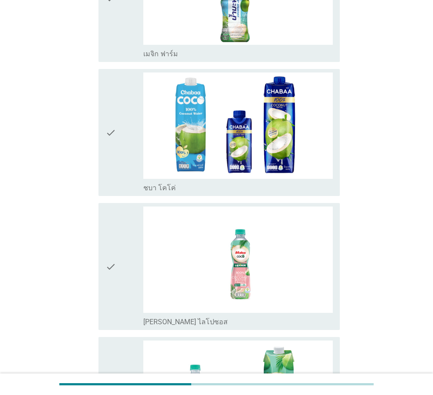
click at [113, 152] on icon "check" at bounding box center [111, 133] width 11 height 120
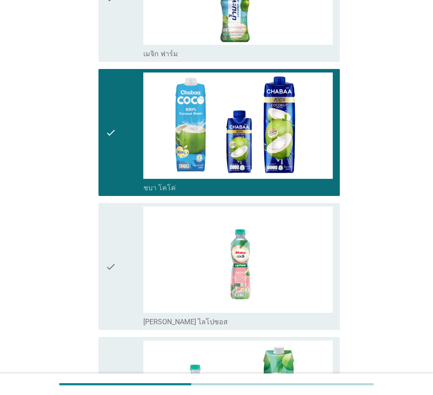
scroll to position [660, 0]
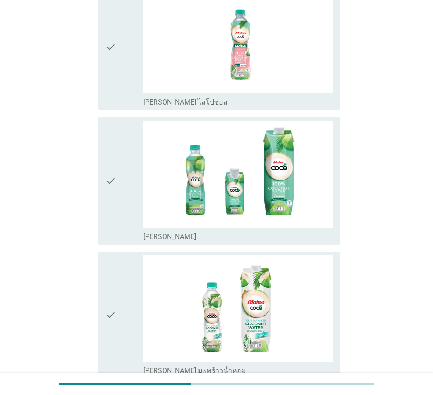
click at [117, 166] on div "check" at bounding box center [125, 181] width 38 height 120
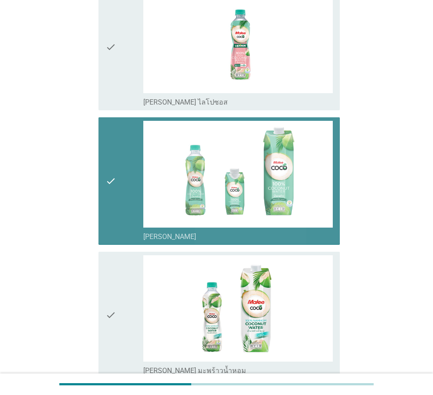
scroll to position [836, 0]
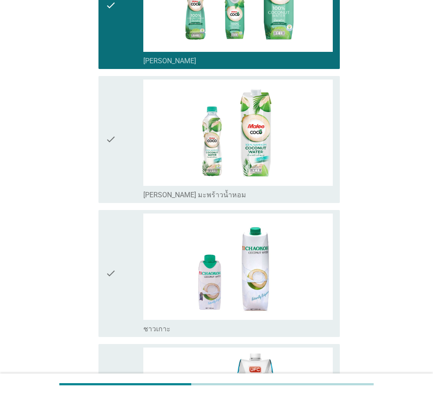
click at [99, 145] on div "check check_box [PERSON_NAME] มะพร้าวน้ำหอม" at bounding box center [219, 139] width 241 height 127
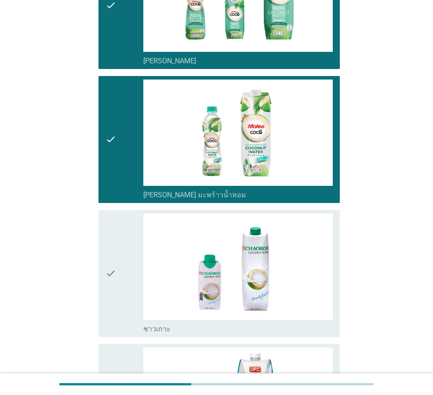
scroll to position [1012, 0]
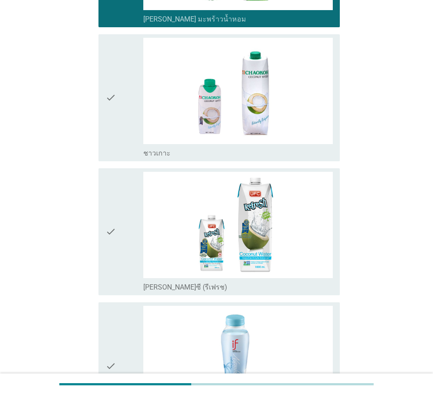
click at [105, 104] on div "check check_box ชาวเกาะ" at bounding box center [219, 97] width 241 height 127
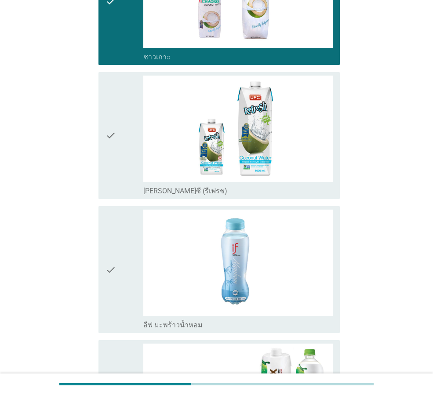
scroll to position [1231, 0]
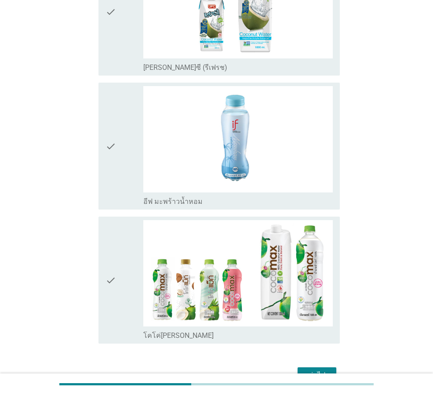
click at [120, 144] on div "check" at bounding box center [125, 146] width 38 height 120
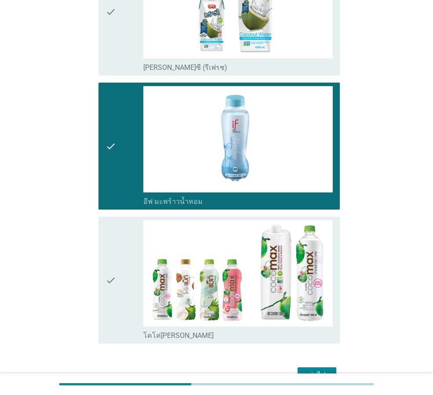
click at [111, 285] on icon "check" at bounding box center [111, 280] width 11 height 120
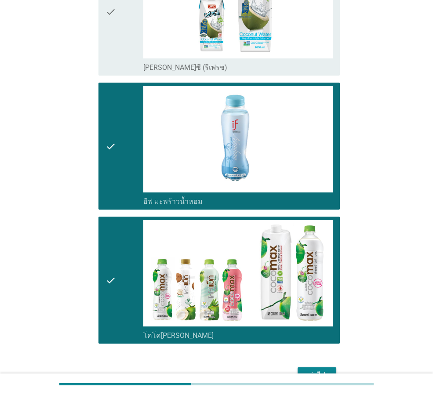
click at [322, 370] on div "ต่อไป" at bounding box center [317, 375] width 25 height 11
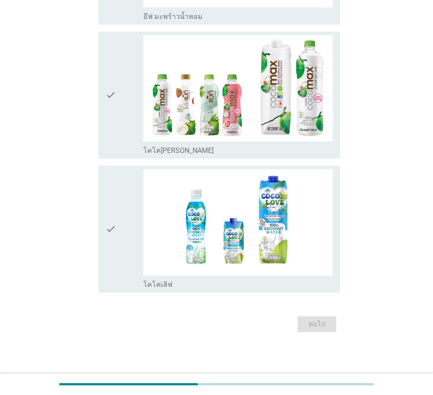
scroll to position [0, 0]
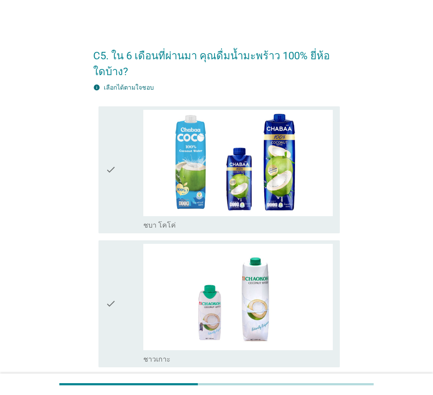
click at [124, 147] on div "check" at bounding box center [125, 170] width 38 height 120
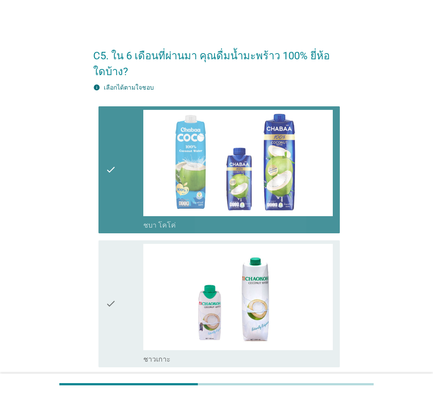
click at [104, 251] on div "check check_box ชาวเกาะ" at bounding box center [219, 304] width 241 height 127
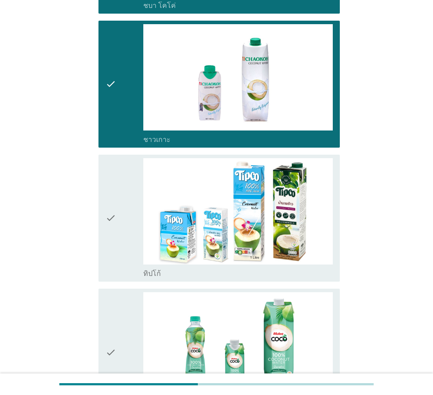
click at [125, 201] on div "check" at bounding box center [125, 218] width 38 height 120
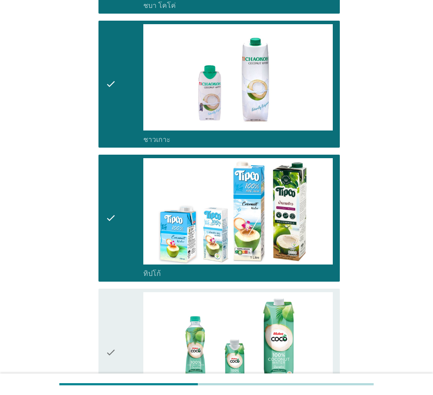
scroll to position [396, 0]
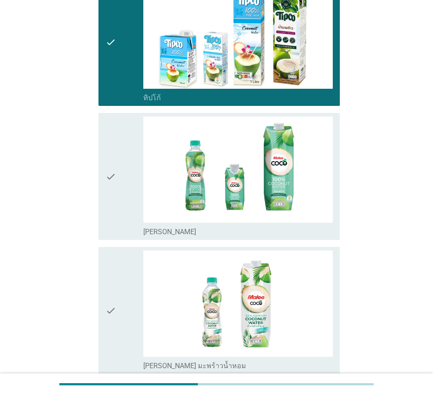
click at [127, 133] on div "check" at bounding box center [125, 177] width 38 height 120
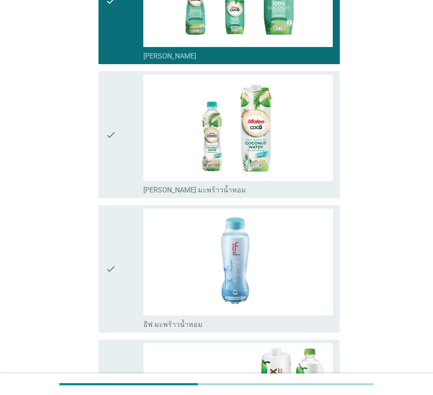
click at [125, 124] on div "check" at bounding box center [125, 135] width 38 height 120
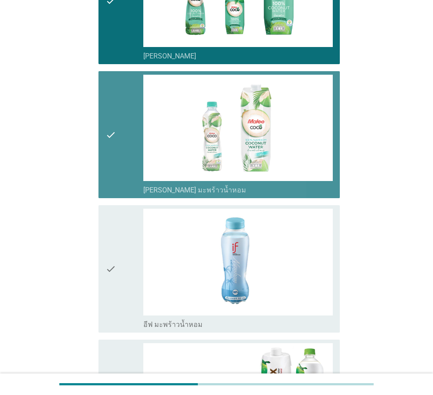
click at [117, 259] on div "check" at bounding box center [125, 269] width 38 height 120
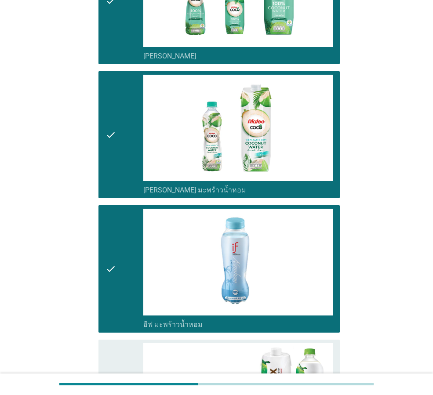
scroll to position [836, 0]
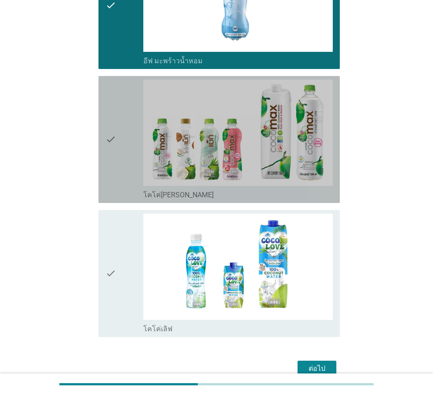
click at [120, 169] on div "check" at bounding box center [125, 140] width 38 height 120
click at [97, 299] on div "check check_box โคโค่เลิฟ" at bounding box center [216, 274] width 247 height 134
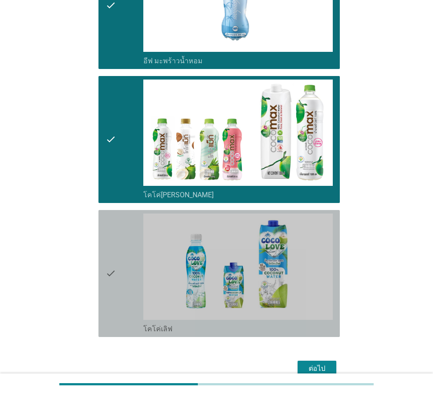
click at [138, 318] on div "check" at bounding box center [125, 274] width 38 height 120
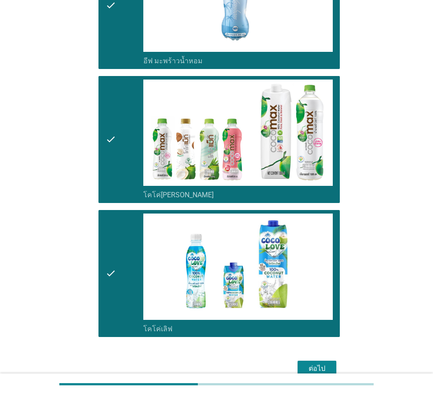
click at [326, 364] on div "ต่อไป" at bounding box center [317, 369] width 25 height 11
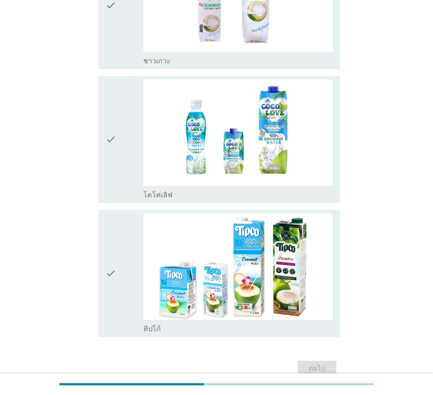
scroll to position [0, 0]
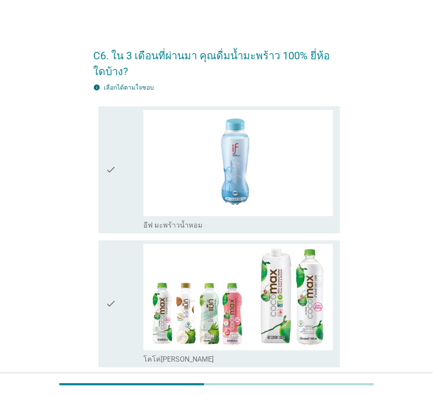
click at [117, 127] on div "check" at bounding box center [125, 170] width 38 height 120
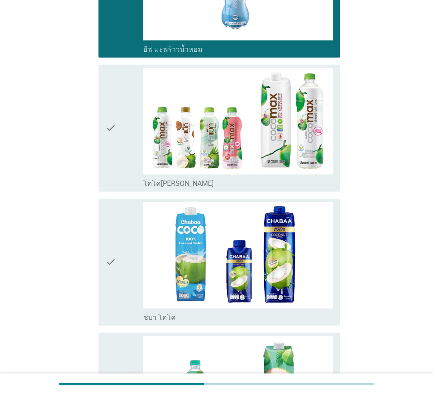
click at [119, 150] on div "check" at bounding box center [125, 128] width 38 height 120
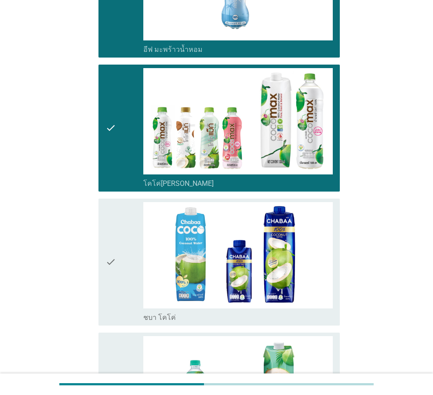
scroll to position [308, 0]
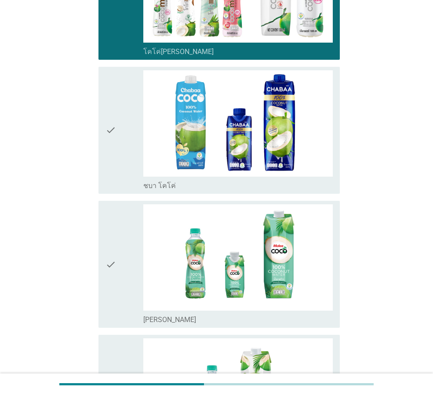
click at [120, 142] on div "check" at bounding box center [125, 130] width 38 height 120
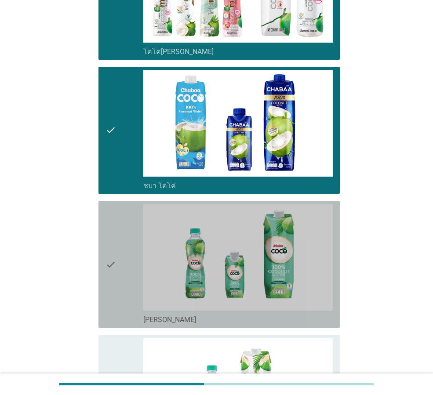
click at [120, 244] on div "check" at bounding box center [125, 265] width 38 height 120
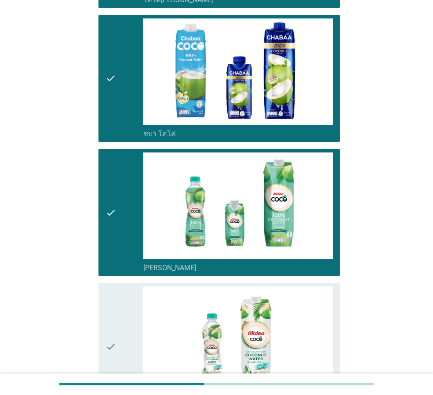
scroll to position [484, 0]
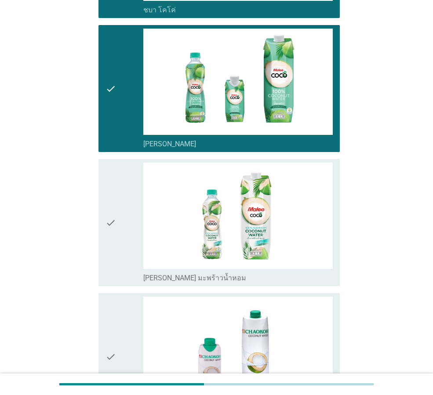
click at [119, 222] on div "check" at bounding box center [125, 223] width 38 height 120
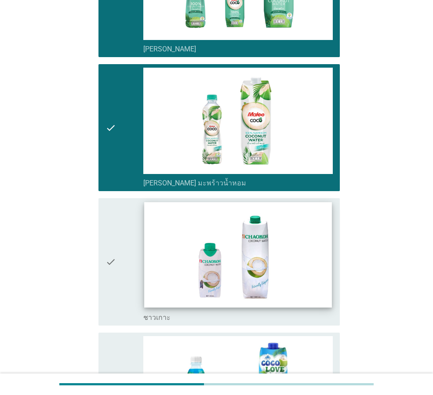
scroll to position [660, 0]
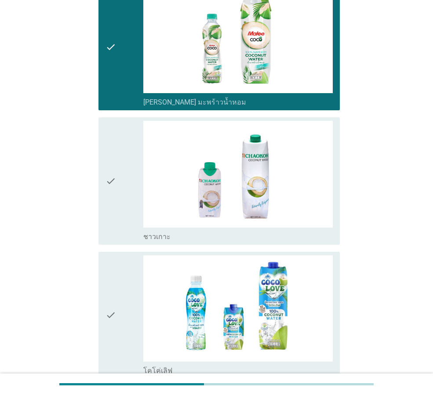
click at [118, 175] on div "check" at bounding box center [125, 181] width 38 height 120
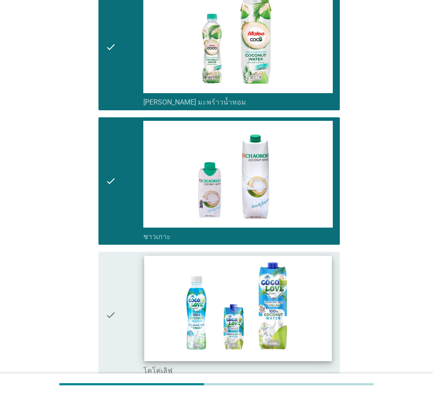
scroll to position [880, 0]
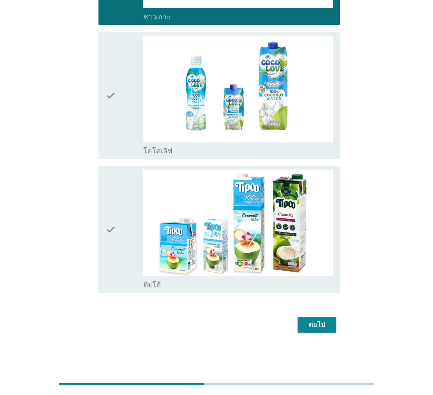
click at [105, 131] on div "check check_box โคโค่เลิฟ" at bounding box center [219, 95] width 241 height 127
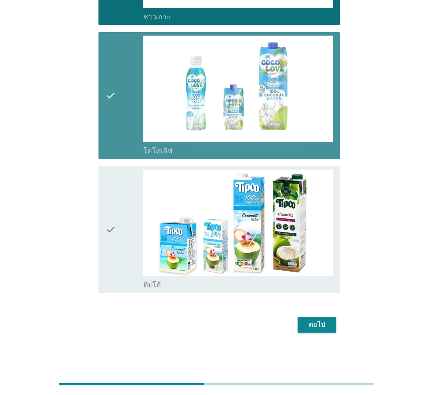
click at [135, 250] on div "check" at bounding box center [125, 230] width 38 height 120
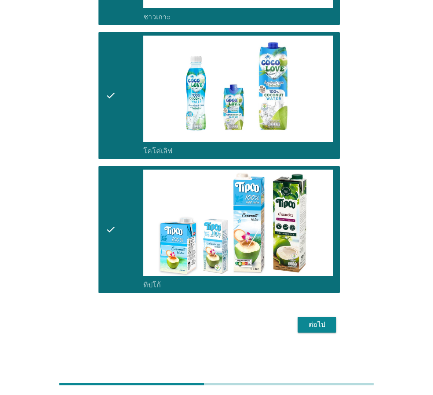
click at [332, 322] on button "ต่อไป" at bounding box center [317, 325] width 39 height 16
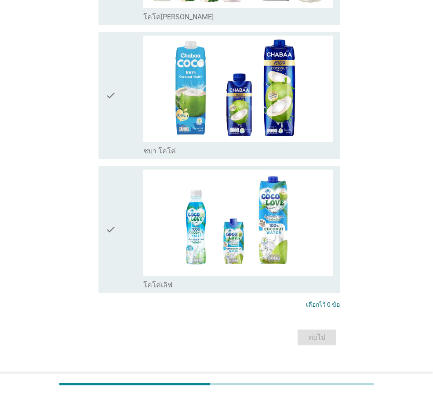
scroll to position [0, 0]
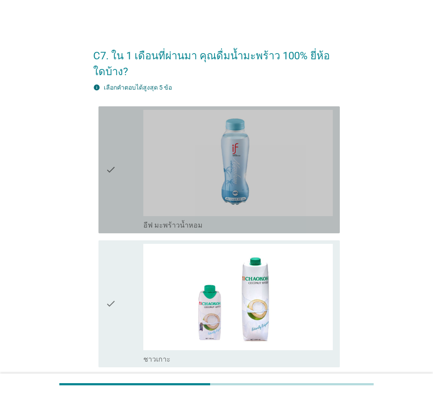
click at [115, 169] on icon "check" at bounding box center [111, 170] width 11 height 120
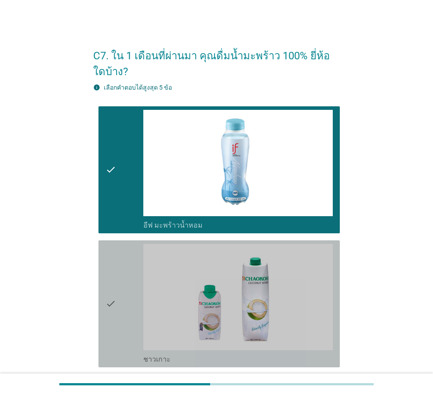
click at [105, 332] on div "check check_box ชาวเกาะ" at bounding box center [219, 304] width 241 height 127
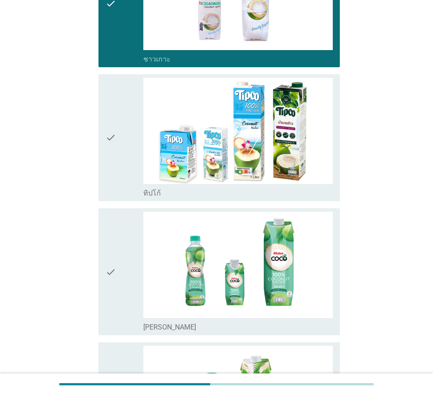
scroll to position [396, 0]
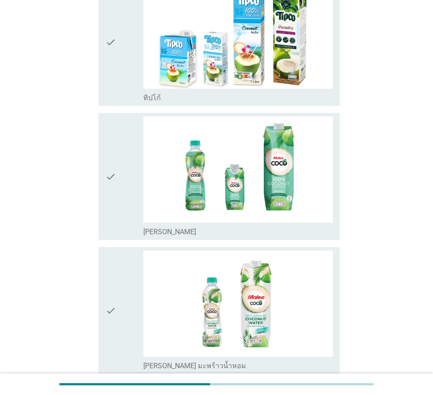
drag, startPoint x: 123, startPoint y: 66, endPoint x: 136, endPoint y: 190, distance: 124.3
click at [123, 67] on div "check" at bounding box center [125, 42] width 38 height 120
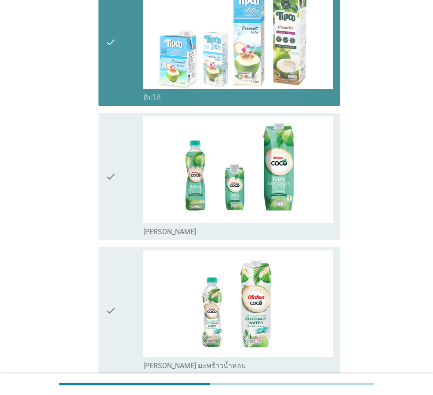
click at [126, 196] on div "check" at bounding box center [125, 177] width 38 height 120
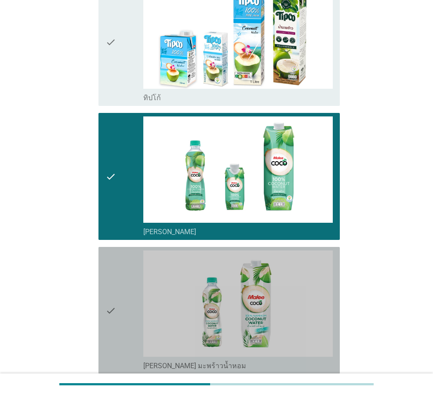
click at [131, 326] on div "check" at bounding box center [125, 311] width 38 height 120
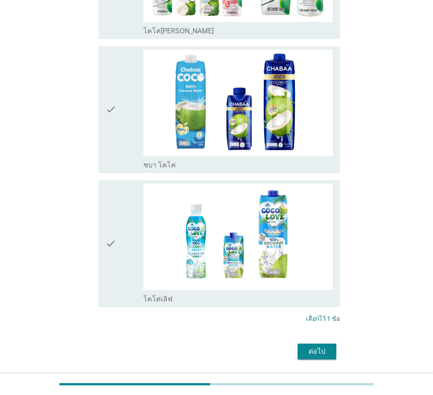
scroll to position [893, 0]
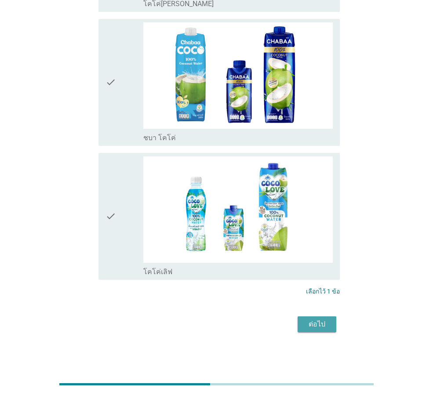
click at [318, 327] on div "ต่อไป" at bounding box center [317, 324] width 25 height 11
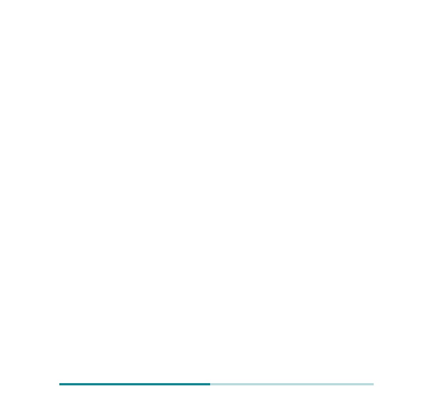
scroll to position [0, 0]
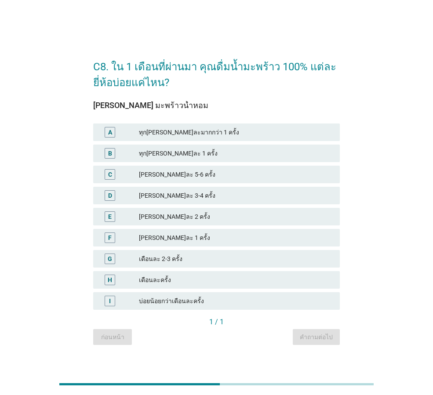
click at [213, 196] on div "[PERSON_NAME]ละ 3-4 ครั้ง" at bounding box center [236, 195] width 194 height 11
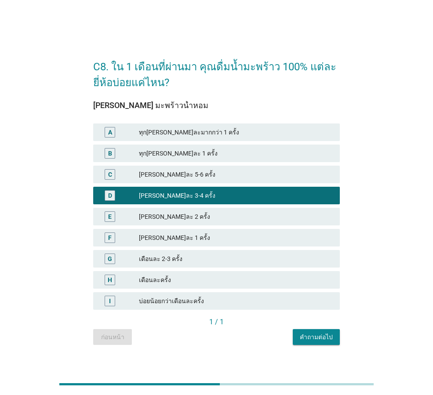
click at [329, 335] on div "คำถามต่อไป" at bounding box center [316, 337] width 33 height 9
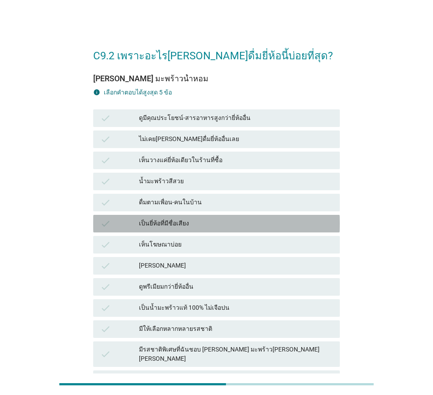
click at [246, 221] on div "เป็นยี่ห้อที่มีชื่อเสียง" at bounding box center [236, 224] width 194 height 11
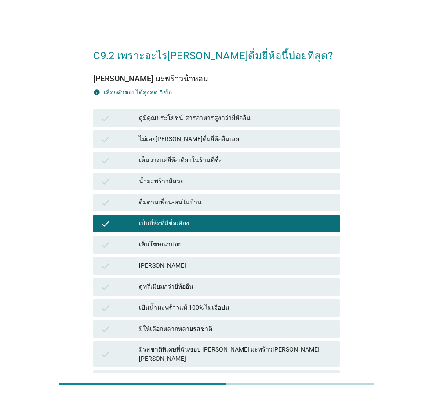
click at [245, 266] on div "[PERSON_NAME]" at bounding box center [236, 266] width 194 height 11
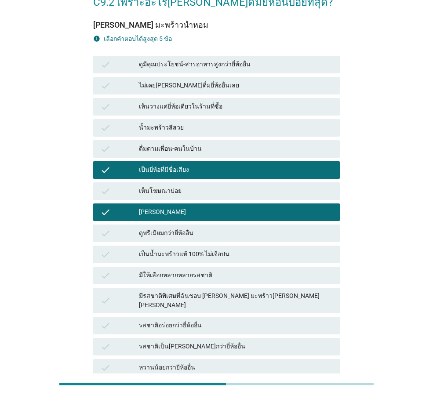
scroll to position [132, 0]
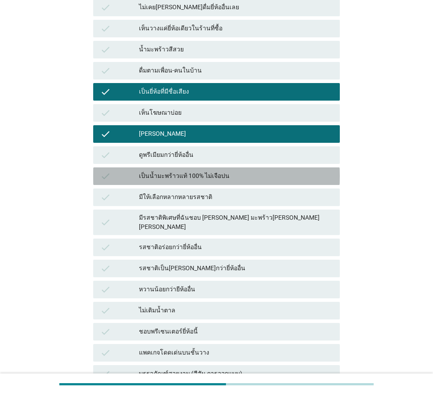
click at [229, 175] on div "เป็นน้ำมะพร้าวแท้ 100% ไม่เจือปน" at bounding box center [236, 176] width 194 height 11
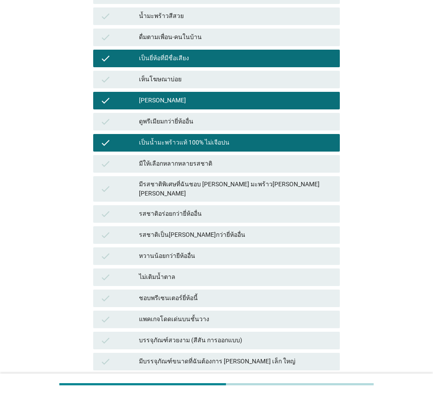
scroll to position [220, 0]
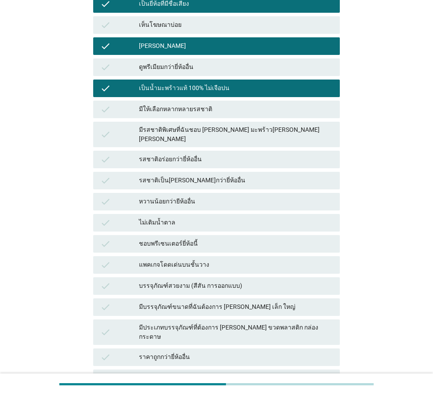
click at [244, 133] on div "มีรสชาติพิเศษที่ฉันชอบ [PERSON_NAME] มะพร้าว[PERSON_NAME] [PERSON_NAME]" at bounding box center [236, 134] width 194 height 18
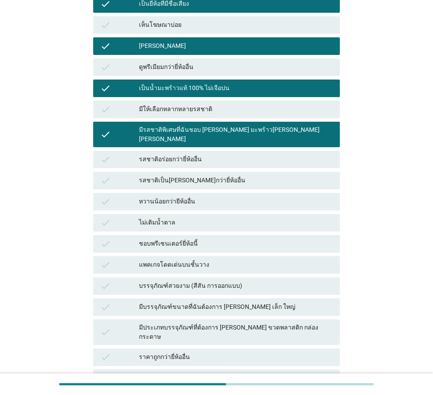
click at [234, 154] on div "รสชาติอร่อยกว่ายี่ห้ออื่น" at bounding box center [236, 159] width 194 height 11
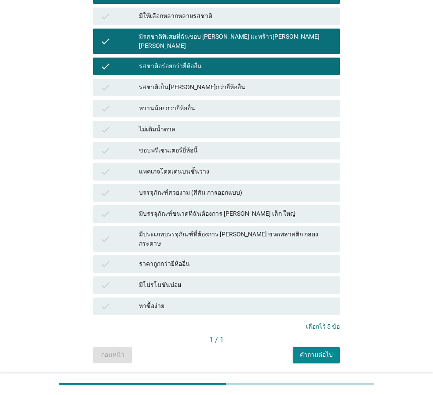
scroll to position [325, 0]
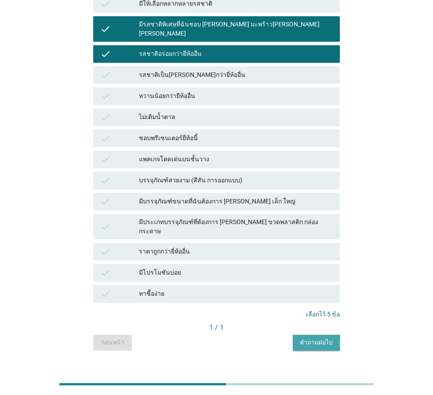
click at [328, 338] on div "คำถามต่อไป" at bounding box center [316, 342] width 33 height 9
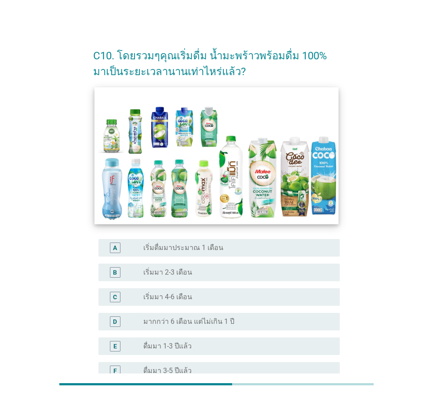
scroll to position [122, 0]
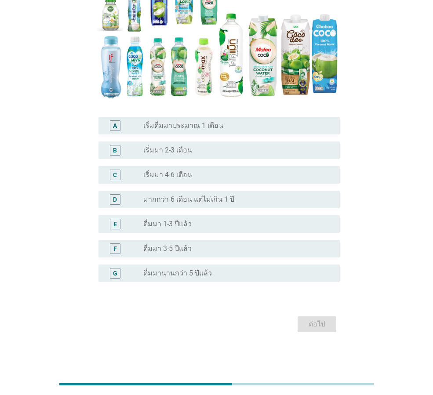
click at [231, 250] on div "radio_button_unchecked ดื่มมา 3-5 ปีแล้ว" at bounding box center [234, 249] width 183 height 9
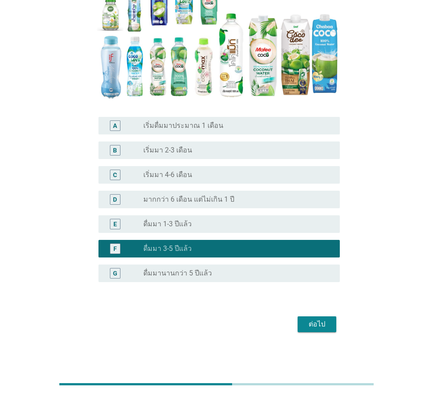
click at [311, 329] on div "ต่อไป" at bounding box center [317, 324] width 25 height 11
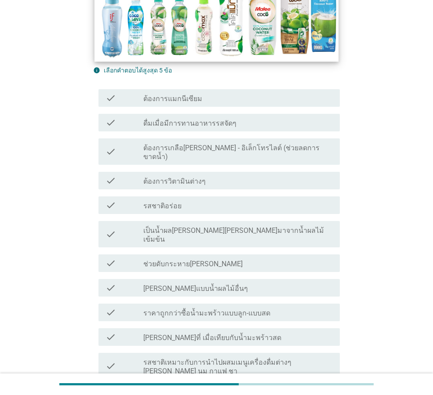
scroll to position [220, 0]
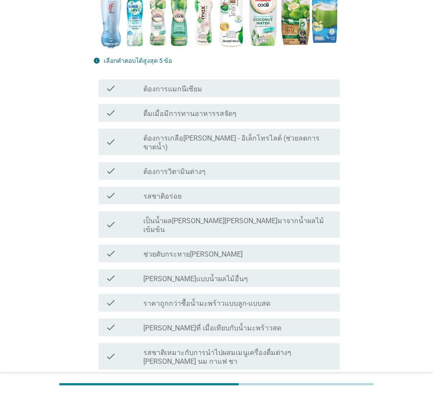
click at [270, 190] on div "check_box_outline_blank รสชาติอร่อย" at bounding box center [238, 195] width 190 height 11
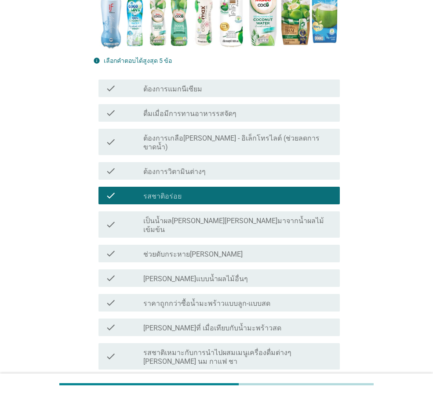
click at [262, 217] on label "เป็นน้ำผล[PERSON_NAME][PERSON_NAME]มาจากน้ำผลไม้เข้มข้น" at bounding box center [238, 226] width 190 height 18
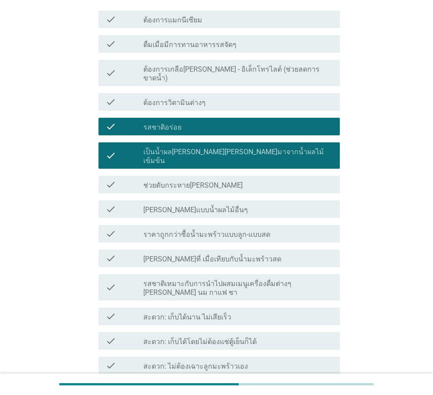
scroll to position [396, 0]
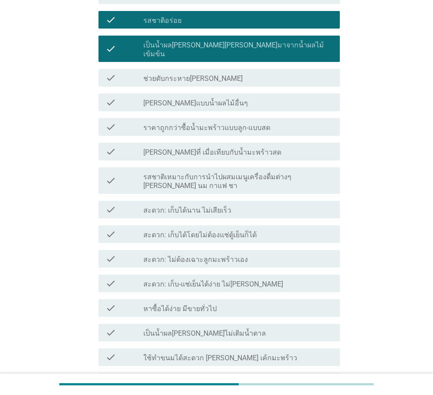
click at [269, 173] on label "รสชาติเหมาะกับการนำไปผสมเมนูเครื่องดื่มต่างๆ [PERSON_NAME] นม กาแฟ ชา" at bounding box center [238, 182] width 190 height 18
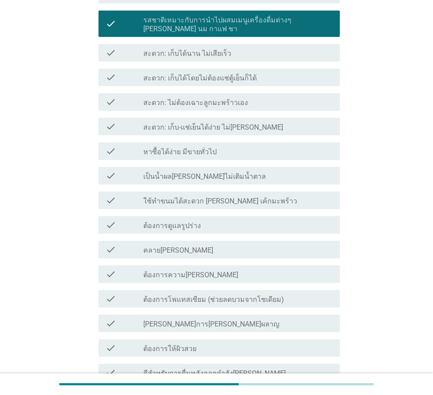
scroll to position [572, 0]
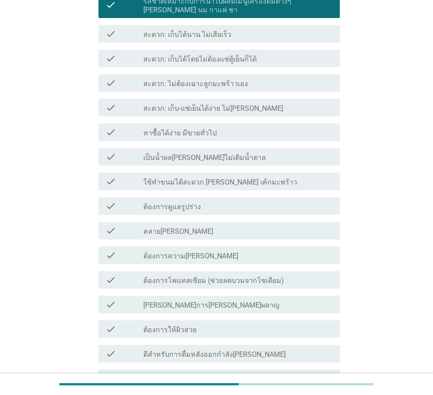
click at [246, 25] on div "check check_box_outline_blank สะดวก: เก็บได้นาน ไม่เสียเร็ว" at bounding box center [219, 34] width 241 height 18
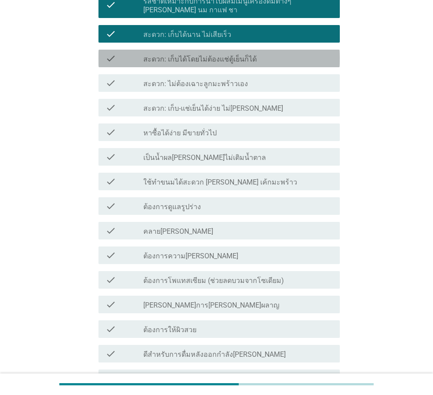
click at [246, 55] on label "สะดวก: เก็บได้โดยไม่ต้องแช่ตู้เย็นก็ได้" at bounding box center [199, 59] width 113 height 9
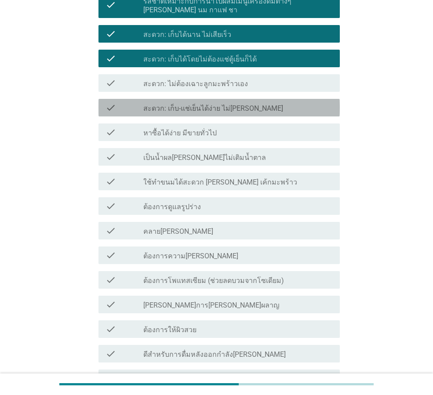
click at [245, 104] on label "สะดวก: เก็บ-แช่เย็นได้ง่าย ไม่[PERSON_NAME]" at bounding box center [213, 108] width 140 height 9
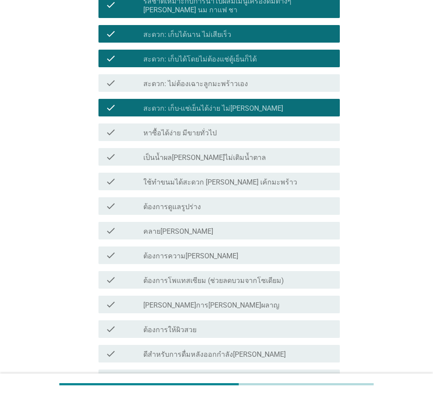
click at [244, 124] on div "check check_box_outline_blank หาซื้อได้ง่าย มีขายทั่วไป" at bounding box center [219, 133] width 241 height 18
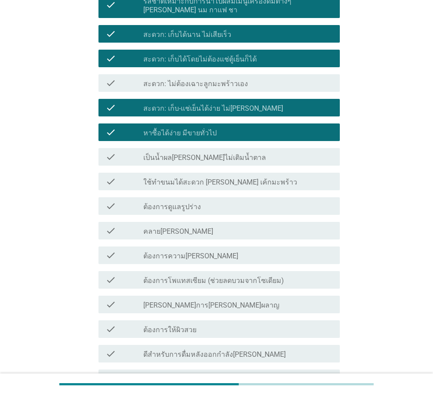
click at [238, 152] on div "check_box_outline_blank เป็นน้ำผล[PERSON_NAME]ไม่เติมน้ำตาล" at bounding box center [238, 157] width 190 height 11
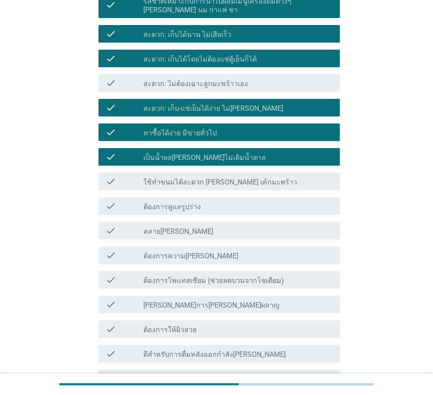
click at [237, 152] on div "check_box_outline_blank เป็นน้ำผล[PERSON_NAME]ไม่เติมน้ำตาล" at bounding box center [238, 157] width 190 height 11
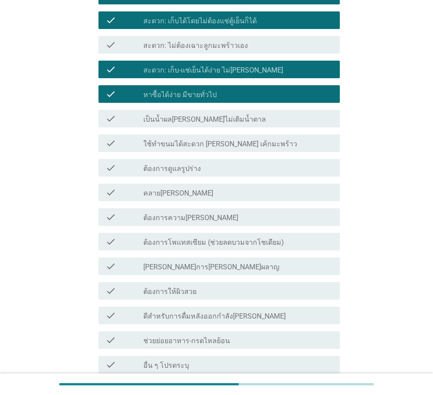
scroll to position [616, 0]
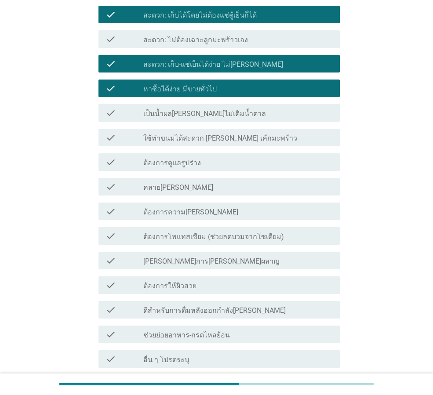
click at [248, 182] on div "check_box_outline_blank คลาย[PERSON_NAME]" at bounding box center [238, 187] width 190 height 11
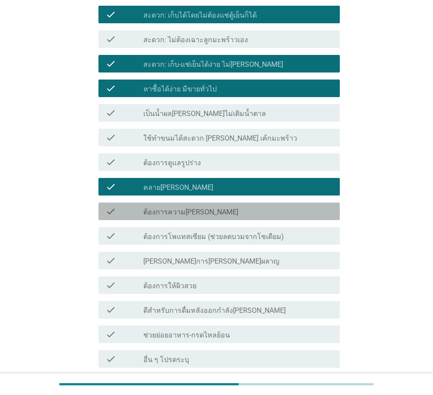
click at [263, 206] on div "check_box_outline_blank ต้องการความ[PERSON_NAME]" at bounding box center [238, 211] width 190 height 11
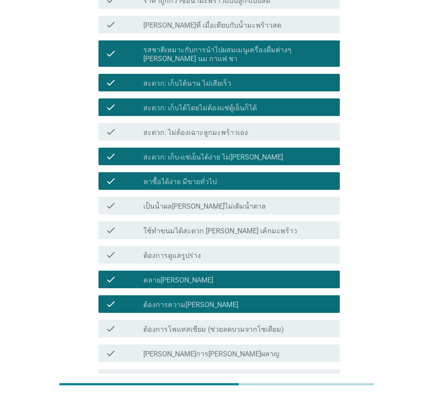
scroll to position [501, 0]
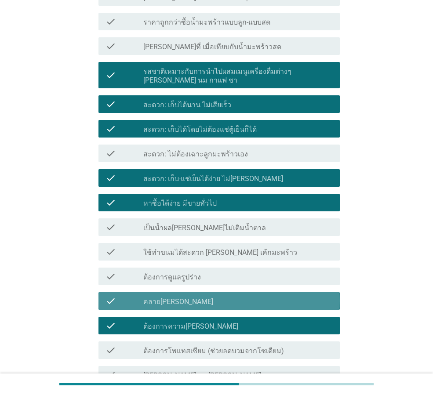
click at [247, 296] on div "check_box_outline_blank คลาย[PERSON_NAME]" at bounding box center [238, 301] width 190 height 11
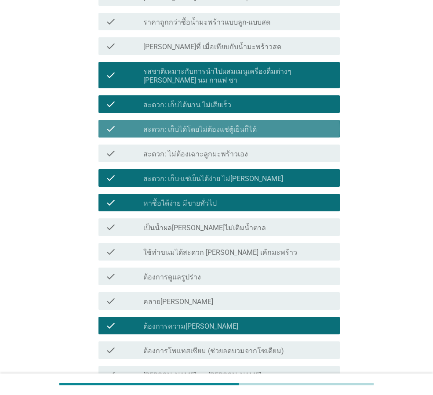
drag, startPoint x: 248, startPoint y: 98, endPoint x: 271, endPoint y: 130, distance: 39.7
click at [248, 124] on div "check_box สะดวก: เก็บได้โดยไม่ต้องแช่ตู้เย็นก็ได้" at bounding box center [238, 129] width 190 height 11
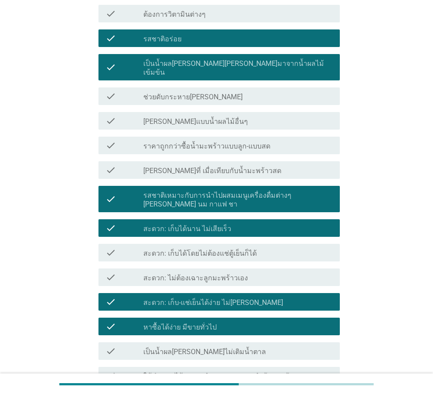
scroll to position [369, 0]
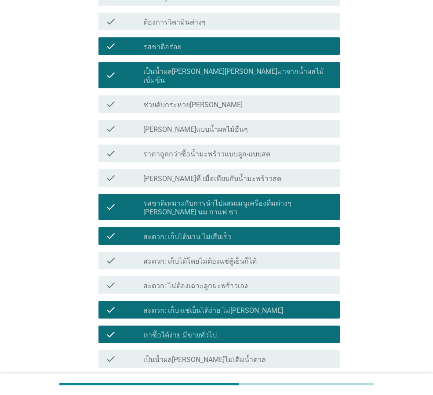
click at [213, 233] on label "สะดวก: เก็บได้นาน ไม่เสียเร็ว" at bounding box center [187, 237] width 88 height 9
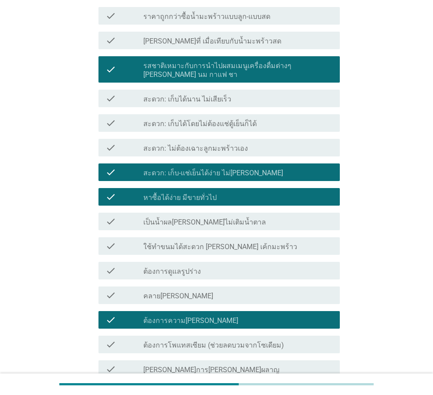
scroll to position [589, 0]
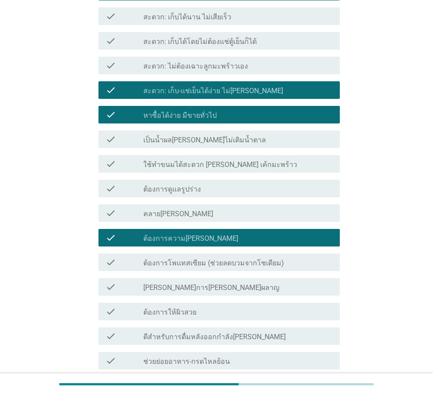
click at [239, 229] on div "check check_box_outline_blank ต้องการความ[PERSON_NAME]" at bounding box center [219, 238] width 241 height 18
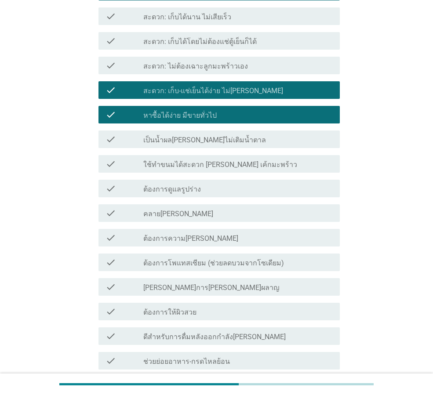
scroll to position [677, 0]
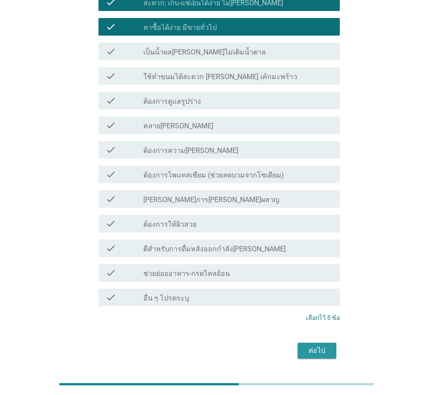
click at [329, 343] on button "ต่อไป" at bounding box center [317, 351] width 39 height 16
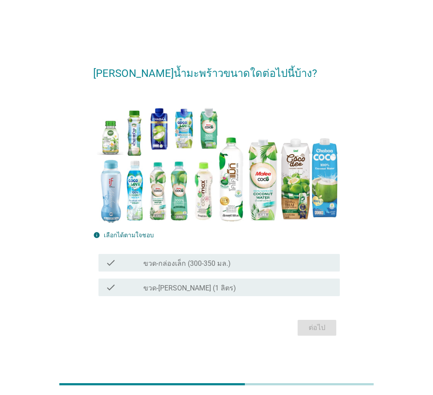
click at [200, 292] on label "ขวด-[PERSON_NAME] (1 ลิตร)" at bounding box center [189, 288] width 93 height 9
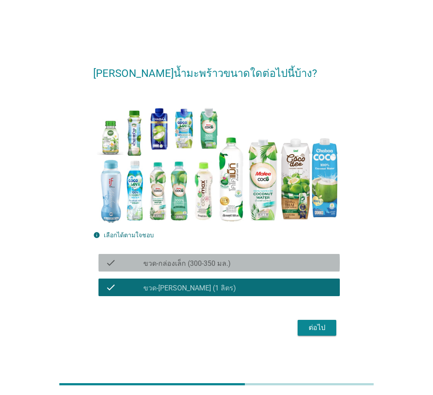
click at [207, 267] on label "ขวด-กล่องเล็ก (300-350 มล.)" at bounding box center [187, 263] width 88 height 9
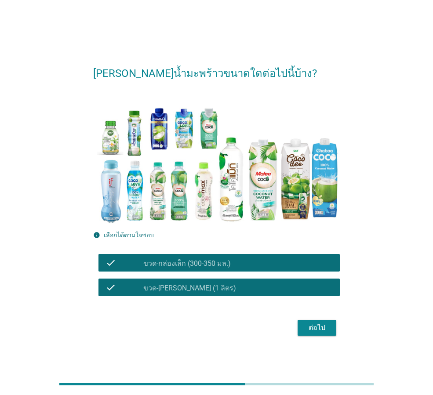
click at [323, 328] on div "ต่อไป" at bounding box center [317, 328] width 25 height 11
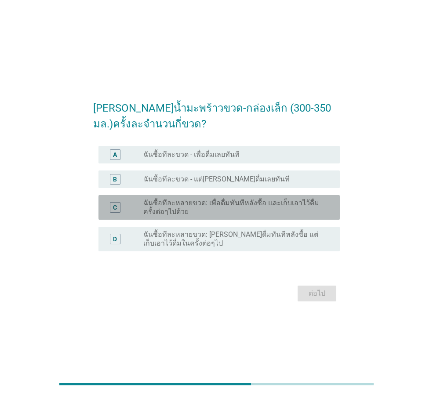
click at [201, 208] on label "ฉันซื้อทีละหลายขวด: เพื่อดื่มทันทีหลังซื้อ และเก็บเอาไว้ดื่มครั้งต่อๆไปด้วย" at bounding box center [234, 208] width 183 height 18
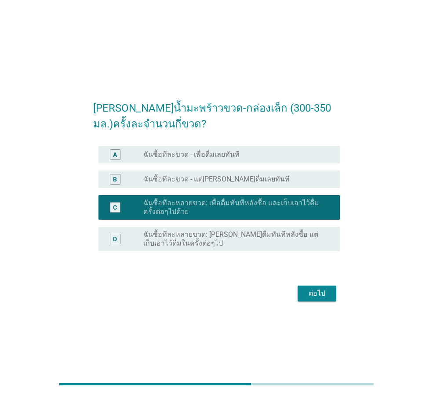
click at [321, 294] on div "ต่อไป" at bounding box center [317, 294] width 25 height 11
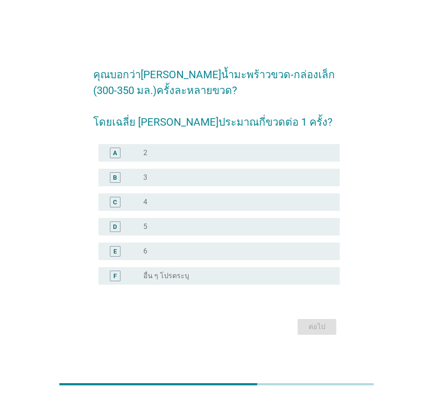
click at [166, 251] on div "radio_button_unchecked 6" at bounding box center [234, 251] width 183 height 9
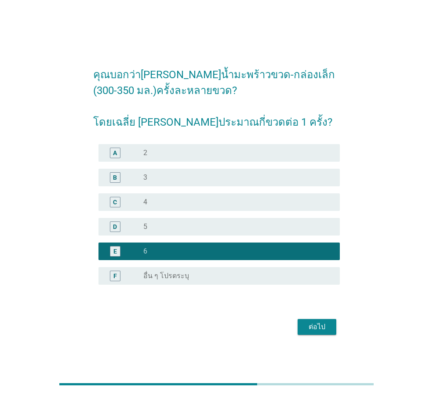
click at [322, 332] on button "ต่อไป" at bounding box center [317, 327] width 39 height 16
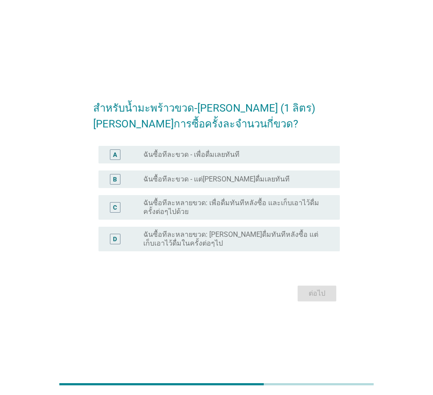
click at [243, 208] on label "ฉันซื้อทีละหลายขวด: เพื่อดื่มทันทีหลังซื้อ และเก็บเอาไว้ดื่มครั้งต่อๆไปด้วย" at bounding box center [234, 208] width 183 height 18
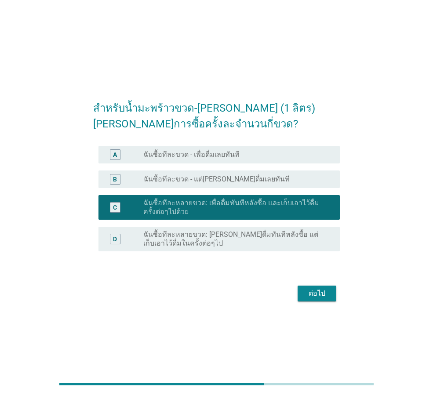
click at [325, 292] on div "ต่อไป" at bounding box center [317, 294] width 25 height 11
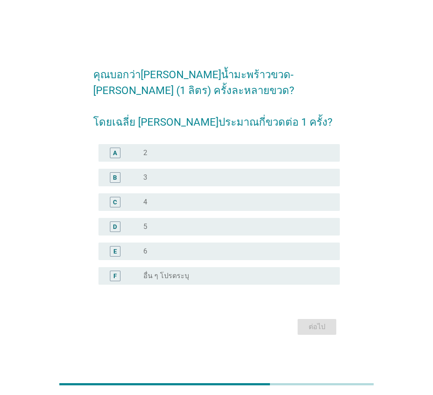
click at [193, 179] on div "radio_button_unchecked 3" at bounding box center [234, 177] width 183 height 9
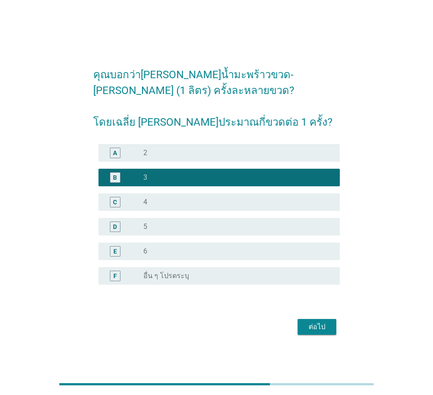
click at [200, 146] on div "A radio_button_unchecked 2" at bounding box center [219, 153] width 241 height 18
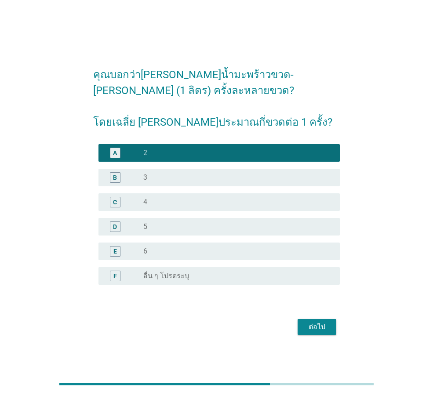
click at [324, 324] on div "ต่อไป" at bounding box center [317, 327] width 25 height 11
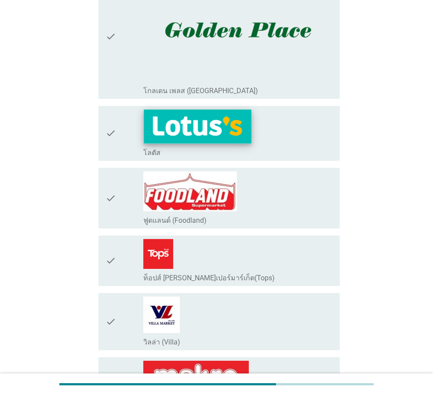
click at [159, 122] on img at bounding box center [198, 127] width 108 height 34
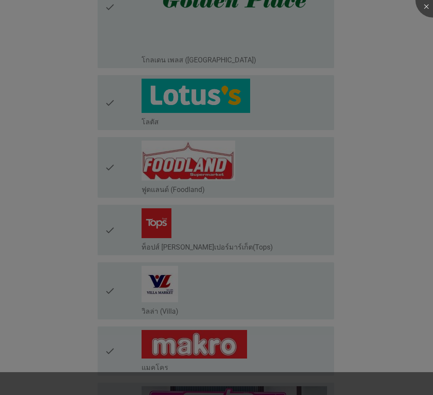
scroll to position [176, 0]
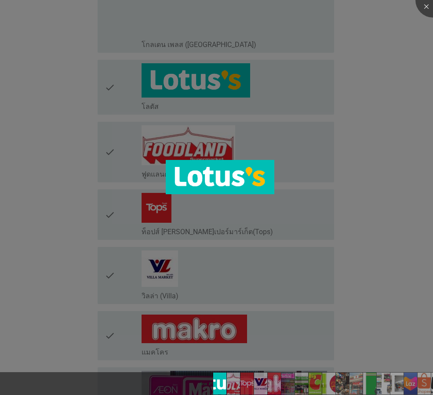
click at [139, 255] on div at bounding box center [216, 197] width 433 height 395
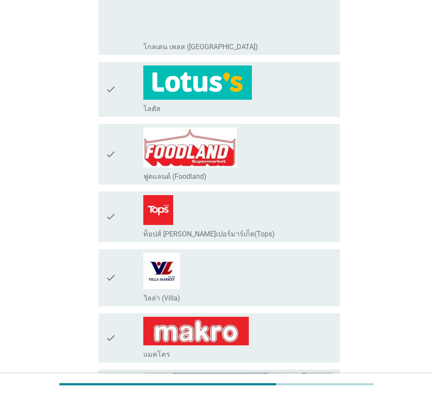
click at [108, 85] on icon "check" at bounding box center [111, 90] width 11 height 48
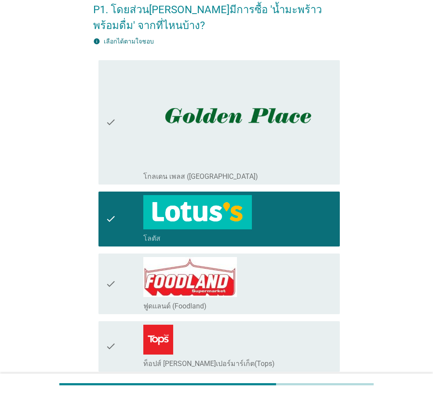
scroll to position [44, 0]
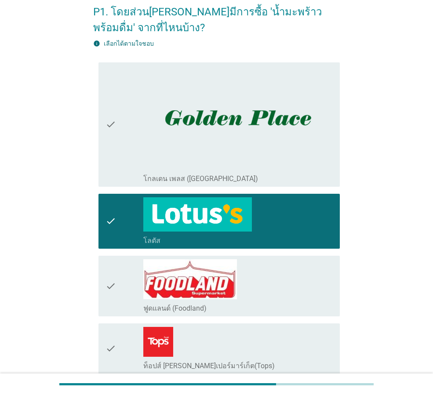
click at [110, 140] on icon "check" at bounding box center [111, 124] width 11 height 117
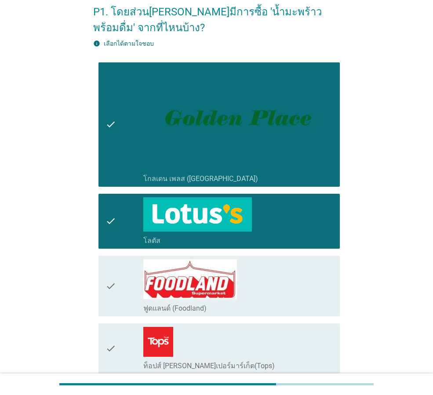
scroll to position [220, 0]
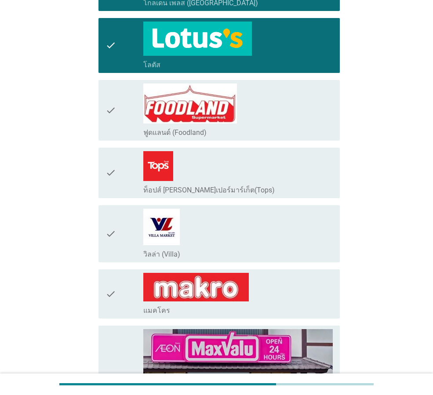
drag, startPoint x: 127, startPoint y: 120, endPoint x: 109, endPoint y: 176, distance: 59.0
click at [127, 120] on div "check" at bounding box center [125, 111] width 38 height 54
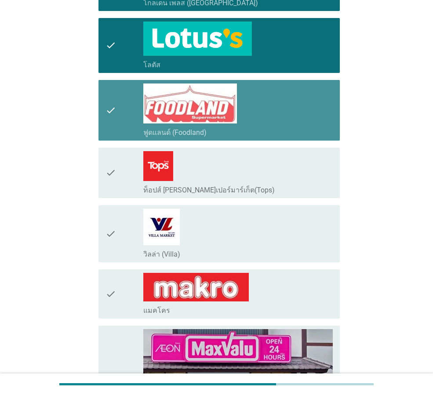
click at [109, 177] on icon "check" at bounding box center [111, 173] width 11 height 44
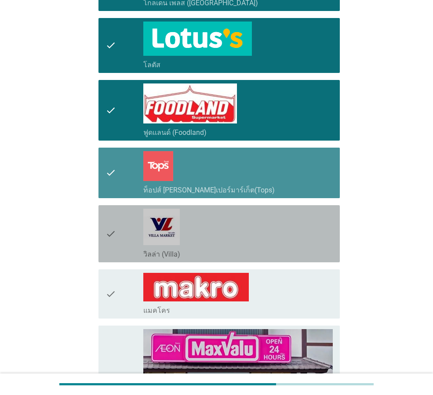
click at [122, 244] on div "check" at bounding box center [125, 234] width 38 height 50
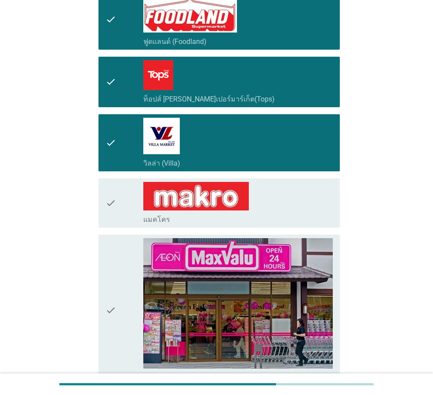
scroll to position [440, 0]
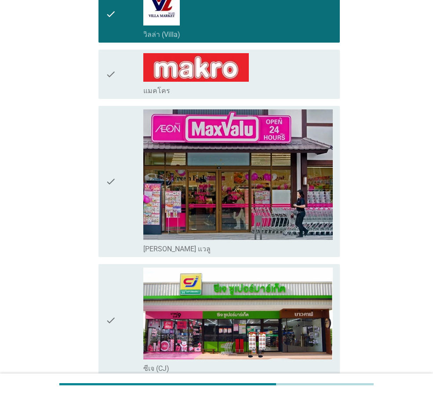
click at [117, 92] on div "check" at bounding box center [125, 74] width 38 height 42
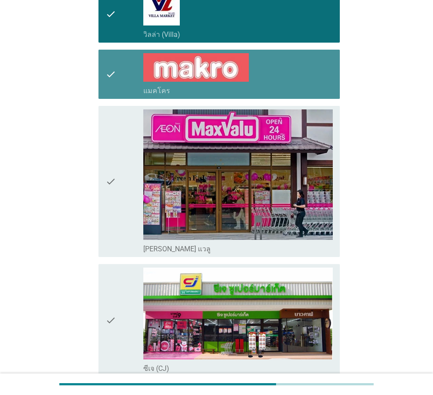
click at [105, 173] on div "check check_box_outline_blank [PERSON_NAME] แวลู" at bounding box center [219, 182] width 241 height 152
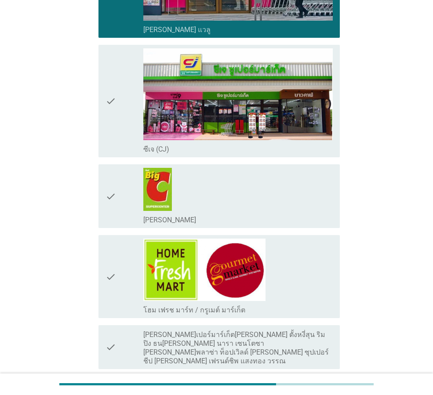
scroll to position [660, 0]
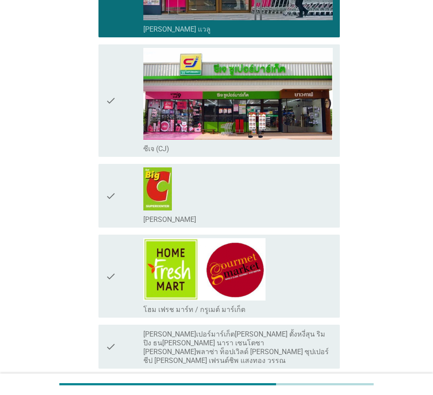
click at [117, 106] on div "check" at bounding box center [125, 101] width 38 height 106
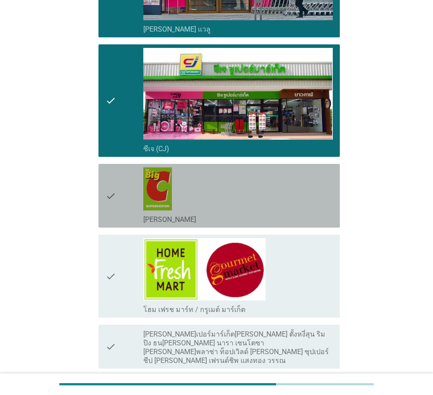
click at [106, 190] on icon "check" at bounding box center [111, 196] width 11 height 57
click at [116, 270] on icon "check" at bounding box center [111, 276] width 11 height 76
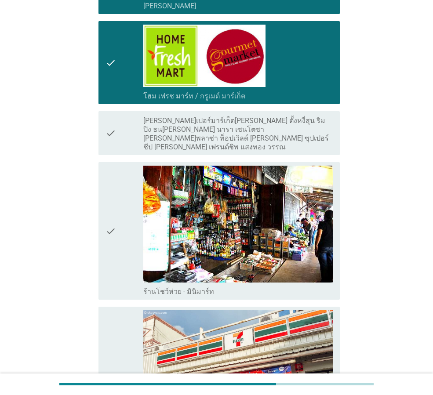
scroll to position [880, 0]
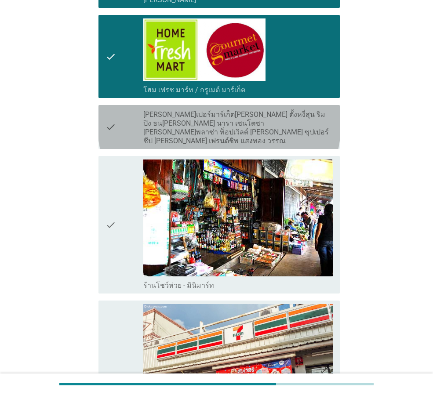
click at [111, 128] on icon "check" at bounding box center [111, 127] width 11 height 37
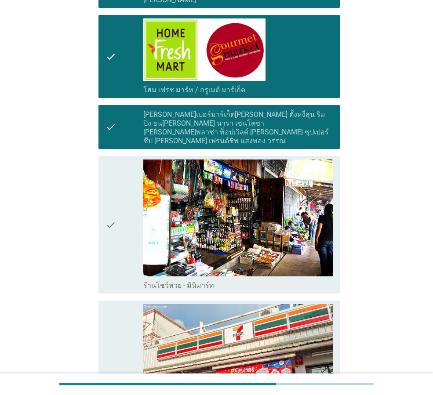
click at [111, 123] on icon "check" at bounding box center [111, 127] width 11 height 37
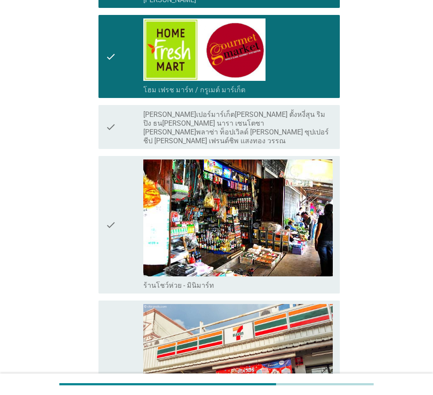
click at [107, 197] on icon "check" at bounding box center [111, 225] width 11 height 131
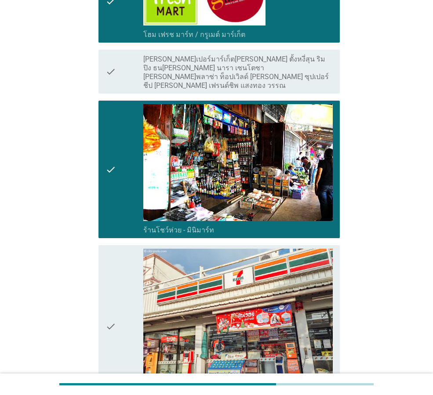
scroll to position [1056, 0]
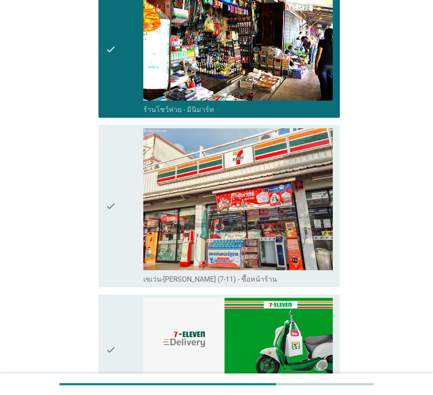
click at [117, 55] on div "check" at bounding box center [125, 49] width 38 height 131
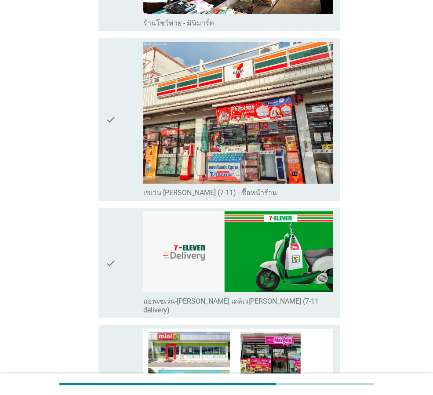
scroll to position [1231, 0]
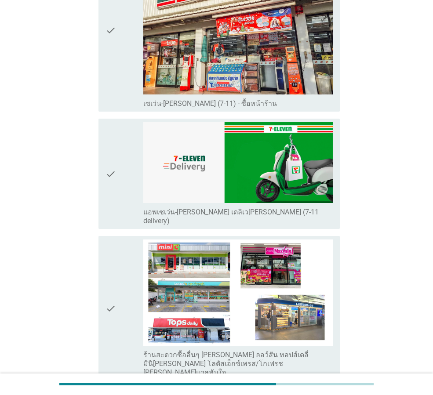
click at [121, 48] on div "check" at bounding box center [125, 31] width 38 height 156
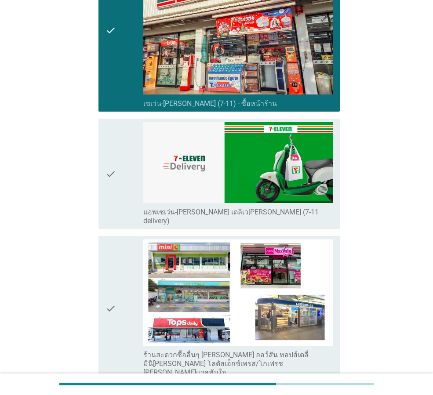
click at [106, 159] on icon "check" at bounding box center [111, 173] width 11 height 103
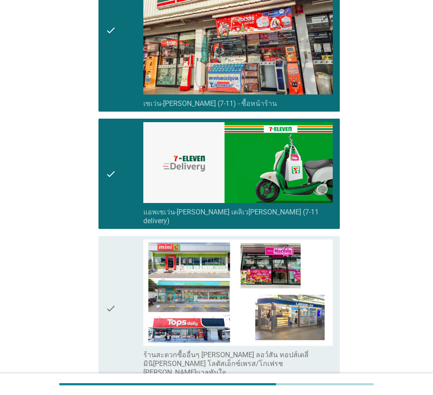
scroll to position [1407, 0]
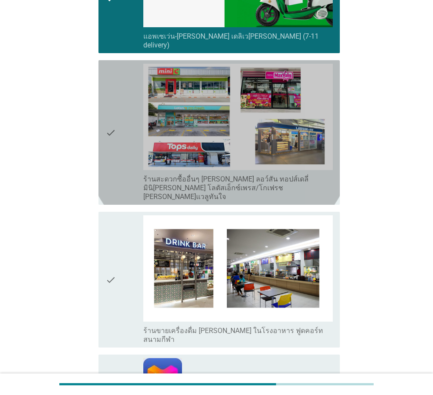
click at [116, 139] on icon "check" at bounding box center [111, 133] width 11 height 138
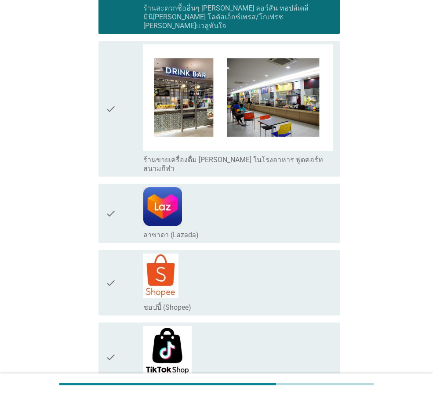
scroll to position [1627, 0]
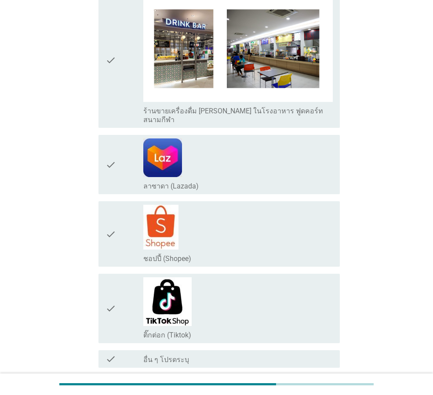
click at [104, 69] on div "check check_box_outline_blank ร้านขายเครื่องดื่ม [PERSON_NAME] ในโรงอาหาร ฟูดคอ…" at bounding box center [219, 60] width 241 height 136
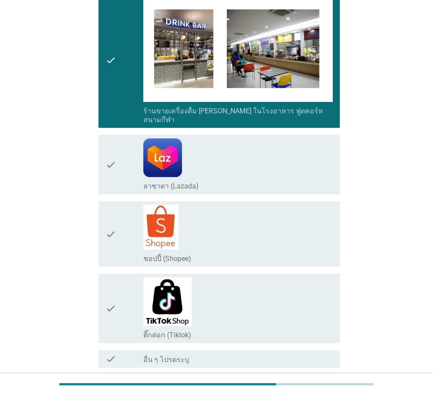
click at [118, 205] on div "check" at bounding box center [125, 234] width 38 height 58
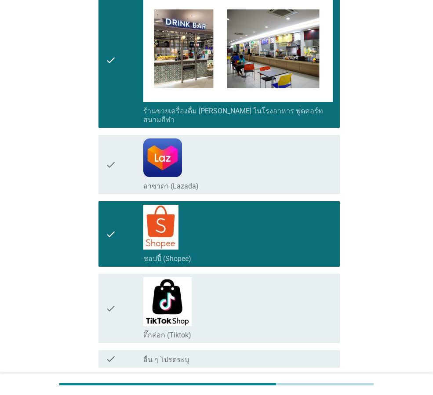
click at [310, 394] on div "ต่อไป" at bounding box center [317, 399] width 25 height 11
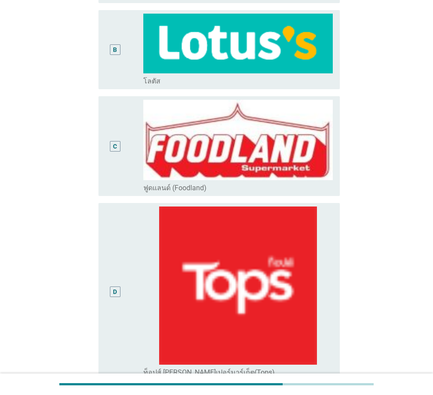
scroll to position [220, 0]
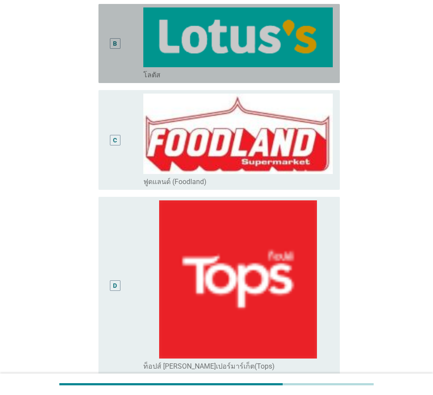
click at [114, 50] on div "B" at bounding box center [115, 43] width 19 height 72
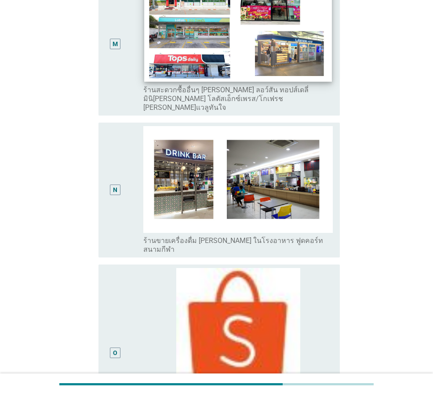
scroll to position [1902, 0]
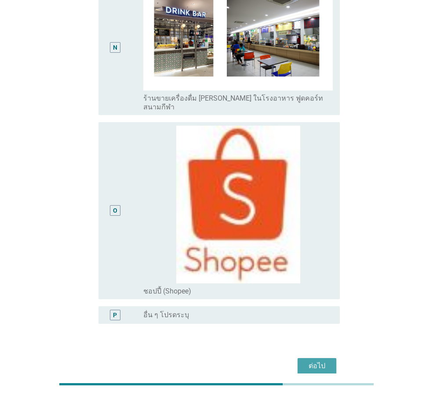
click at [331, 358] on button "ต่อไป" at bounding box center [317, 366] width 39 height 16
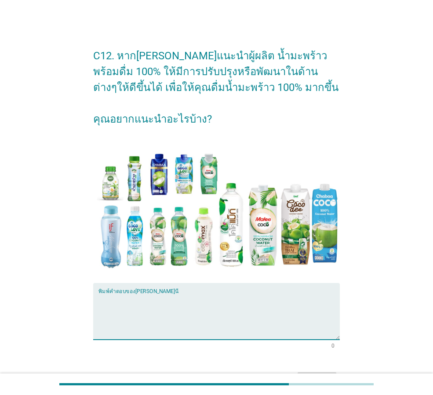
click at [198, 321] on textarea "พิมพ์คำตอบของคุณ ที่นี่" at bounding box center [219, 317] width 241 height 46
type textarea "อ"
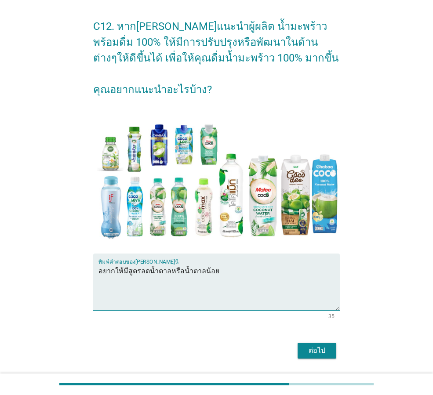
scroll to position [56, 0]
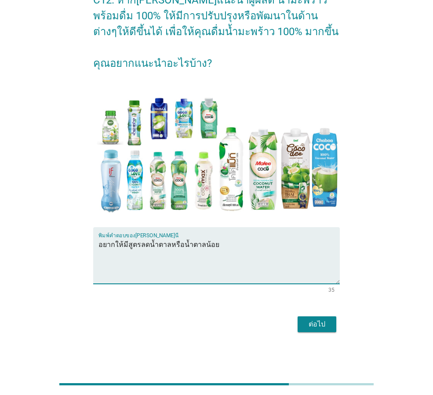
type textarea "อยากให้มีสูตรลดน้ำตาลหรือน้ำตาลน้อย"
click at [318, 322] on div "ต่อไป" at bounding box center [317, 324] width 25 height 11
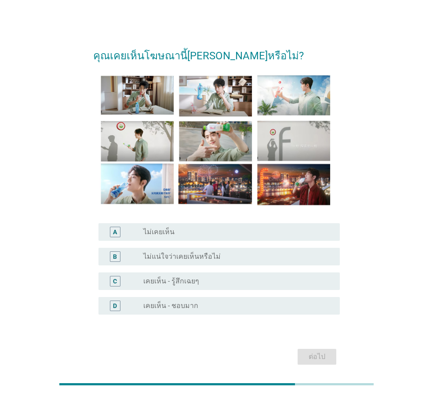
drag, startPoint x: 235, startPoint y: 303, endPoint x: 260, endPoint y: 313, distance: 26.3
click at [234, 303] on div "radio_button_unchecked เคยเห็น - ชอบมาก" at bounding box center [234, 306] width 183 height 9
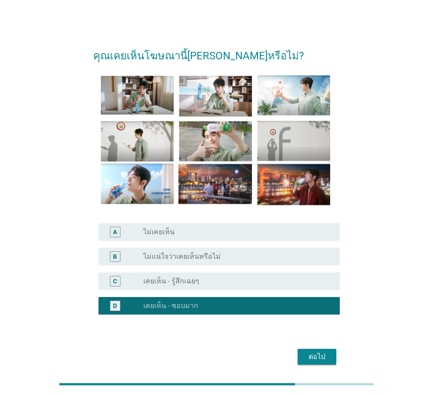
click at [273, 274] on div "C radio_button_unchecked เคยเห็น - รู้สึกเฉยๆ" at bounding box center [219, 282] width 241 height 18
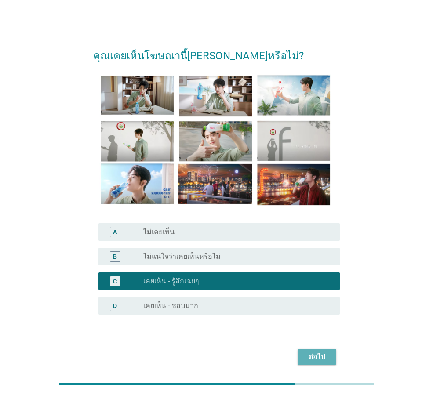
click at [307, 357] on div "ต่อไป" at bounding box center [317, 357] width 25 height 11
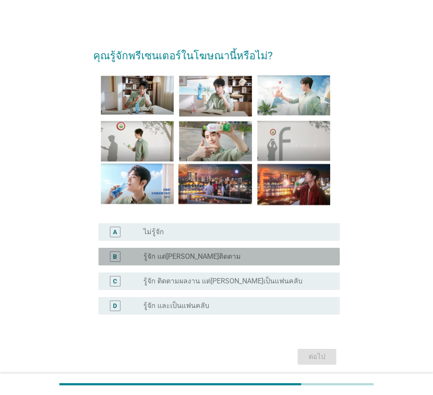
click at [231, 255] on div "radio_button_unchecked รู้จัก แต่[PERSON_NAME]ติดตาม" at bounding box center [234, 256] width 183 height 9
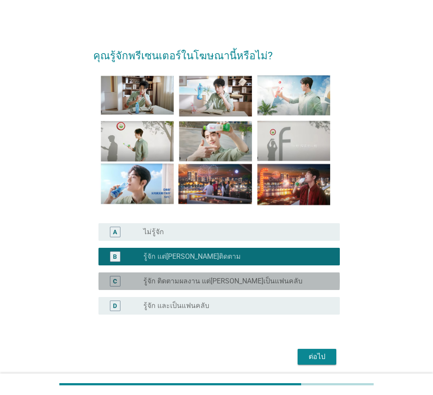
click at [294, 281] on div "radio_button_unchecked รู้จัก ติดตามผลงาน แต่[PERSON_NAME]เป็นแฟนคลับ" at bounding box center [234, 281] width 183 height 9
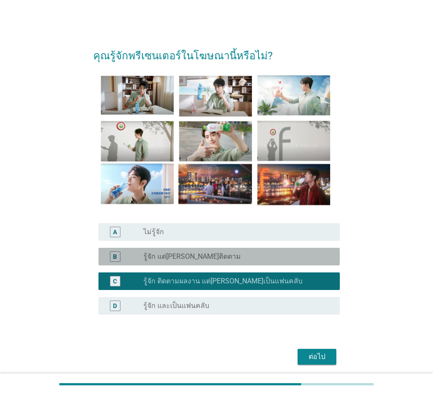
click at [292, 256] on div "radio_button_unchecked รู้จัก แต่[PERSON_NAME]ติดตาม" at bounding box center [234, 256] width 183 height 9
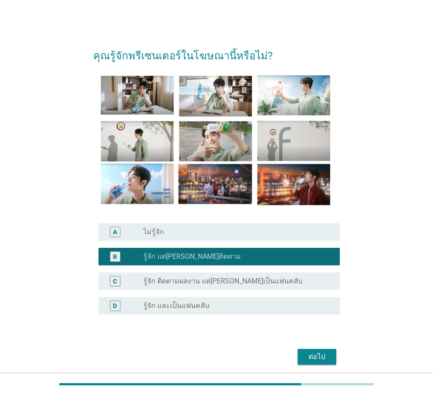
click at [316, 360] on div "ต่อไป" at bounding box center [317, 357] width 25 height 11
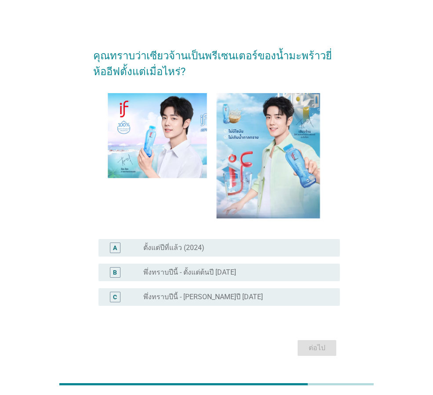
click at [235, 253] on div "A radio_button_unchecked ตั้งแต่ปีที่แล้ว (2024)" at bounding box center [219, 248] width 241 height 18
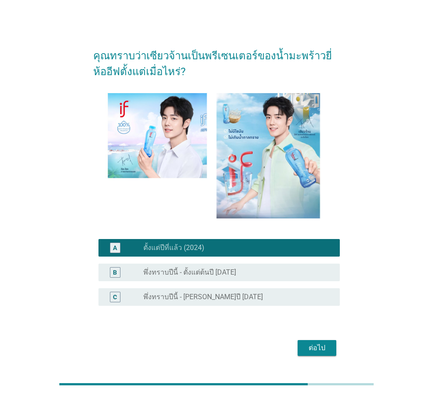
click at [321, 353] on div "ต่อไป" at bounding box center [317, 348] width 25 height 11
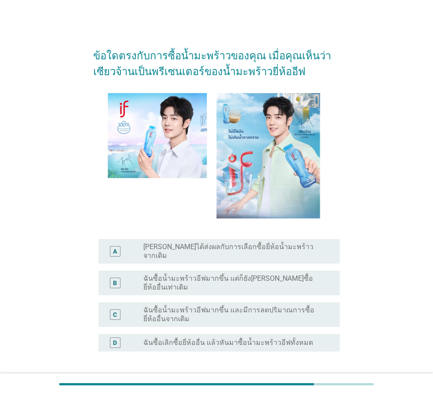
click at [281, 252] on label "[PERSON_NAME]ได้ส่งผลกับการเลือกซื้อยี่ห้อน้ำมะพร้าวจากเดิม" at bounding box center [234, 252] width 183 height 18
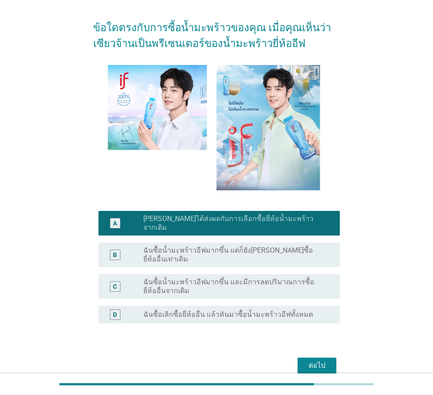
scroll to position [44, 0]
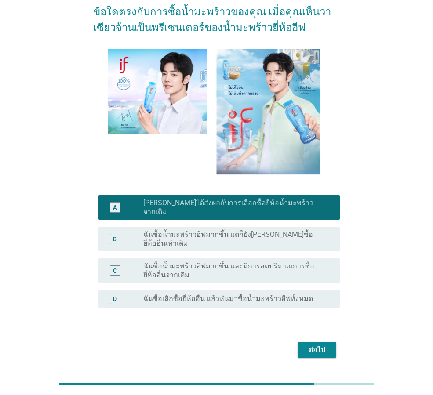
click at [321, 345] on div "ต่อไป" at bounding box center [317, 350] width 25 height 11
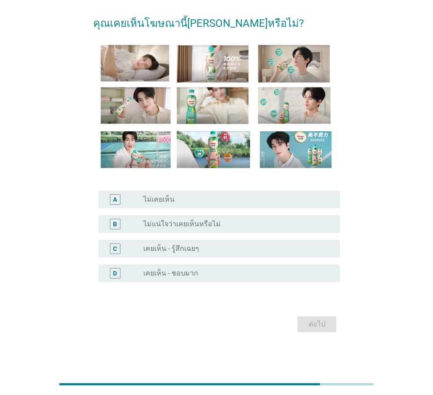
scroll to position [0, 0]
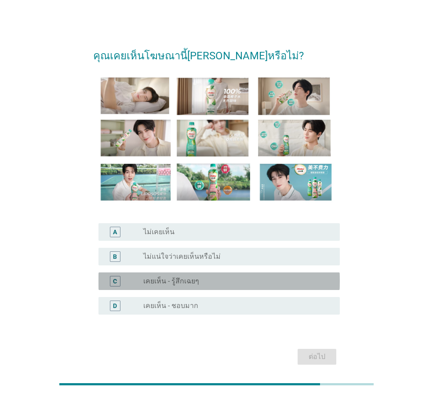
click at [203, 286] on div "radio_button_unchecked เคยเห็น - รู้สึกเฉยๆ" at bounding box center [238, 281] width 190 height 11
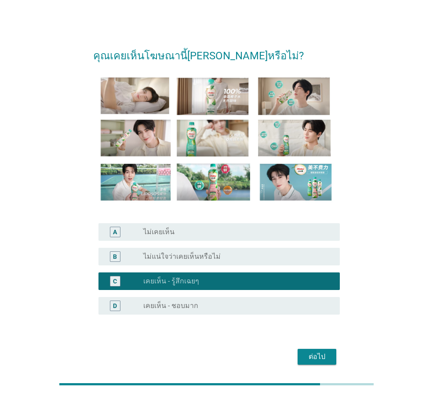
click at [319, 360] on div "ต่อไป" at bounding box center [317, 357] width 25 height 11
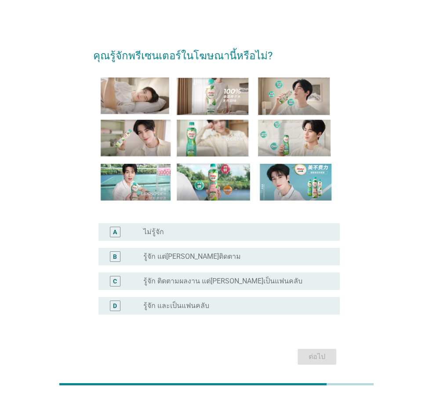
click at [232, 278] on label "รู้จัก ติดตามผลงาน แต่[PERSON_NAME]เป็นแฟนคลับ" at bounding box center [222, 281] width 159 height 9
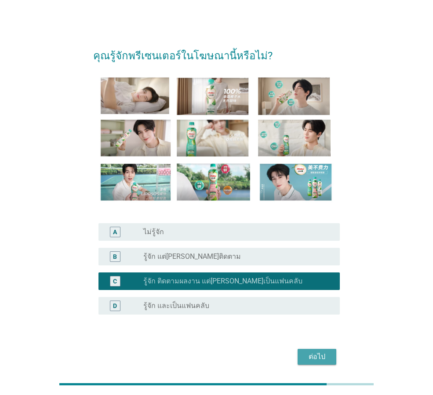
click at [325, 362] on div "ต่อไป" at bounding box center [317, 357] width 25 height 11
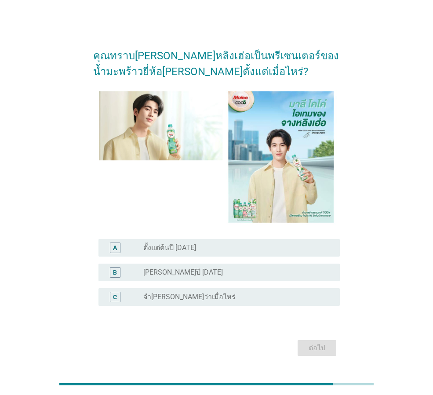
click at [206, 251] on div "radio_button_unchecked ตั้งแต่ต้นปี [DATE]" at bounding box center [234, 248] width 183 height 9
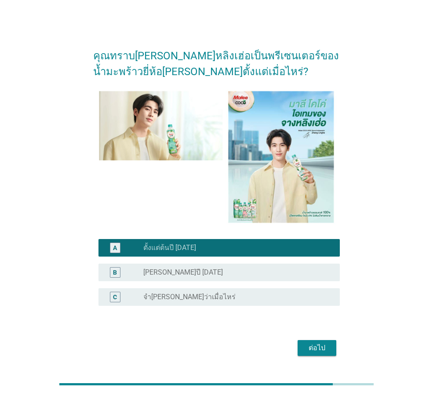
click at [330, 347] on button "ต่อไป" at bounding box center [317, 348] width 39 height 16
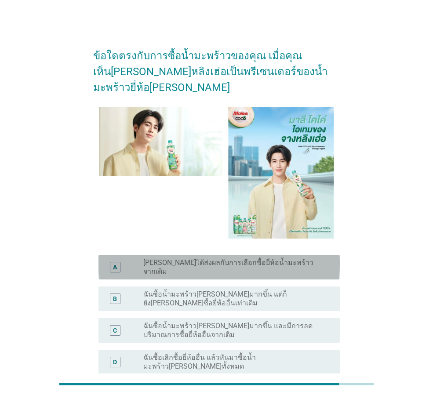
click at [289, 259] on label "[PERSON_NAME]ได้ส่งผลกับการเลือกซื้อยี่ห้อน้ำมะพร้าวจากเดิม" at bounding box center [234, 268] width 183 height 18
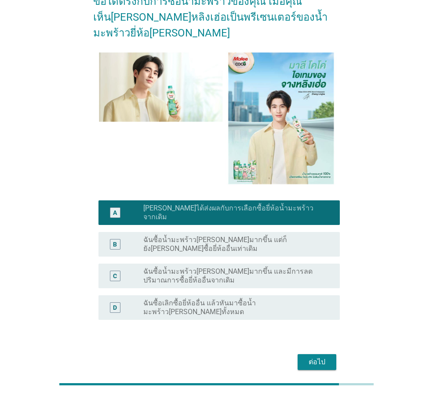
scroll to position [55, 0]
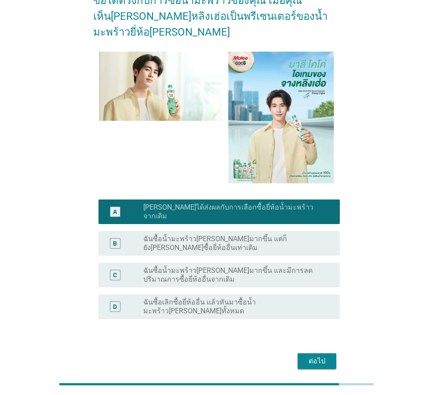
click at [314, 356] on div "ต่อไป" at bounding box center [317, 361] width 25 height 11
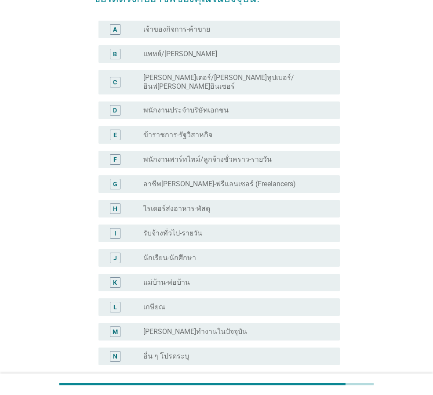
scroll to position [44, 0]
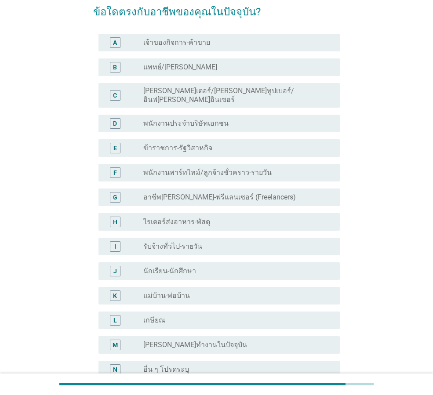
click at [234, 119] on div "radio_button_unchecked พนักงานประจำบริษัทเอกชน" at bounding box center [234, 123] width 183 height 9
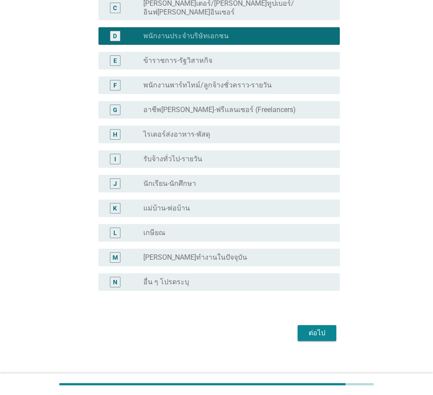
scroll to position [133, 0]
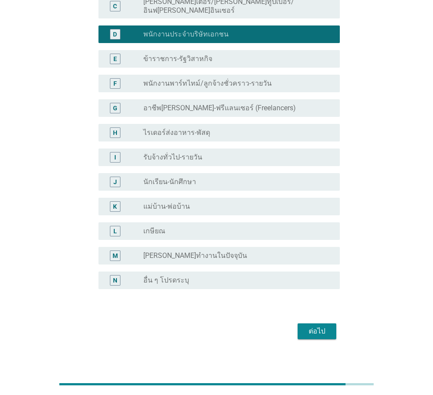
click at [316, 326] on div "ต่อไป" at bounding box center [317, 331] width 25 height 11
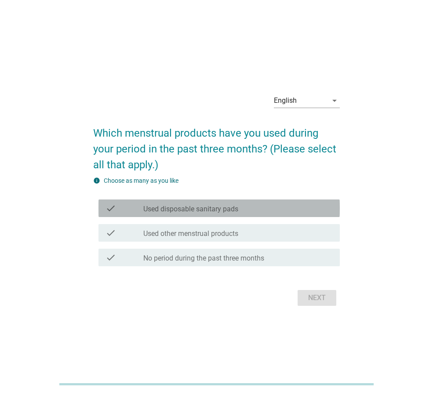
click at [283, 212] on div "check_box_outline_blank Used disposable sanitary pads" at bounding box center [238, 208] width 190 height 11
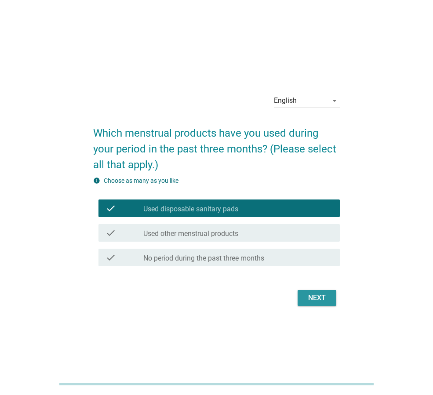
click at [323, 296] on div "Next" at bounding box center [317, 298] width 25 height 11
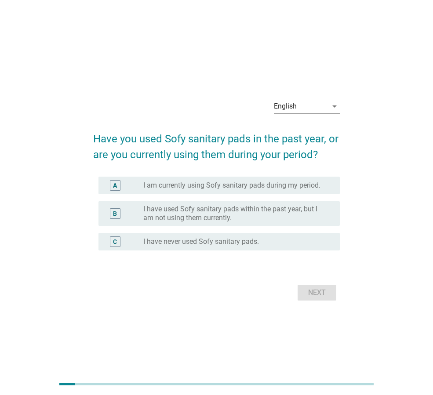
click at [309, 194] on div "A radio_button_unchecked I am currently using Sofy sanitary pads during my peri…" at bounding box center [219, 186] width 241 height 18
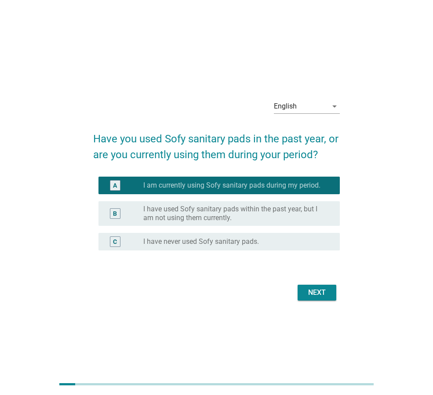
click at [322, 292] on div "Next" at bounding box center [317, 293] width 25 height 11
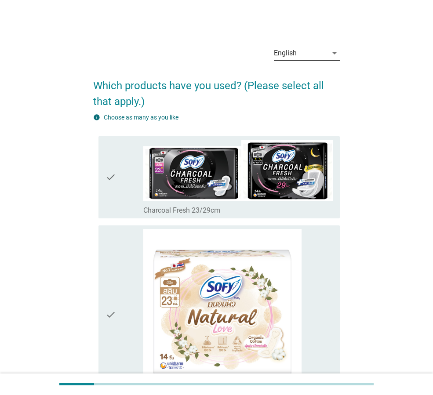
click at [292, 58] on div "English" at bounding box center [301, 53] width 54 height 14
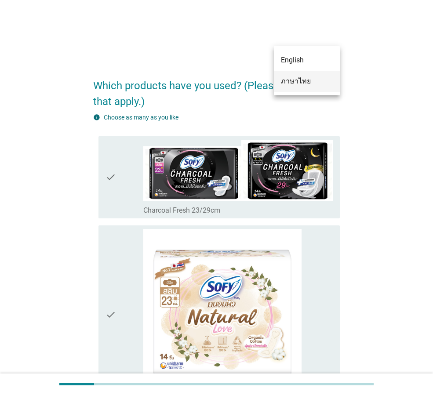
click at [295, 84] on div "ภาษาไทย" at bounding box center [307, 81] width 52 height 11
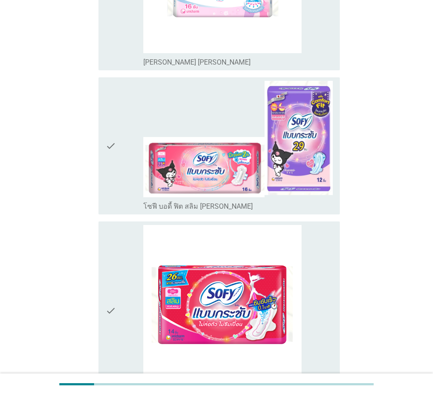
scroll to position [1935, 0]
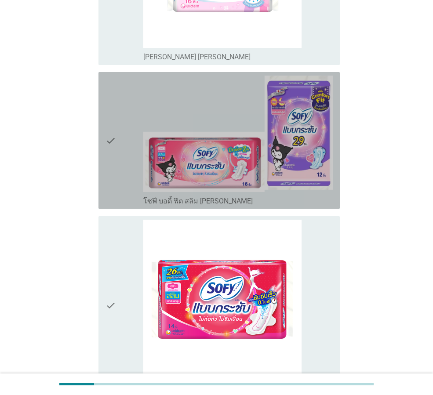
click at [106, 109] on icon "check" at bounding box center [111, 141] width 11 height 130
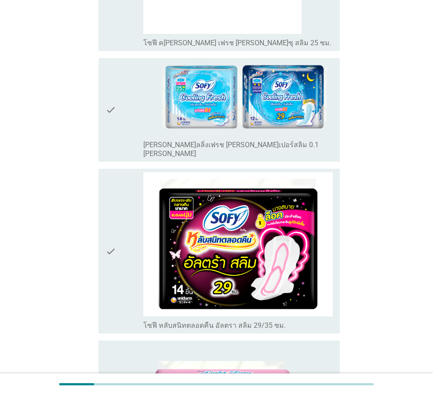
scroll to position [2551, 0]
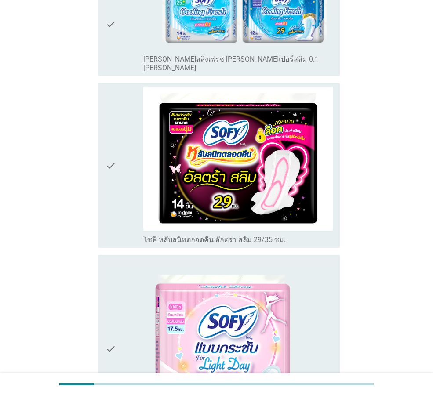
click at [127, 87] on div "check" at bounding box center [125, 166] width 38 height 158
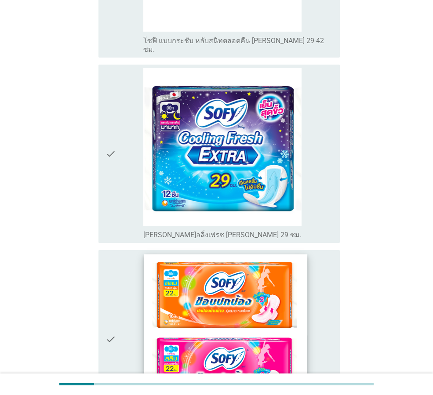
scroll to position [3305, 0]
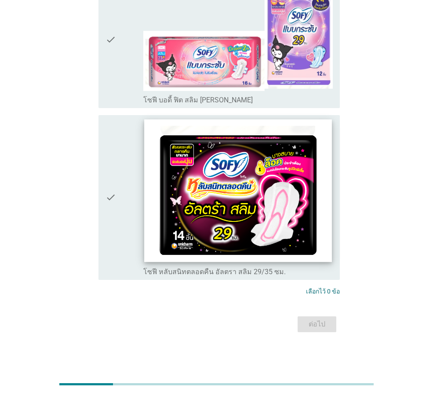
click at [267, 134] on img at bounding box center [237, 190] width 187 height 143
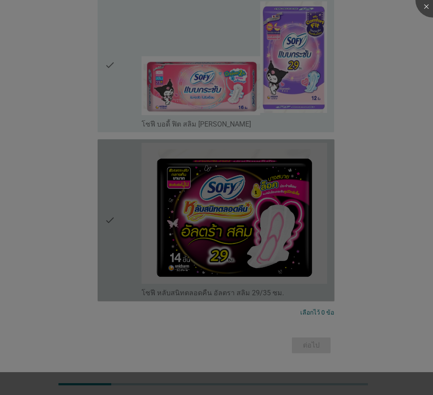
scroll to position [139, 0]
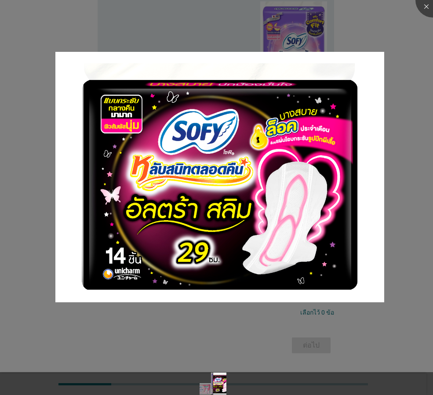
click at [367, 345] on div at bounding box center [216, 197] width 433 height 395
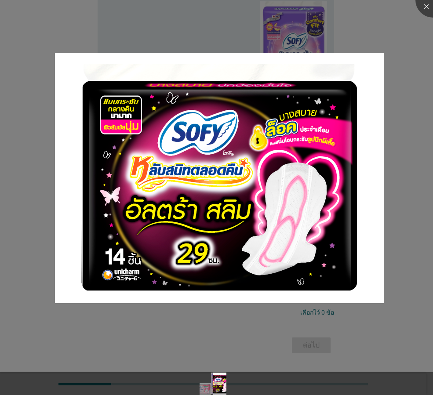
click at [387, 63] on div at bounding box center [216, 197] width 433 height 395
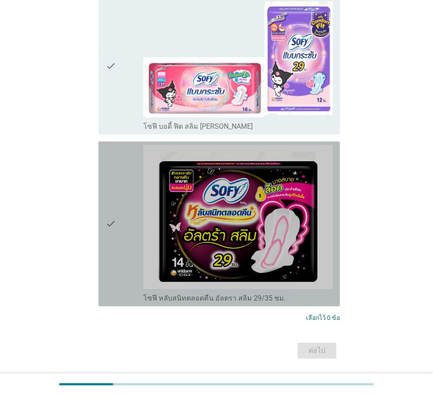
click at [122, 232] on div "check" at bounding box center [125, 224] width 38 height 158
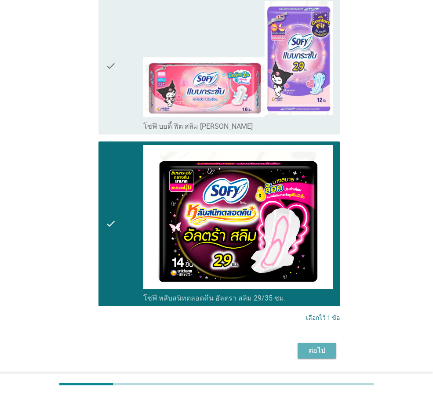
click at [303, 342] on div "ต่อไป" at bounding box center [216, 350] width 247 height 21
click at [321, 352] on div "ต่อไป" at bounding box center [317, 351] width 25 height 11
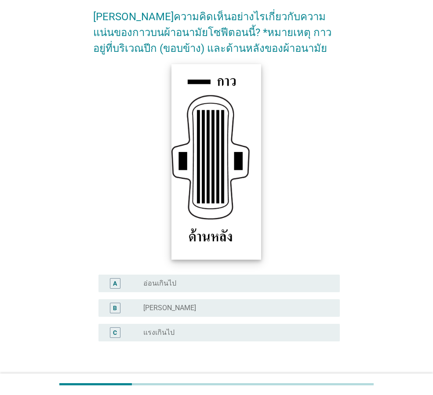
scroll to position [84, 0]
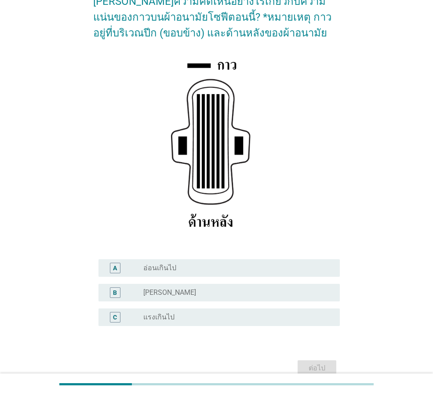
click at [214, 293] on div "radio_button_unchecked ปกติ" at bounding box center [234, 293] width 183 height 9
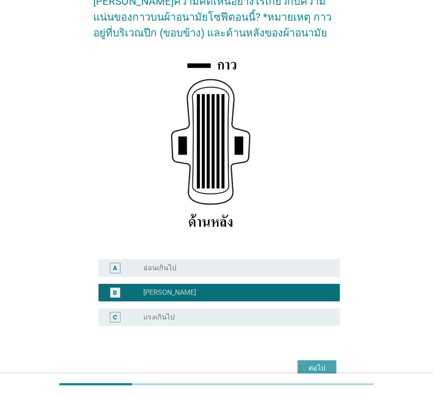
click at [319, 370] on div "ต่อไป" at bounding box center [317, 368] width 25 height 11
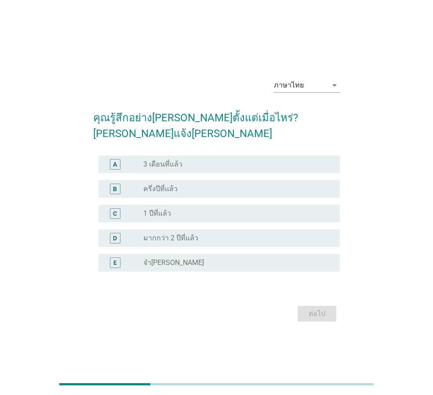
click at [236, 234] on div "radio_button_unchecked มากกว่า 2 ปีที่แล้ว" at bounding box center [234, 238] width 183 height 9
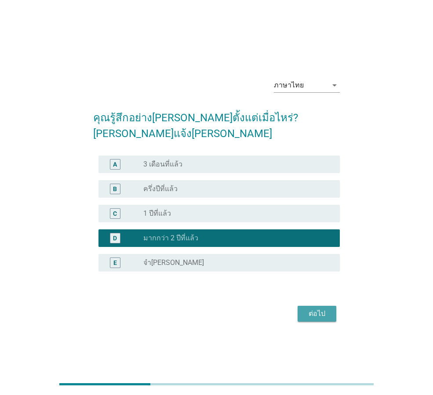
click at [320, 309] on div "ต่อไป" at bounding box center [317, 314] width 25 height 11
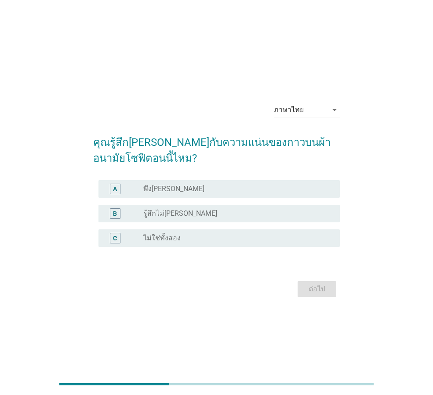
click at [204, 185] on div "radio_button_unchecked พึงพอใจ" at bounding box center [234, 189] width 183 height 9
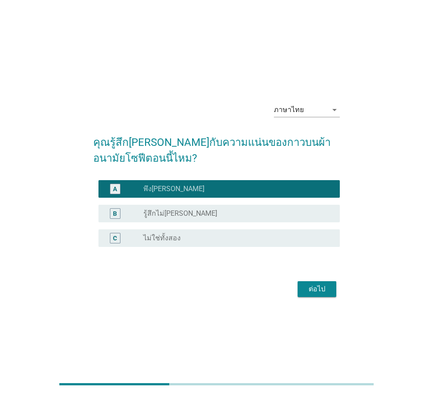
click at [321, 283] on button "ต่อไป" at bounding box center [317, 289] width 39 height 16
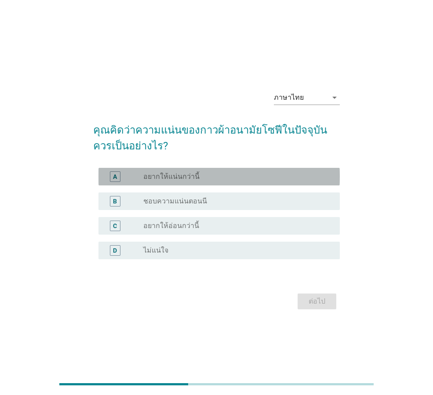
click at [233, 177] on div "radio_button_unchecked อยากให้แน่นกว่านี้" at bounding box center [234, 176] width 183 height 9
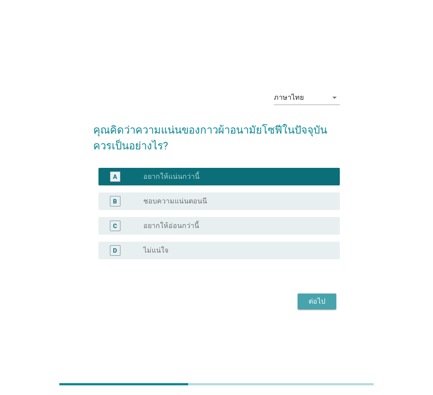
click at [321, 303] on div "ต่อไป" at bounding box center [317, 301] width 25 height 11
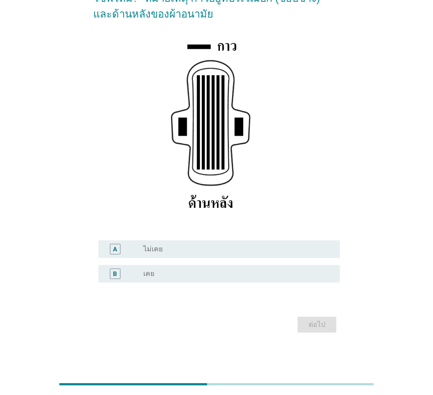
scroll to position [104, 0]
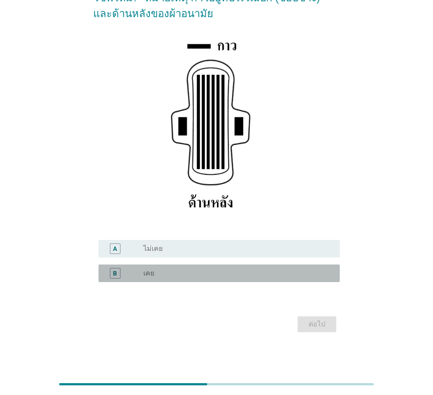
click at [204, 274] on div "radio_button_unchecked เคย" at bounding box center [234, 273] width 183 height 9
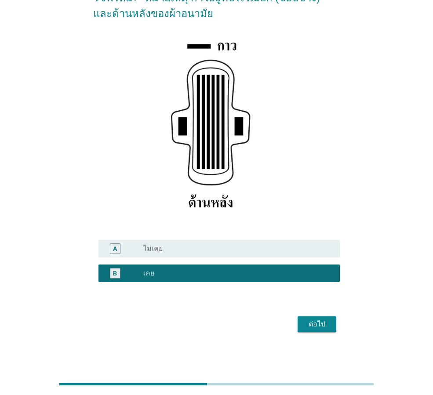
click at [330, 324] on button "ต่อไป" at bounding box center [317, 325] width 39 height 16
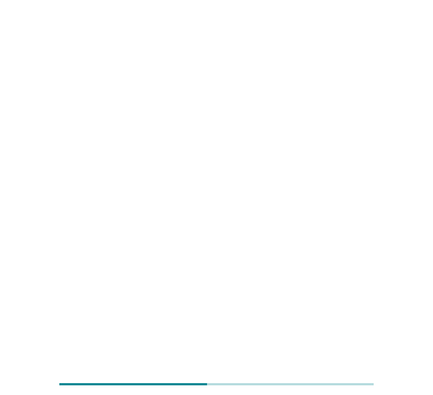
scroll to position [0, 0]
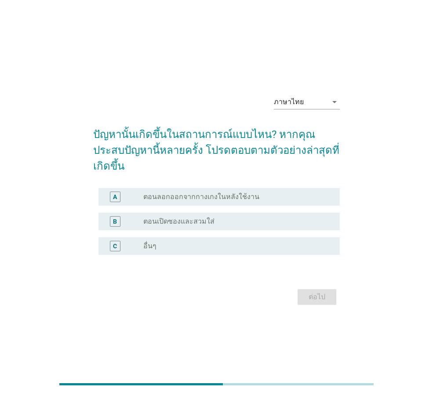
click at [257, 195] on div "A radio_button_unchecked ตอนลอกออกจากกางเกงในหลังใช้งาน" at bounding box center [219, 197] width 241 height 18
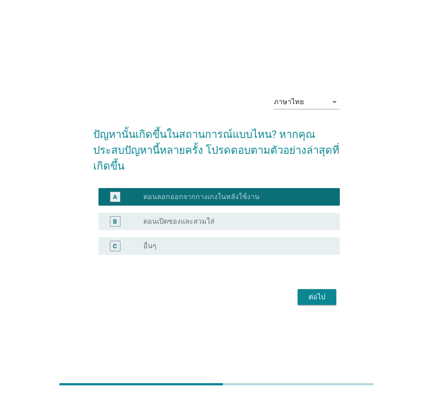
click at [326, 292] on div "ต่อไป" at bounding box center [317, 297] width 25 height 11
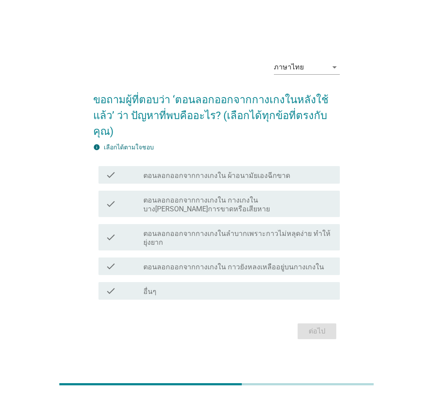
click at [304, 170] on div "check_box_outline_blank ตอนลอกออกจากกางเกงใน ผ้าอนามัยเองฉีกขาด" at bounding box center [238, 175] width 190 height 11
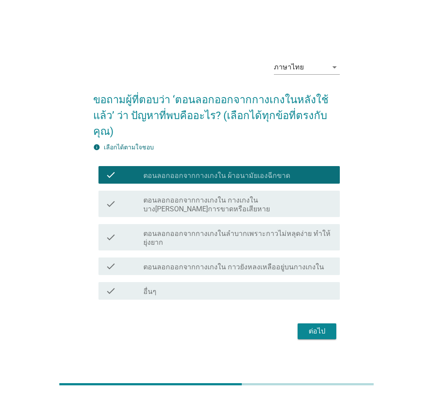
click at [290, 201] on label "ตอนลอกออกจากกางเกงใน กางเกงในบางส่วนเกิดการขาดหรือเสียหาย" at bounding box center [238, 205] width 190 height 18
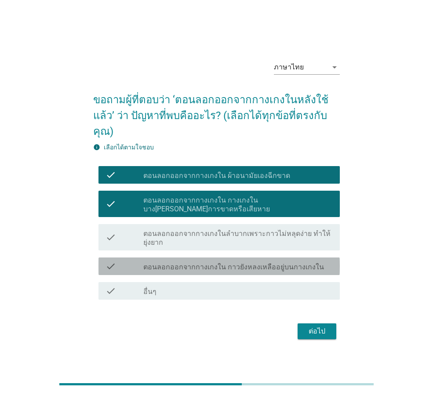
click at [327, 261] on div "check_box_outline_blank ตอนลอกออกจากกางเกงใน กาวยังหลงเหลืออยู่บนกางเกงใน" at bounding box center [238, 266] width 190 height 11
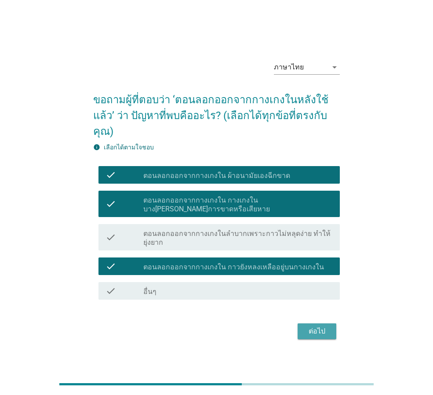
click at [325, 326] on div "ต่อไป" at bounding box center [317, 331] width 25 height 11
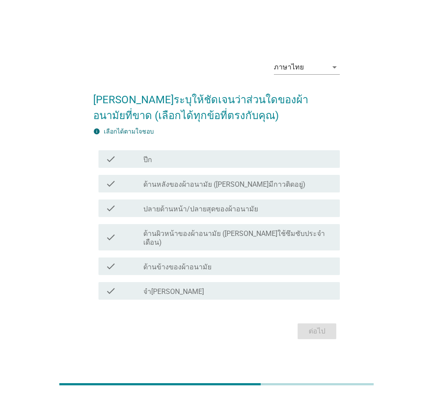
click at [258, 164] on div "check_box_outline_blank ปีก" at bounding box center [238, 159] width 190 height 11
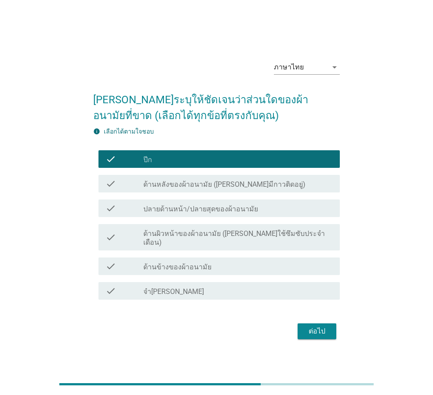
click at [324, 327] on div "ต่อไป" at bounding box center [317, 331] width 25 height 11
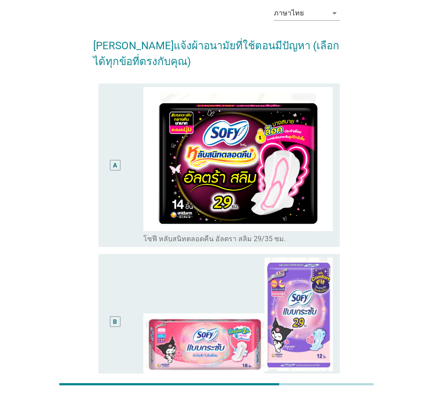
click at [106, 136] on div "A" at bounding box center [115, 165] width 19 height 157
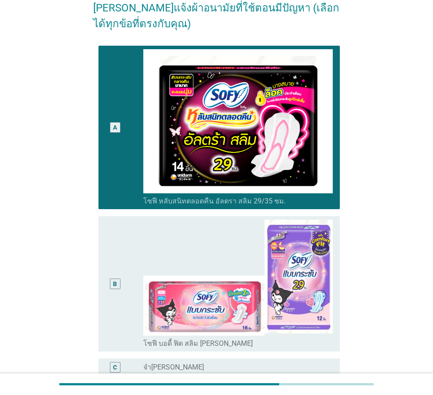
scroll to position [172, 0]
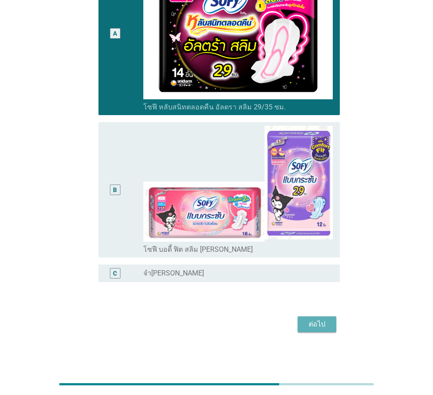
click at [308, 320] on div "ต่อไป" at bounding box center [317, 324] width 25 height 11
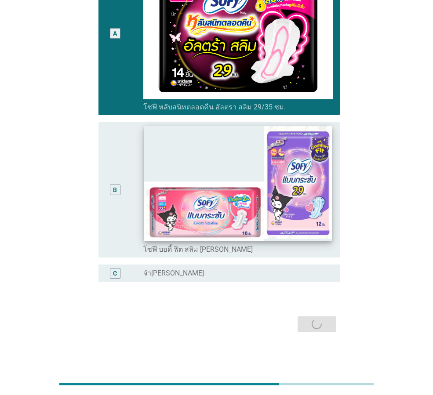
scroll to position [0, 0]
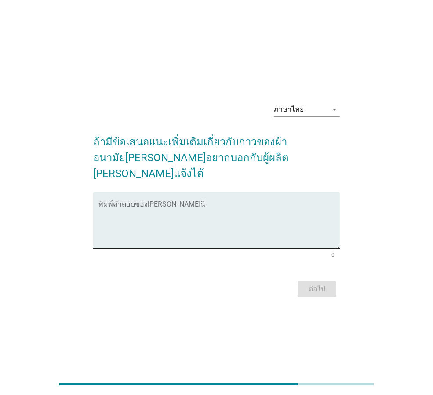
click at [190, 234] on textarea "พิมพ์คำตอบของคุณ ที่นี่" at bounding box center [219, 226] width 241 height 46
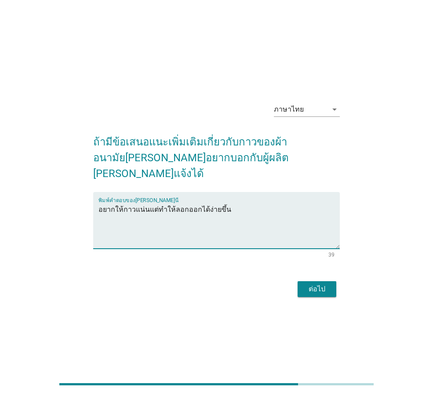
type textarea "อยากให้กาวแน่นแต่ทำให้ลอกออกได้ง่ายขึ้น"
click at [313, 287] on button "ต่อไป" at bounding box center [317, 289] width 39 height 16
